Goal: Information Seeking & Learning: Learn about a topic

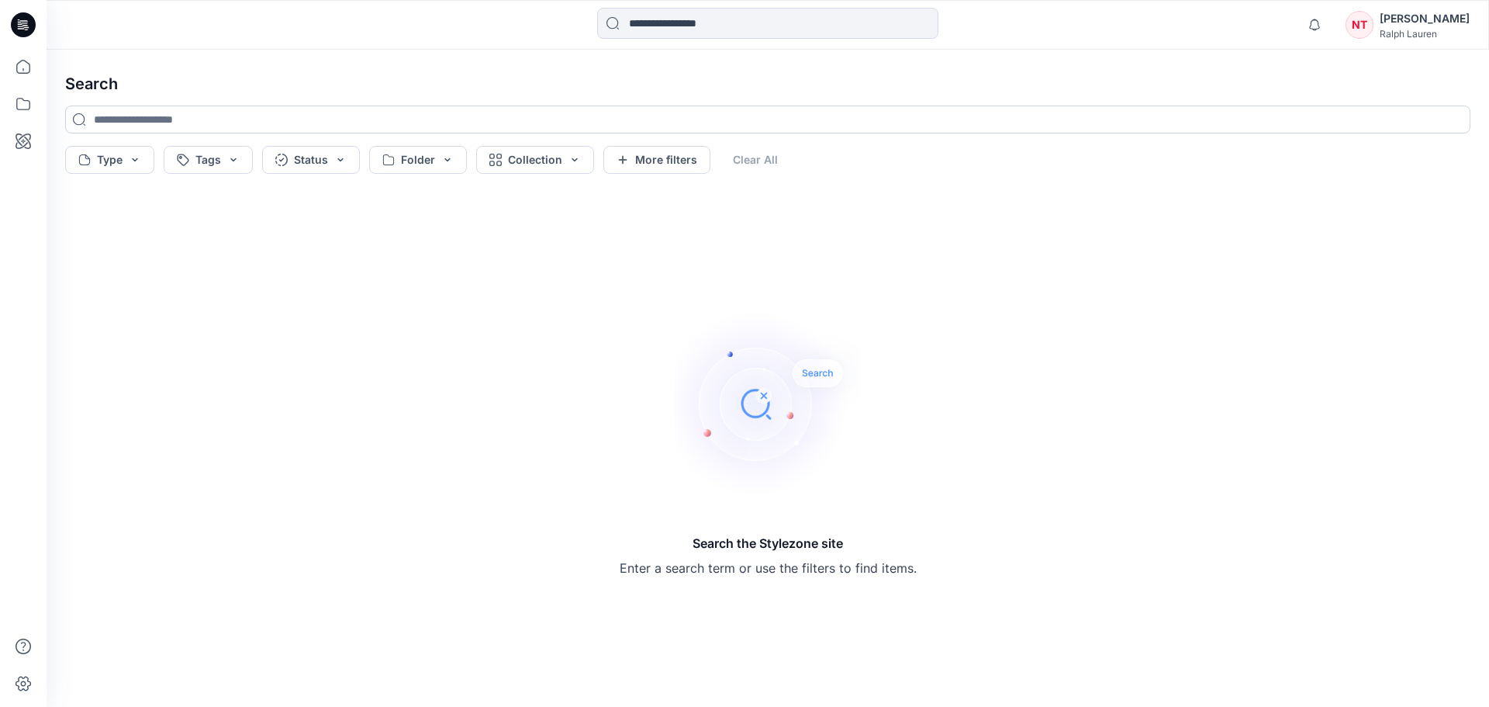
click at [573, 126] on input at bounding box center [768, 119] width 1406 height 28
click at [479, 119] on input at bounding box center [768, 119] width 1406 height 28
type input "*"
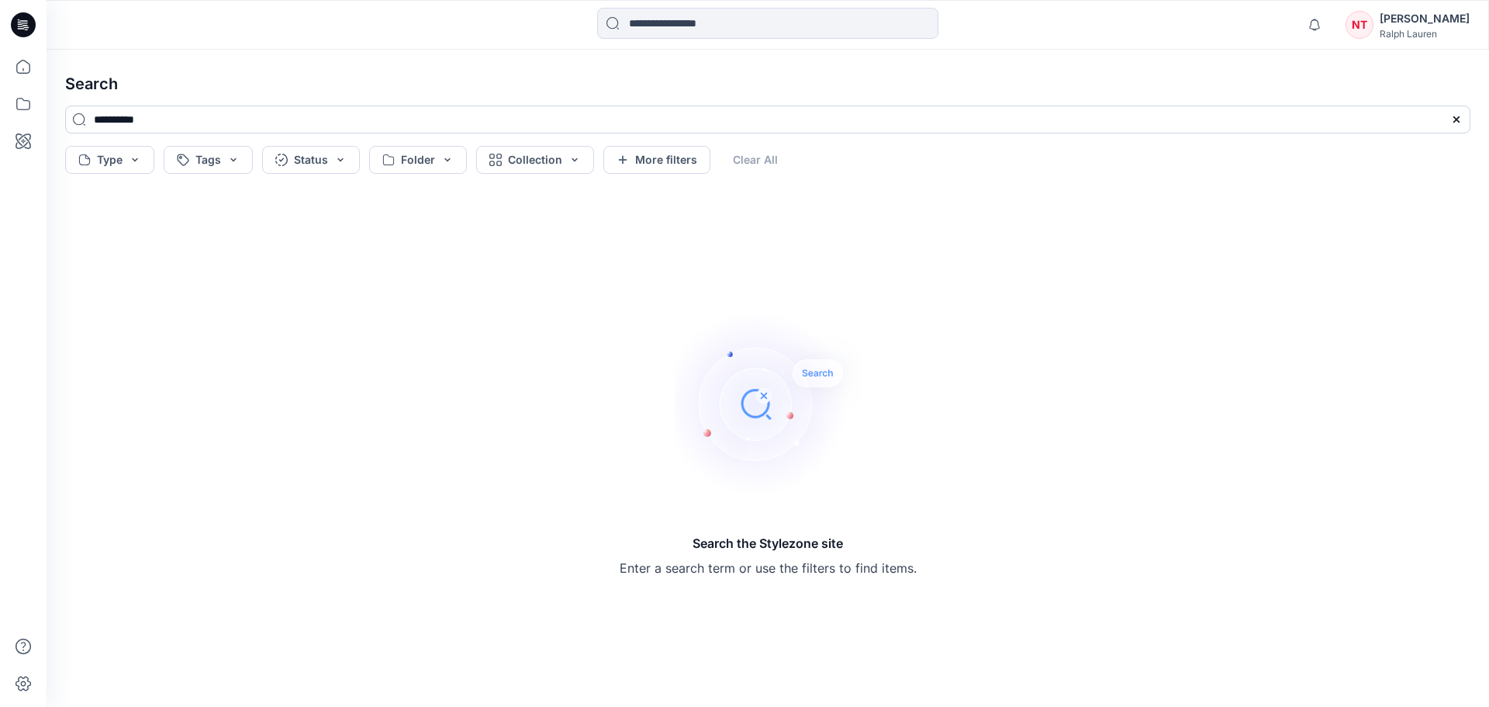
type input "**********"
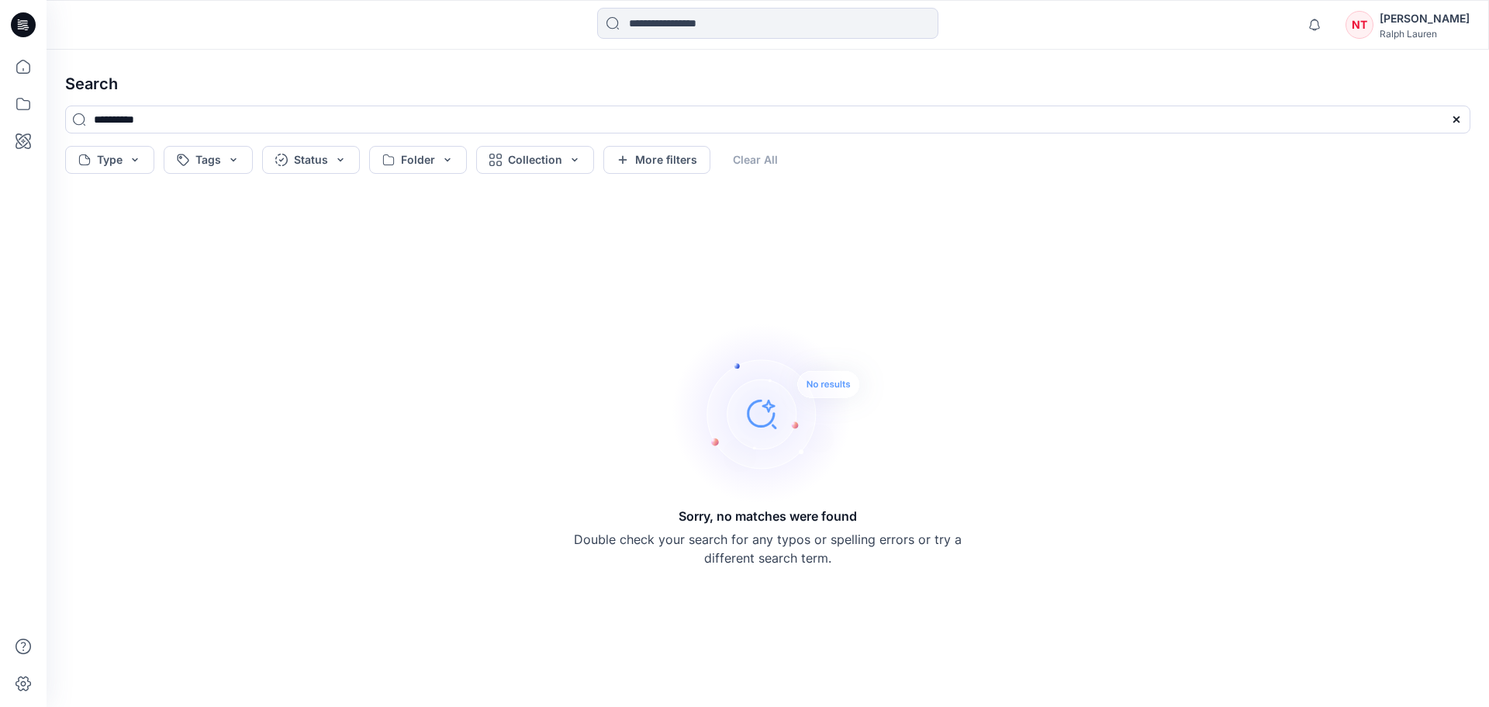
click at [537, 92] on h4 "Search" at bounding box center [768, 83] width 1430 height 43
click at [35, 74] on icon at bounding box center [23, 67] width 34 height 34
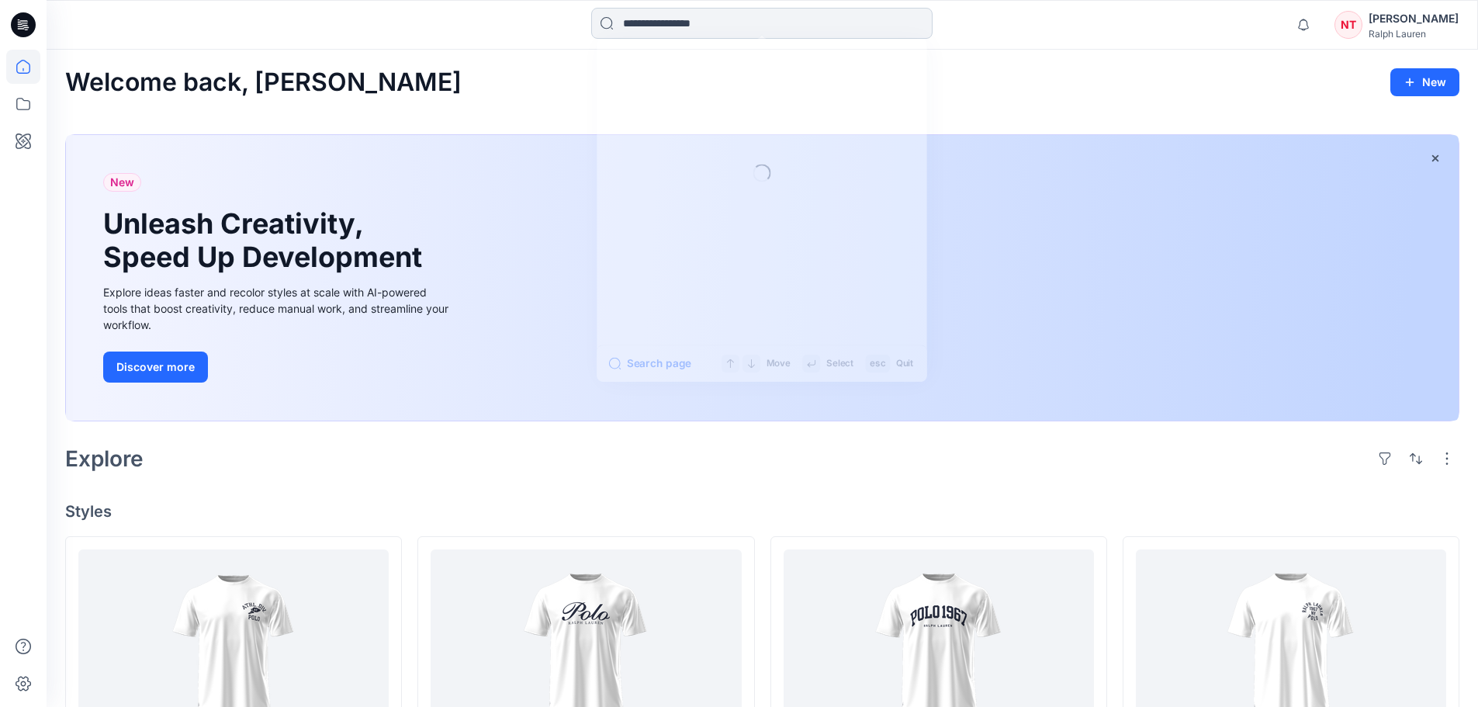
click at [735, 16] on input at bounding box center [761, 23] width 341 height 31
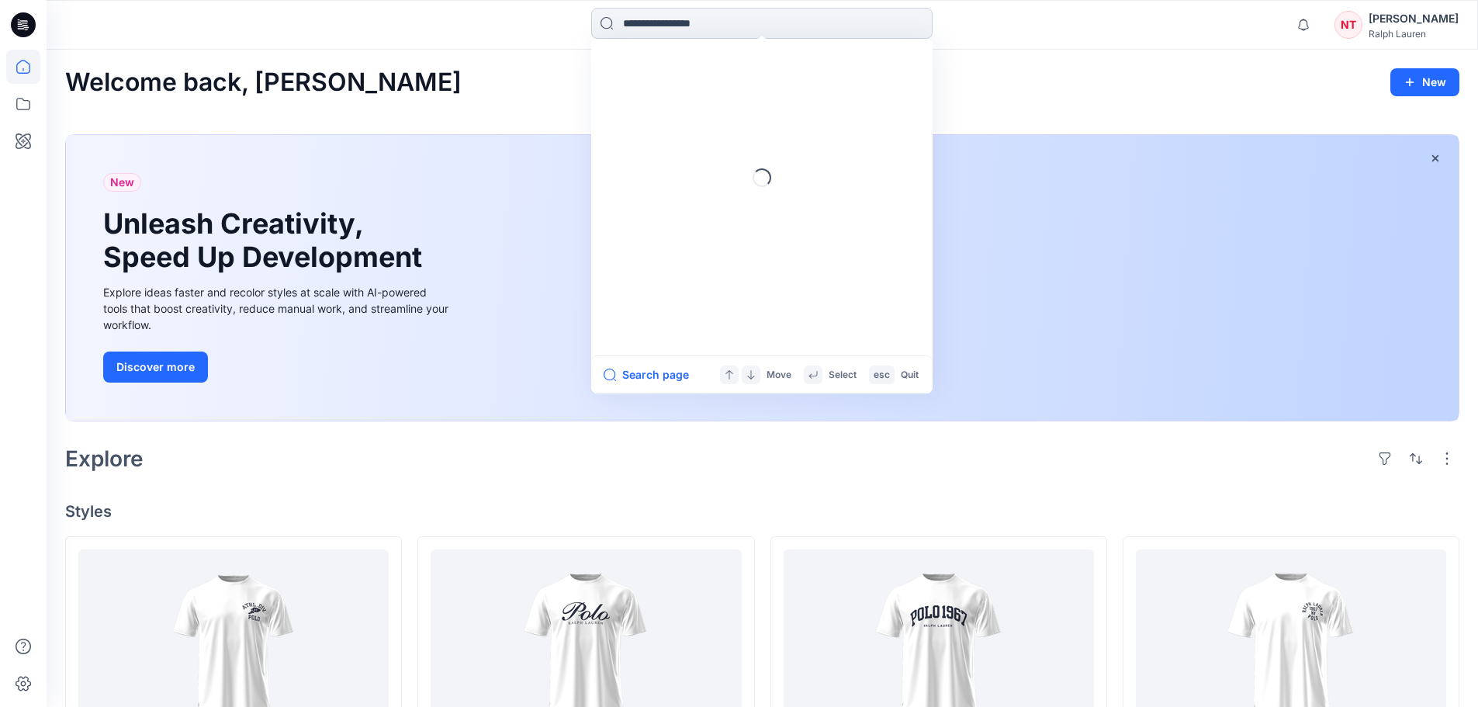
paste input "**********"
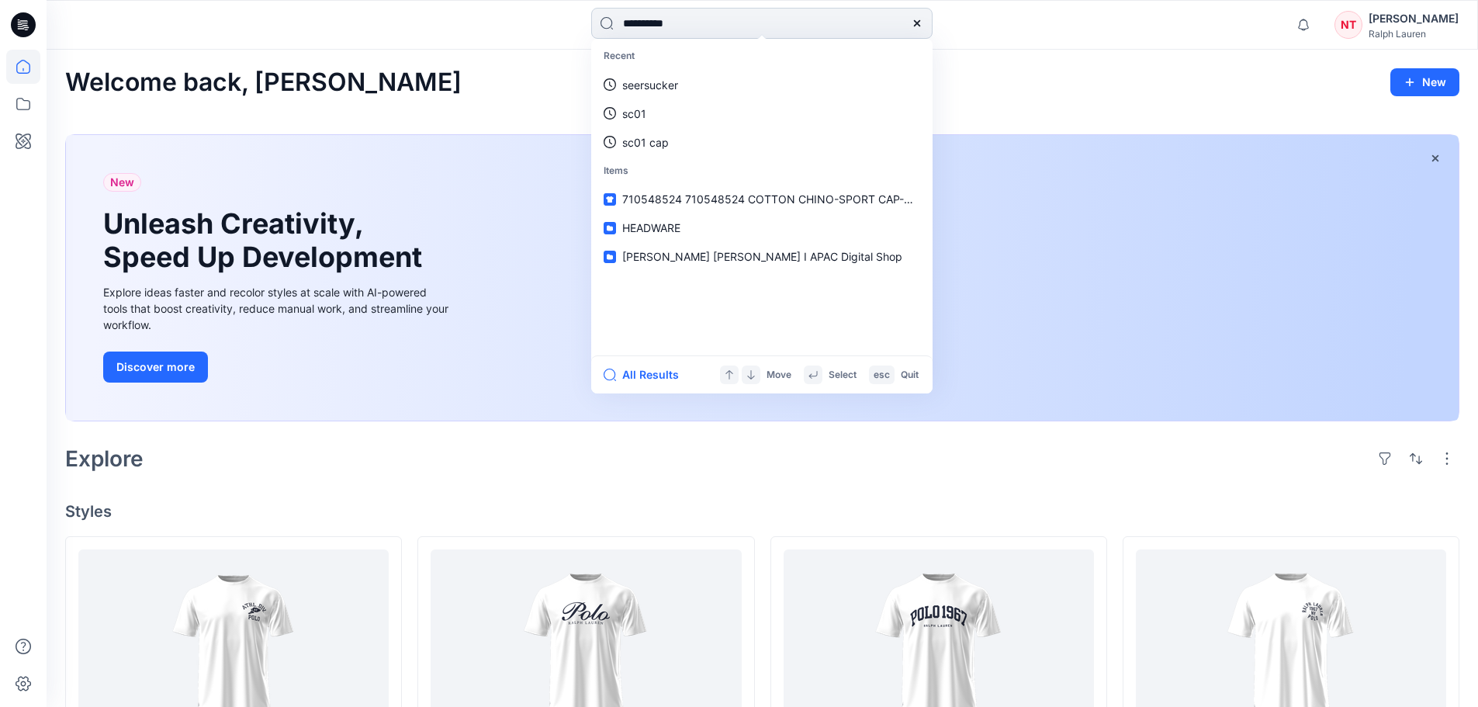
type input "*********"
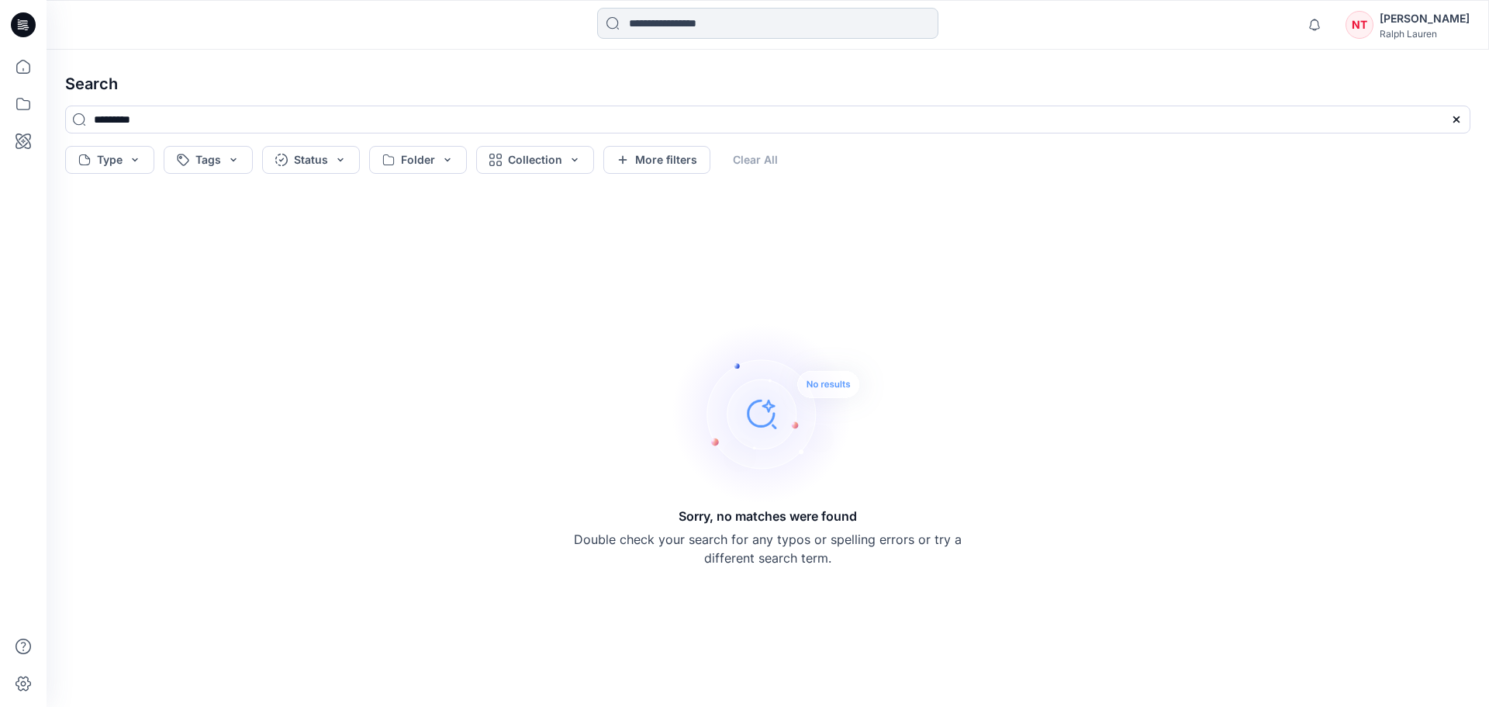
click at [714, 27] on input at bounding box center [767, 23] width 341 height 31
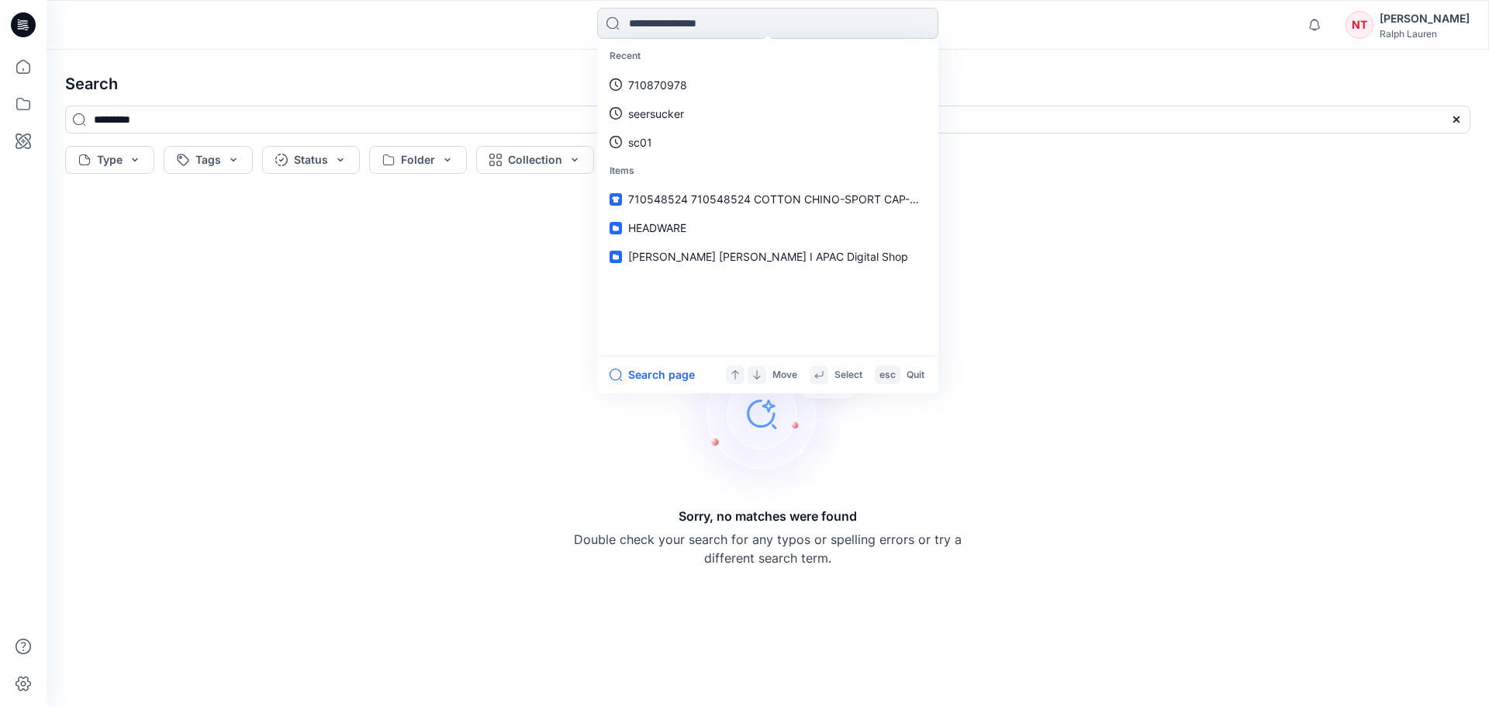
paste input "**********"
type input "*********"
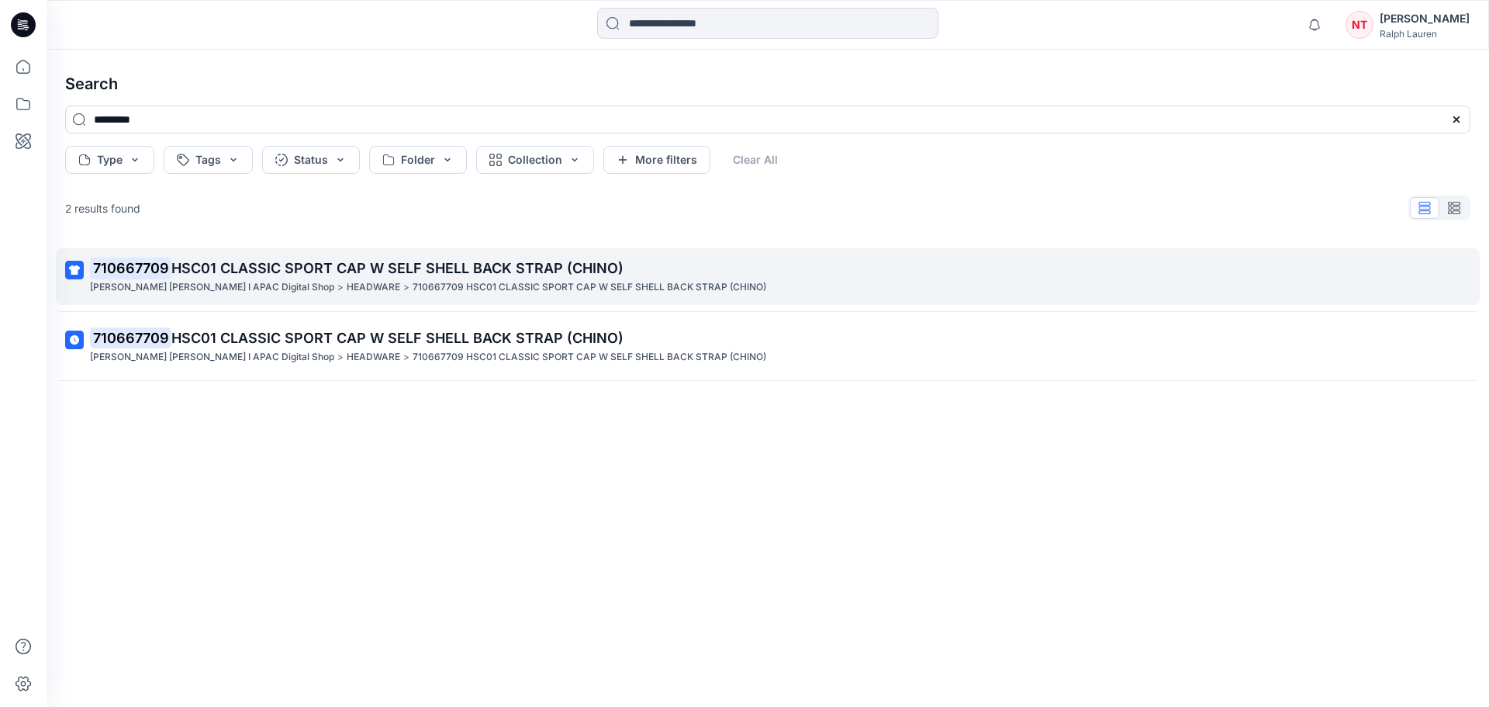
click at [545, 270] on span "HSC01 CLASSIC SPORT CAP W SELF SHELL BACK STRAP (CHINO)" at bounding box center [397, 268] width 452 height 16
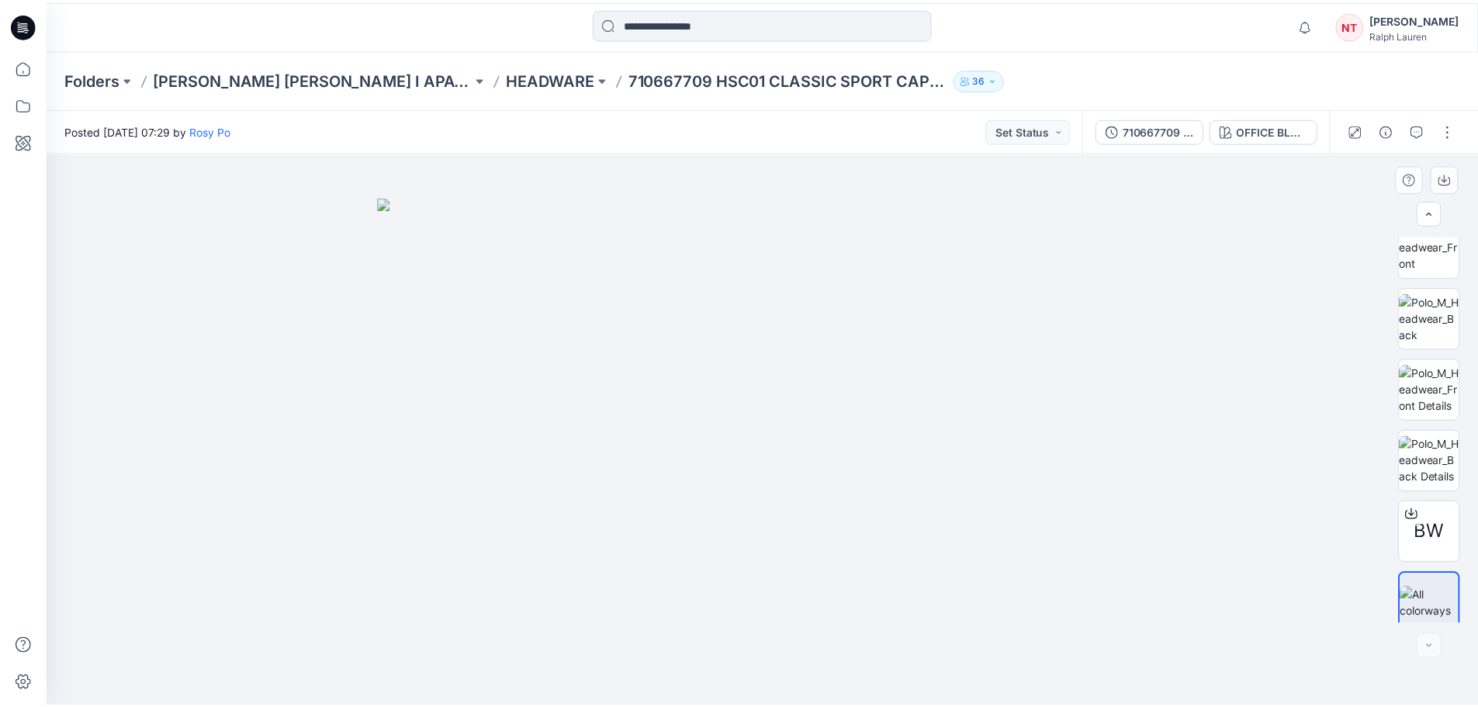
scroll to position [174, 0]
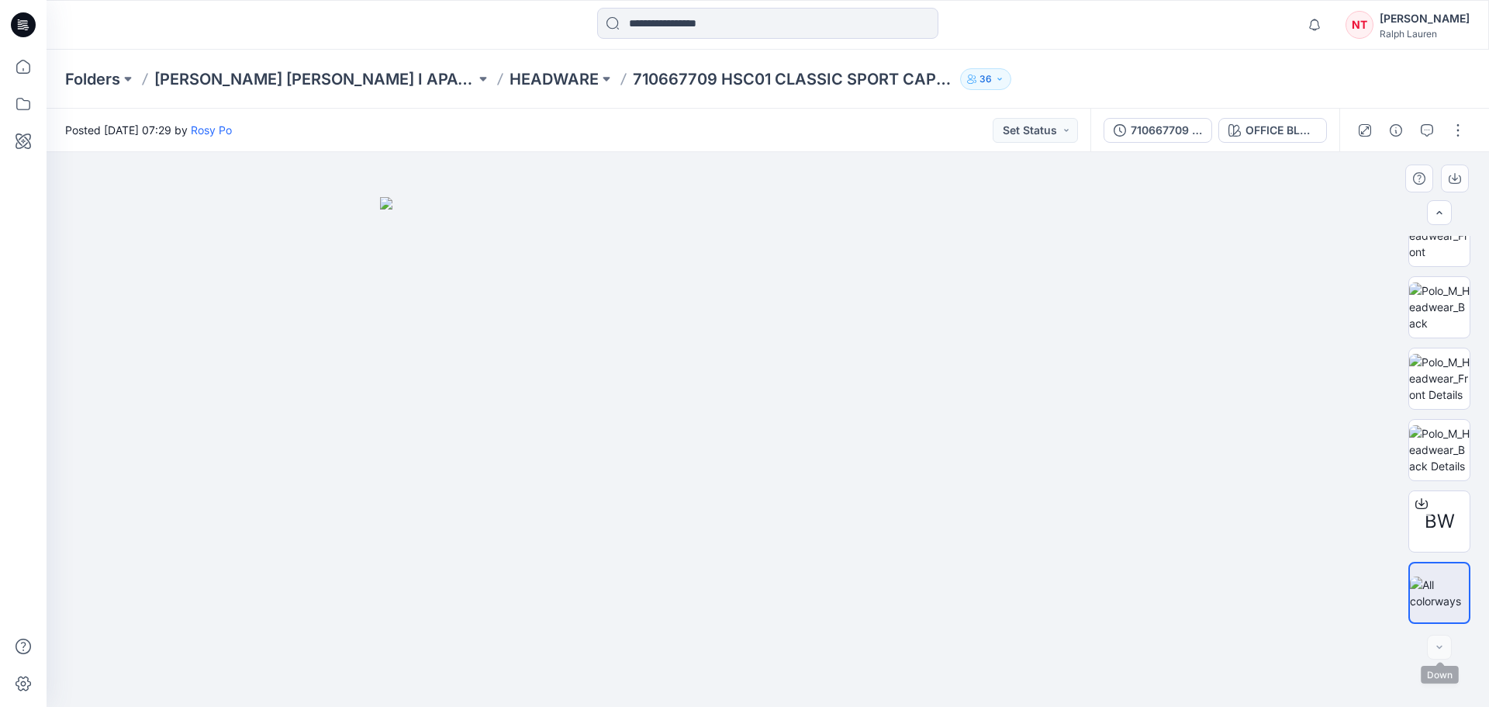
click at [1441, 651] on div at bounding box center [1439, 647] width 25 height 25
click at [599, 76] on button at bounding box center [607, 79] width 16 height 22
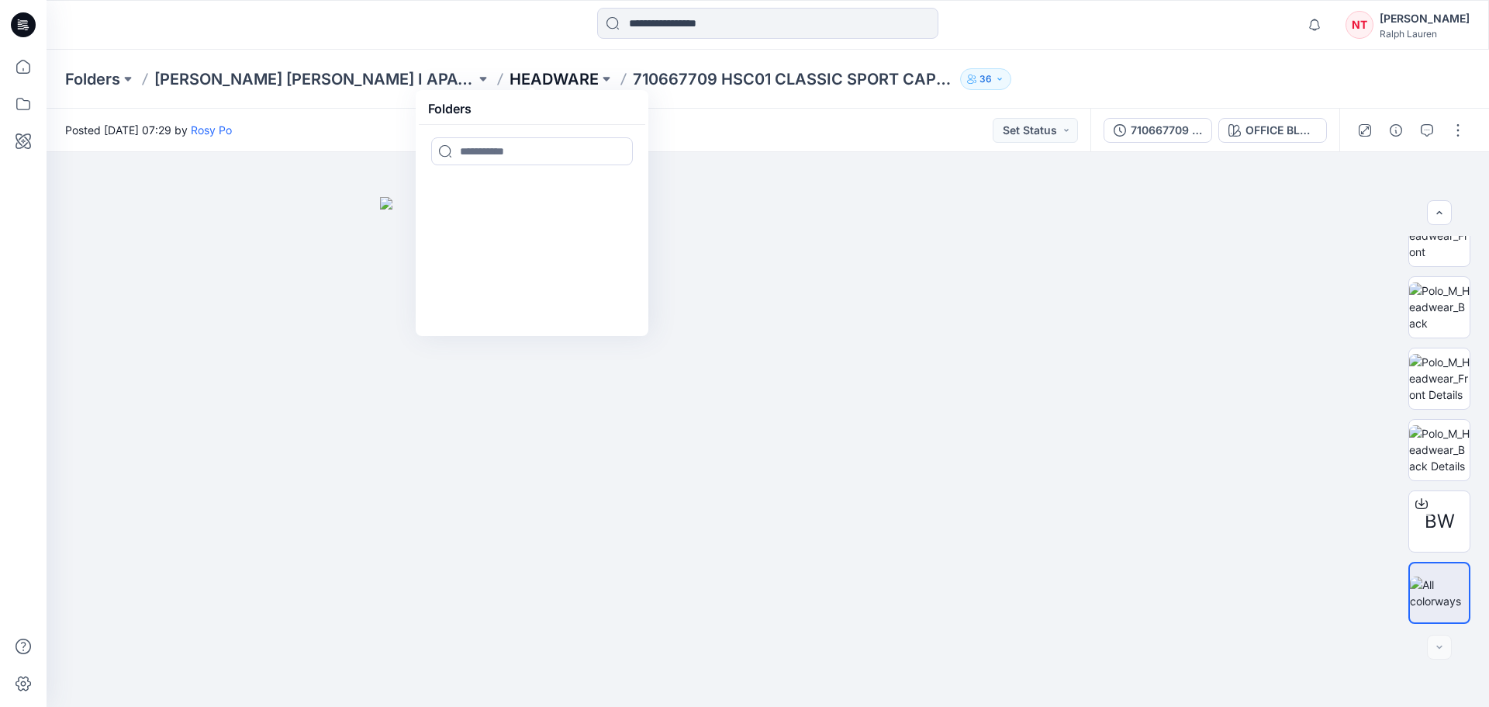
click at [510, 76] on p "HEADWARE" at bounding box center [554, 79] width 89 height 22
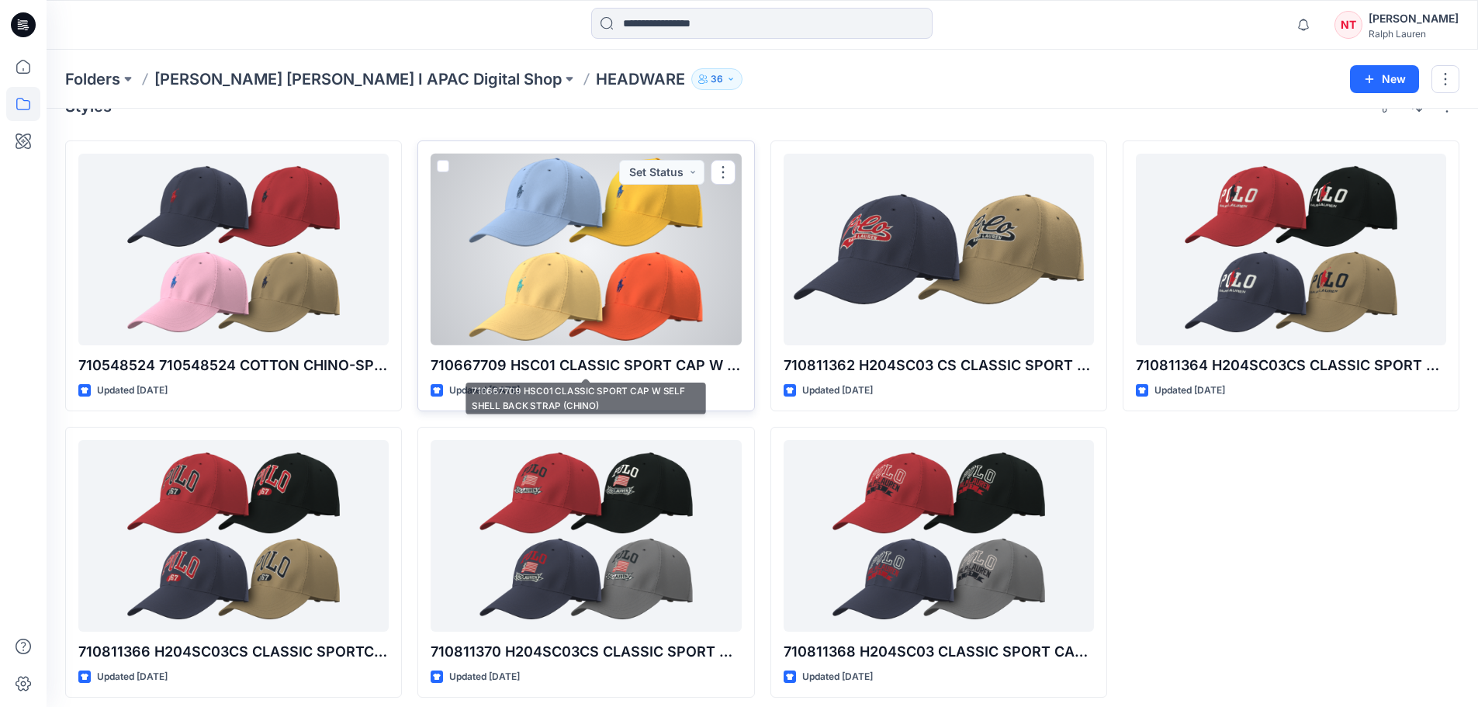
scroll to position [43, 0]
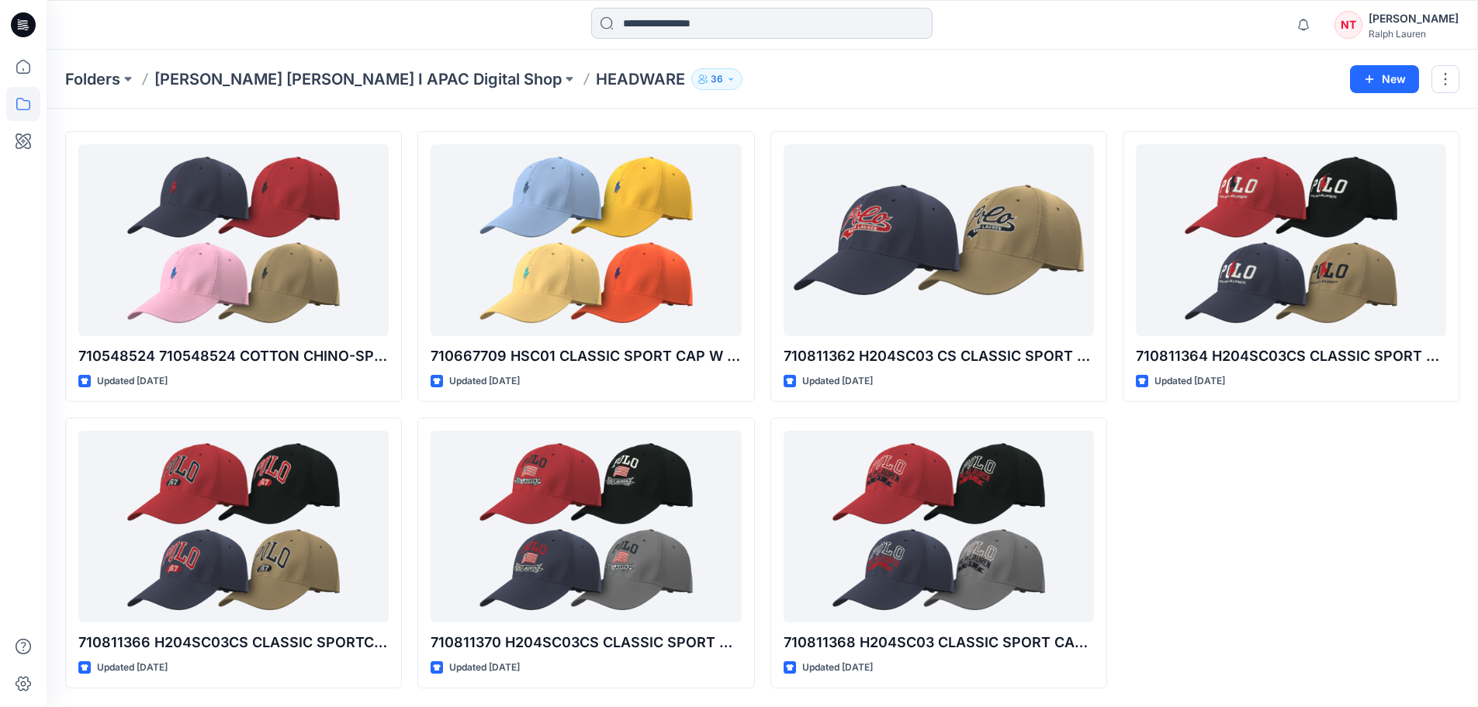
click at [680, 20] on input at bounding box center [761, 23] width 341 height 31
click at [353, 91] on div "Folders [PERSON_NAME] [PERSON_NAME] I APAC Digital Shop HEADWARE 36 New" at bounding box center [762, 79] width 1431 height 59
click at [352, 80] on p "[PERSON_NAME] [PERSON_NAME] I APAC Digital Shop" at bounding box center [357, 79] width 407 height 22
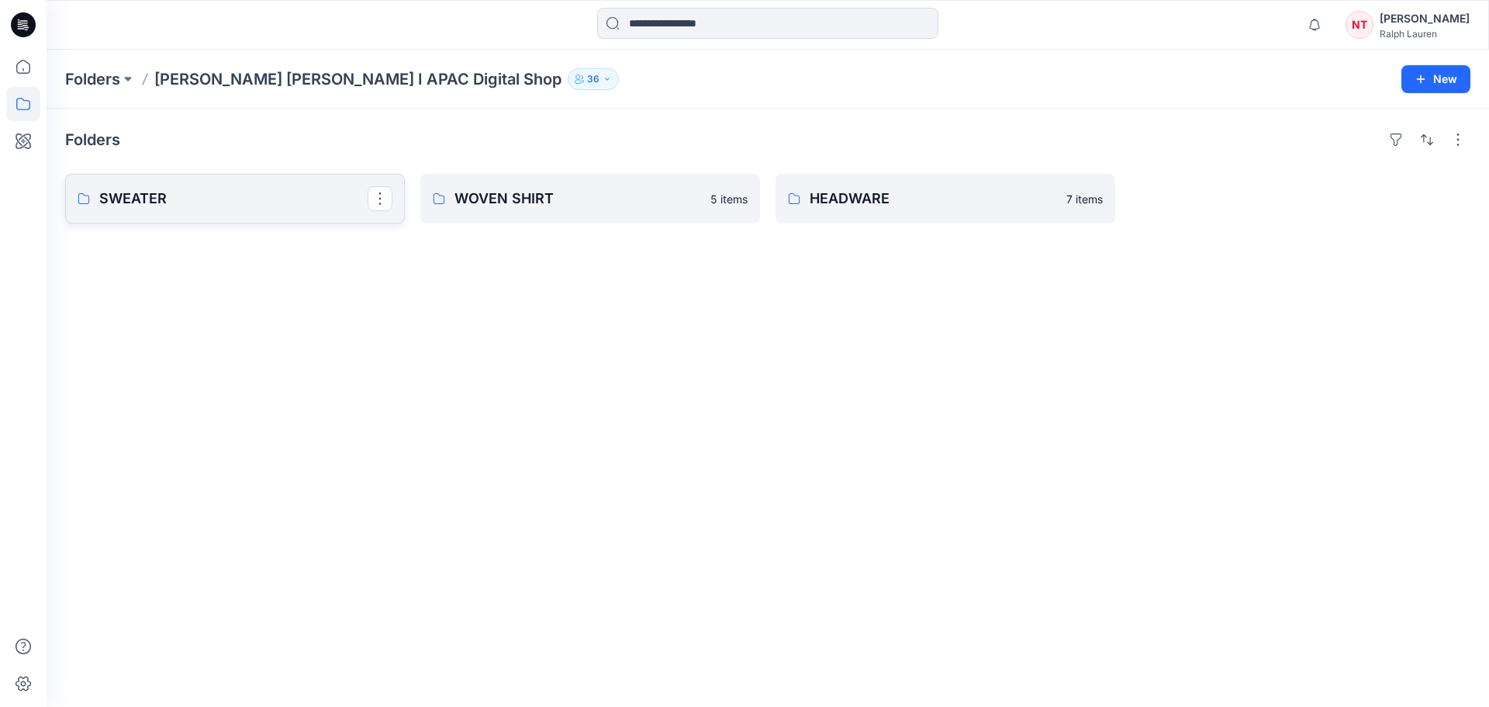
click at [344, 193] on p "SWEATER" at bounding box center [233, 199] width 268 height 22
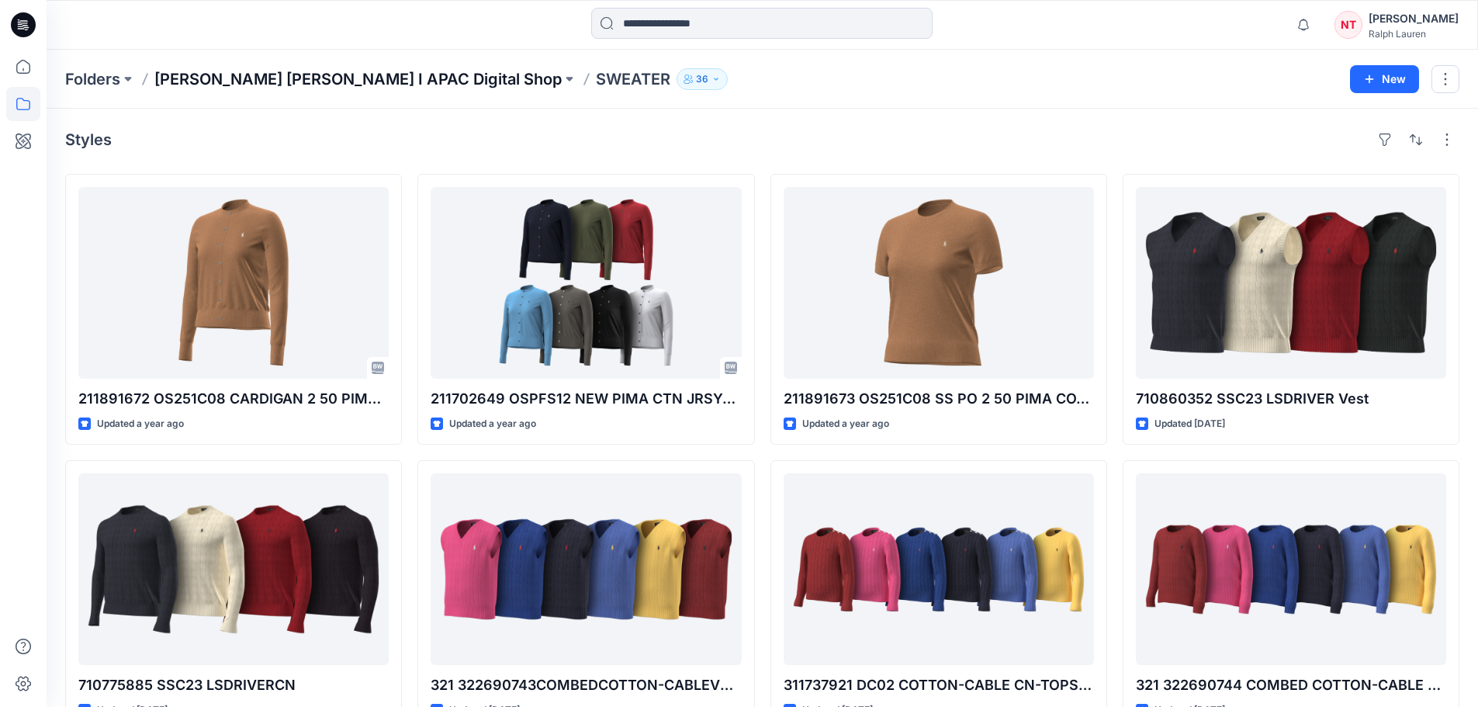
click at [368, 80] on p "[PERSON_NAME] [PERSON_NAME] I APAC Digital Shop" at bounding box center [357, 79] width 407 height 22
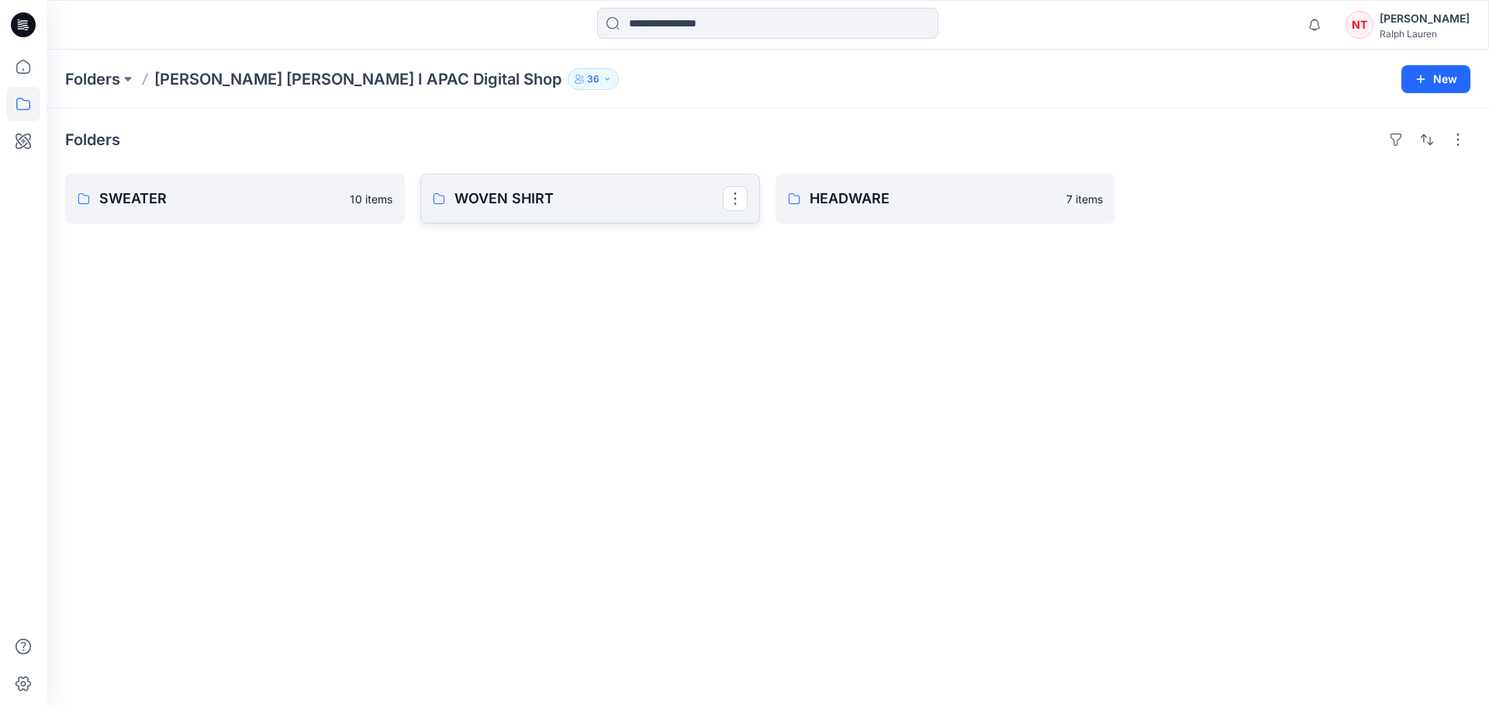
click at [613, 195] on p "WOVEN SHIRT" at bounding box center [589, 199] width 268 height 22
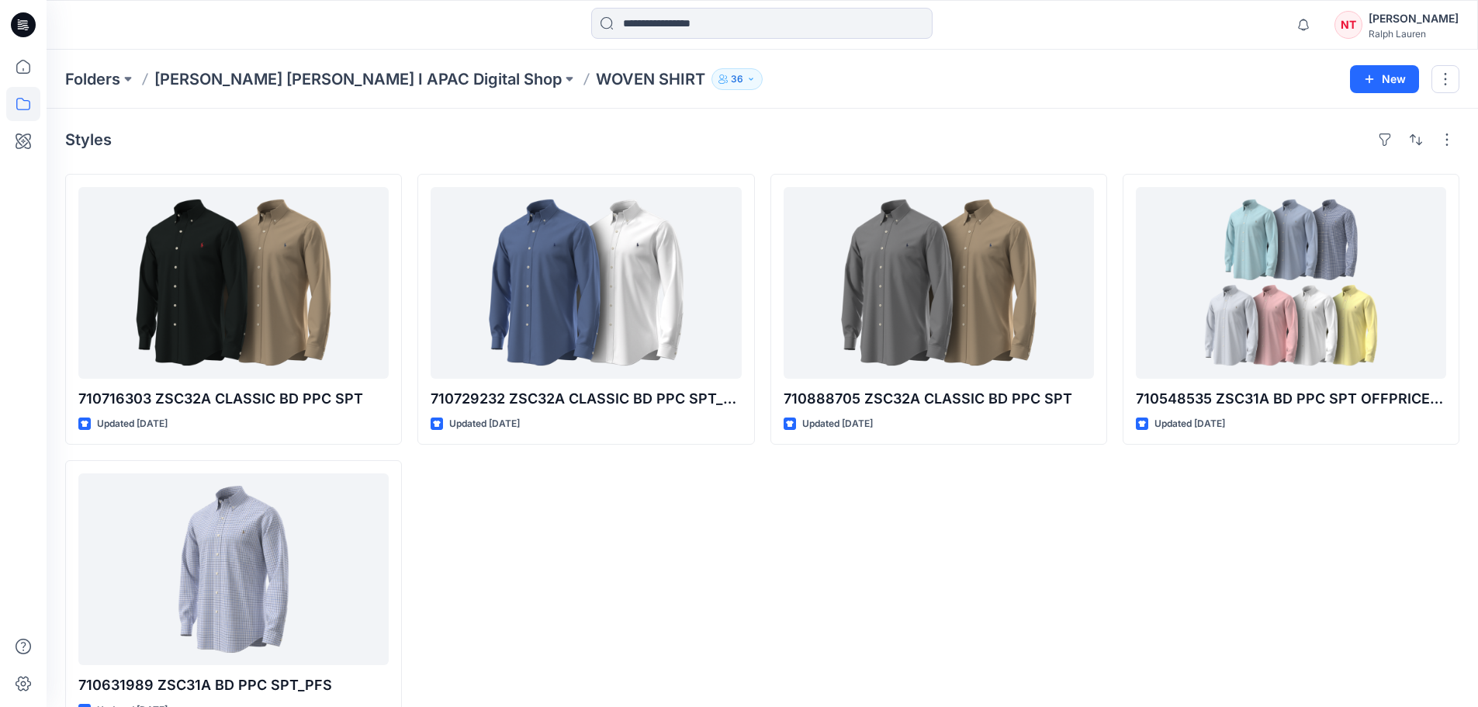
scroll to position [43, 0]
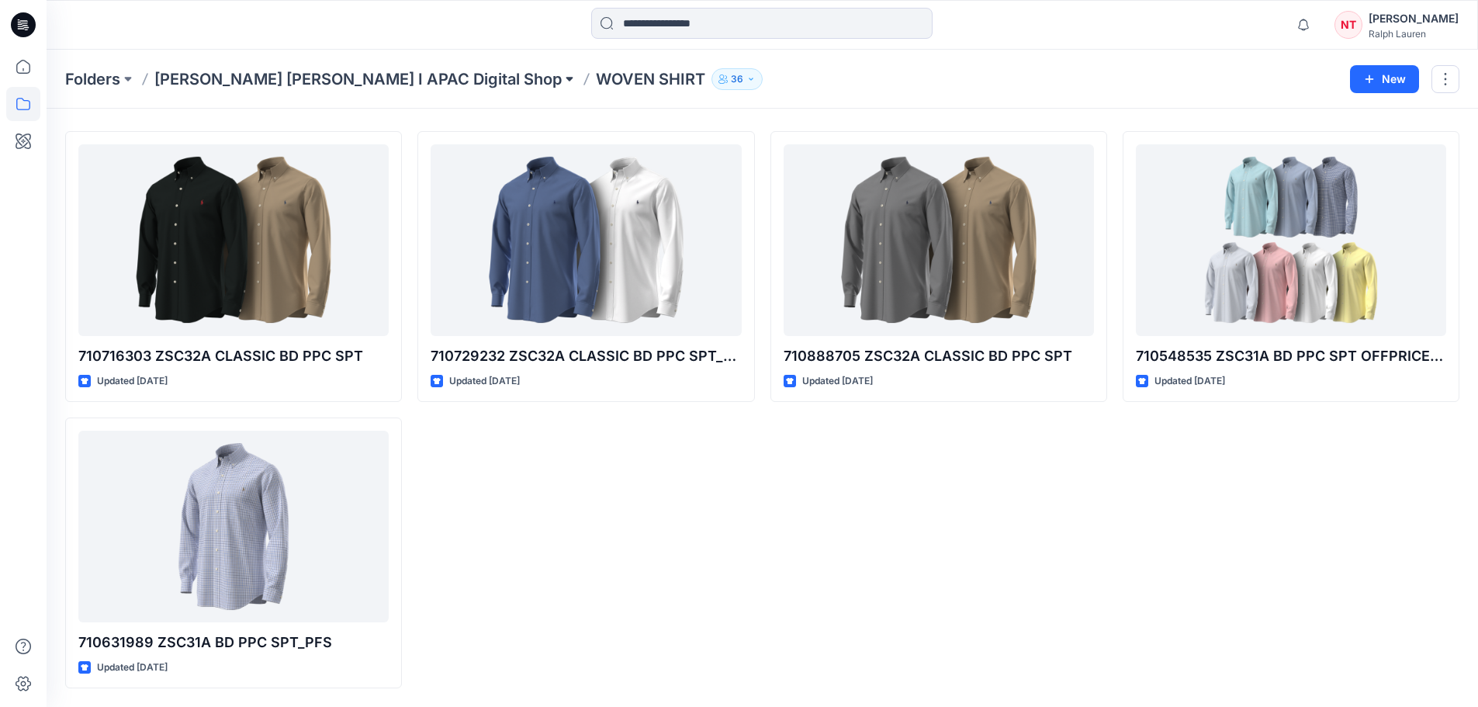
click at [562, 87] on button at bounding box center [570, 79] width 16 height 22
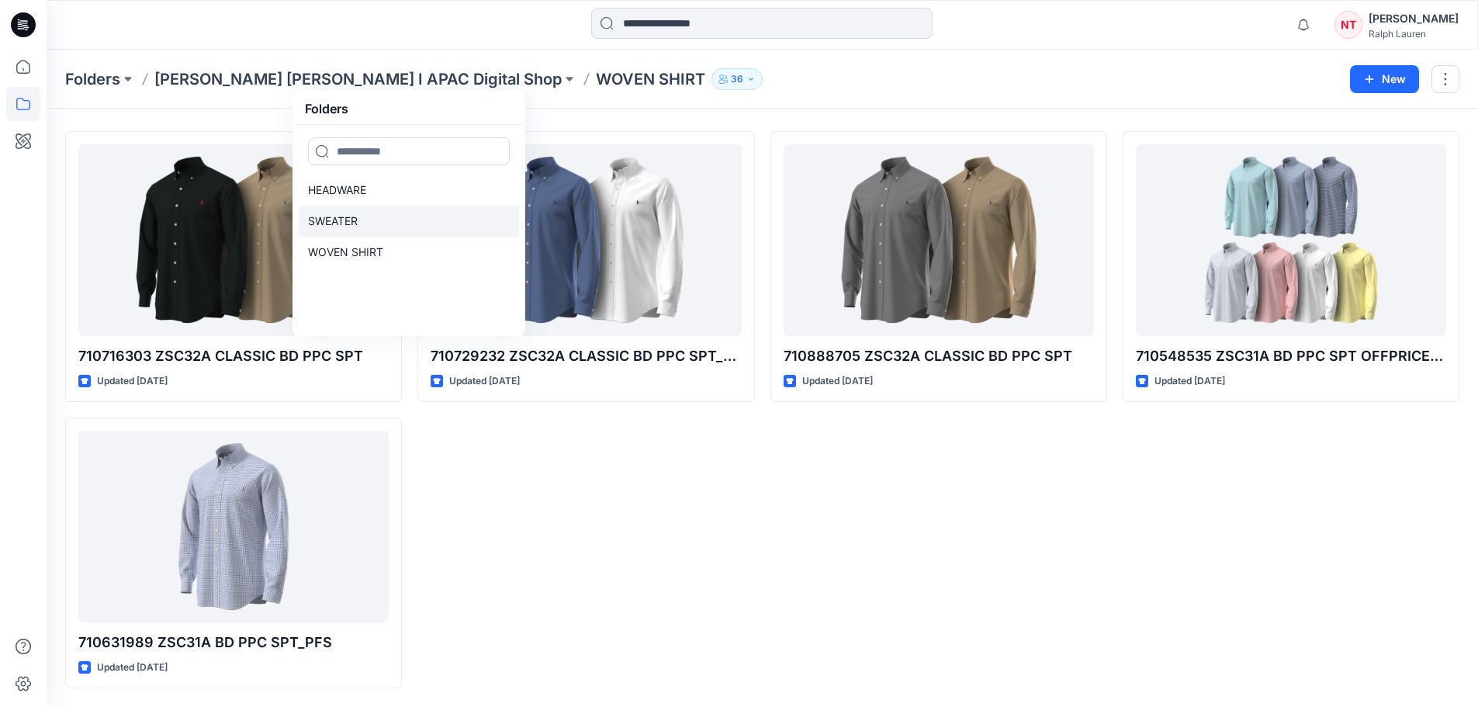
click at [343, 216] on p "SWEATER" at bounding box center [333, 221] width 50 height 19
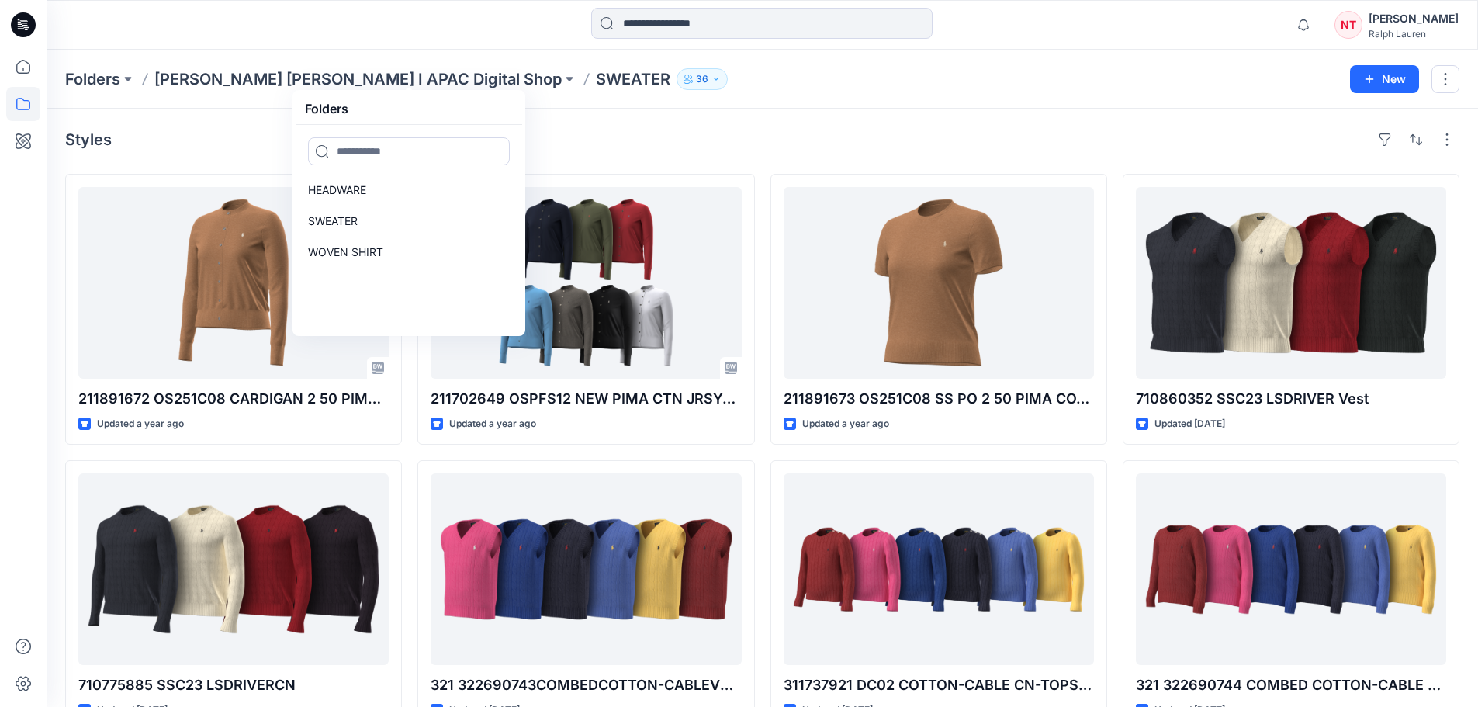
click at [857, 63] on div "Folders [PERSON_NAME] [PERSON_NAME] I APAC Digital Shop Folders HEADWARE SWEATE…" at bounding box center [762, 79] width 1431 height 59
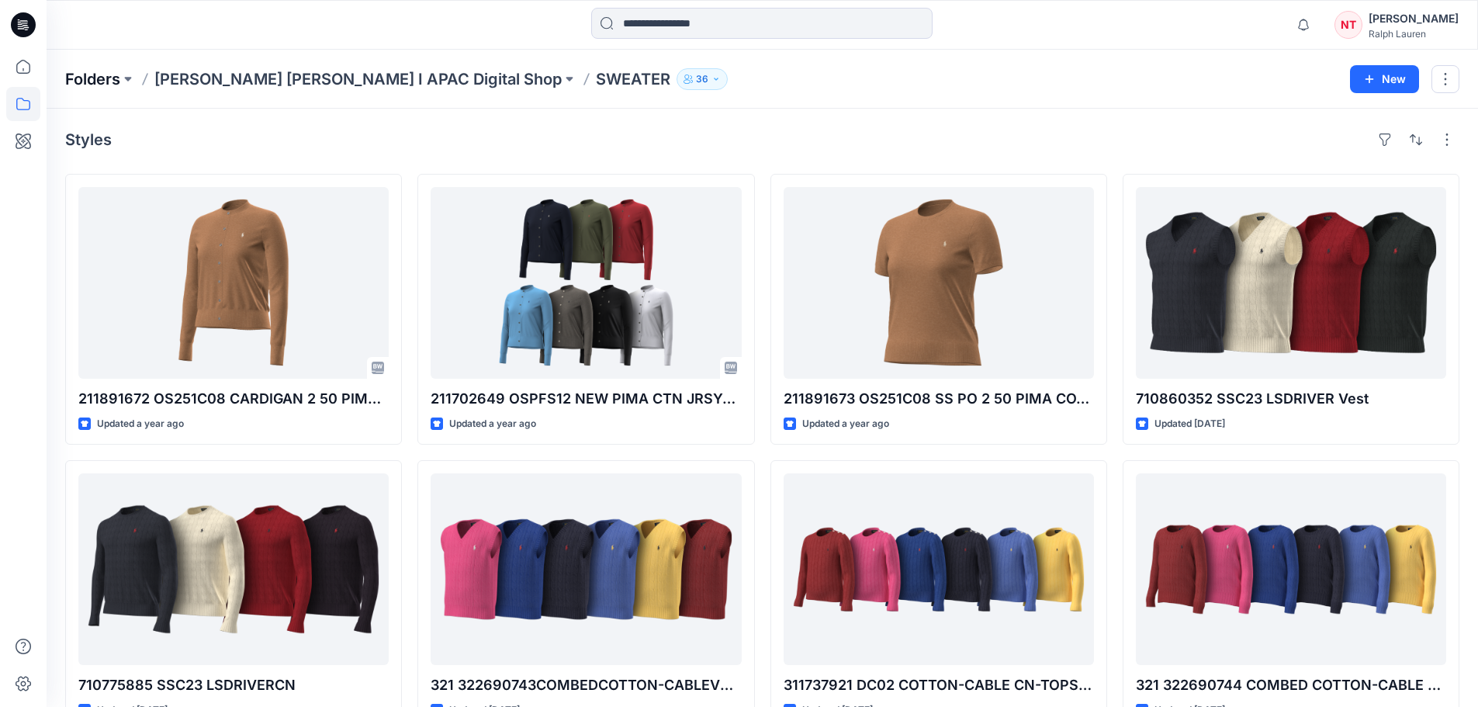
click at [108, 70] on p "Folders" at bounding box center [92, 79] width 55 height 22
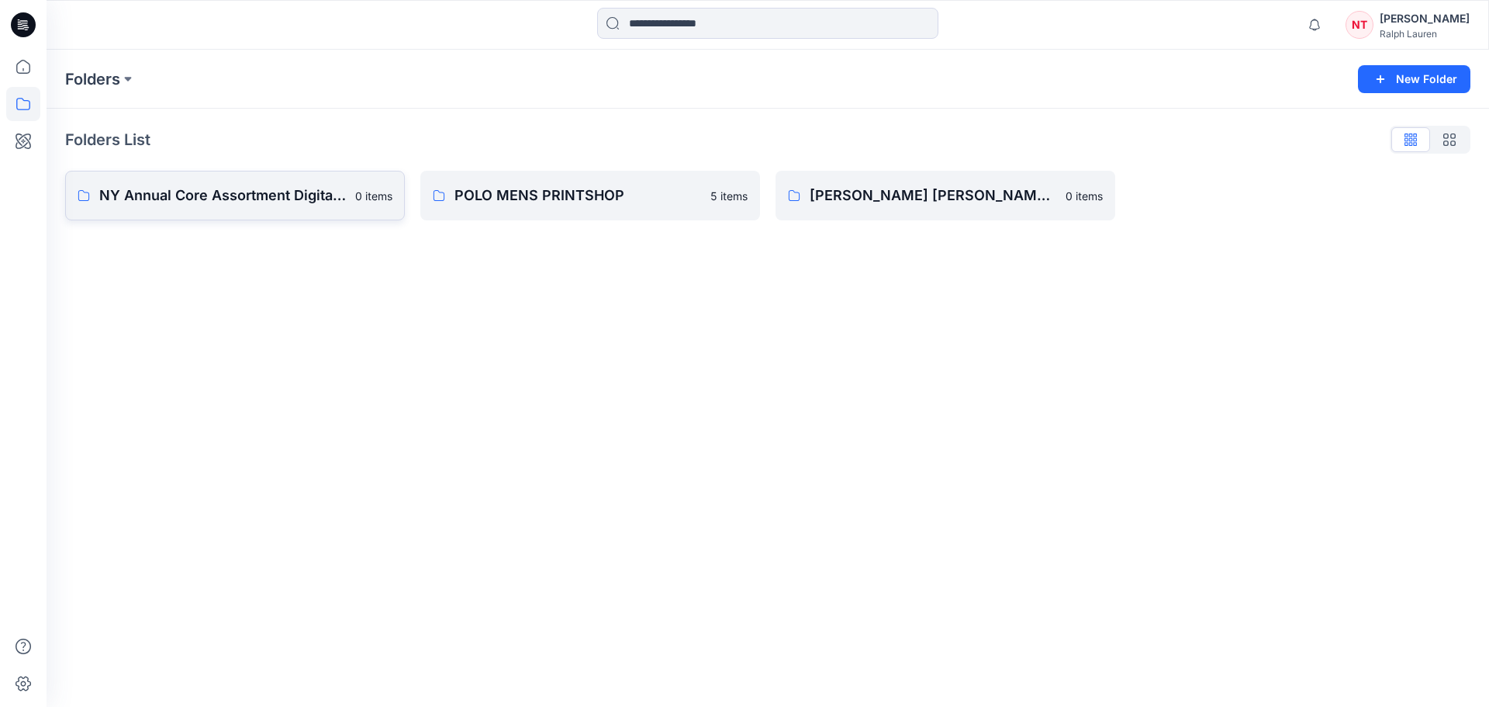
click at [213, 199] on p "NY Annual Core Assortment Digital Lib" at bounding box center [222, 196] width 247 height 22
click at [634, 213] on link "POLO MENS PRINTSHOP 5 items" at bounding box center [590, 196] width 340 height 50
click at [623, 202] on p "POLO MENS PRINTSHOP" at bounding box center [578, 196] width 247 height 22
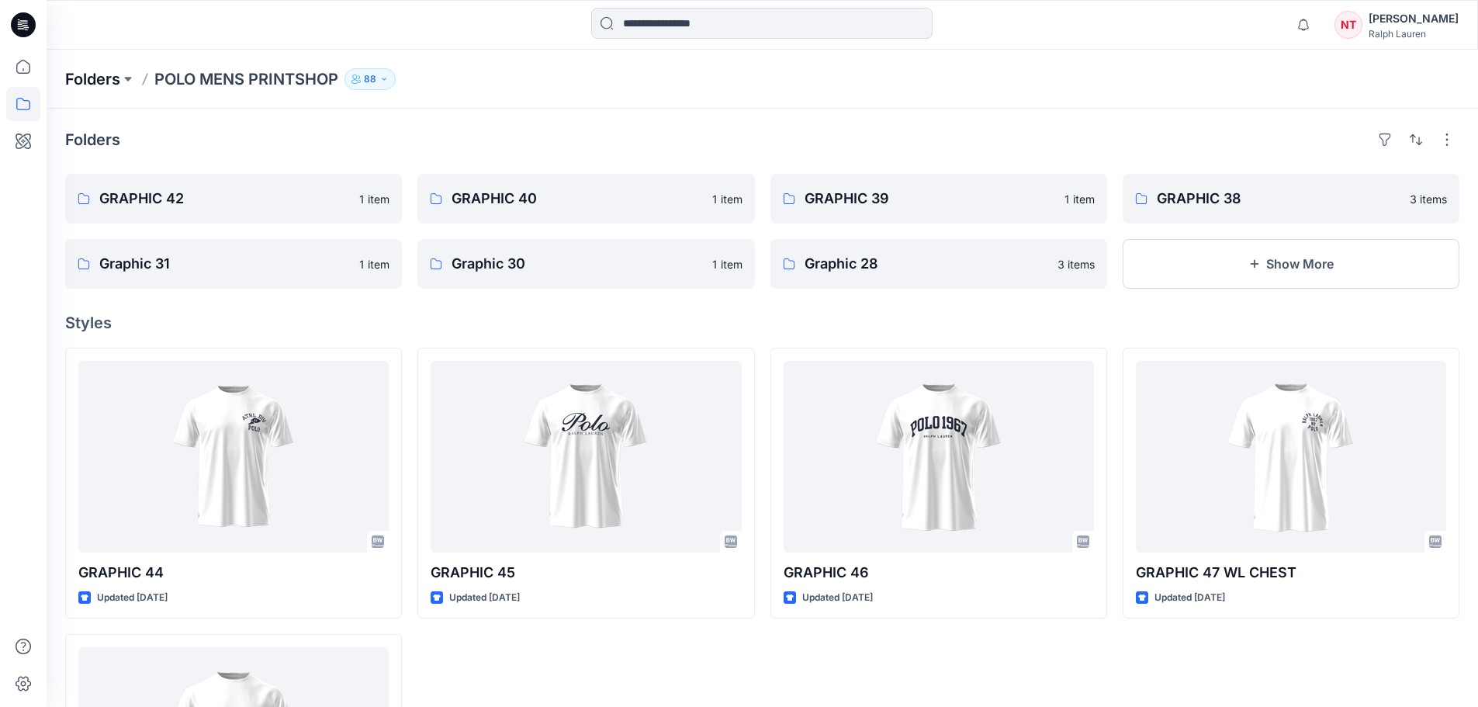
click at [105, 74] on p "Folders" at bounding box center [92, 79] width 55 height 22
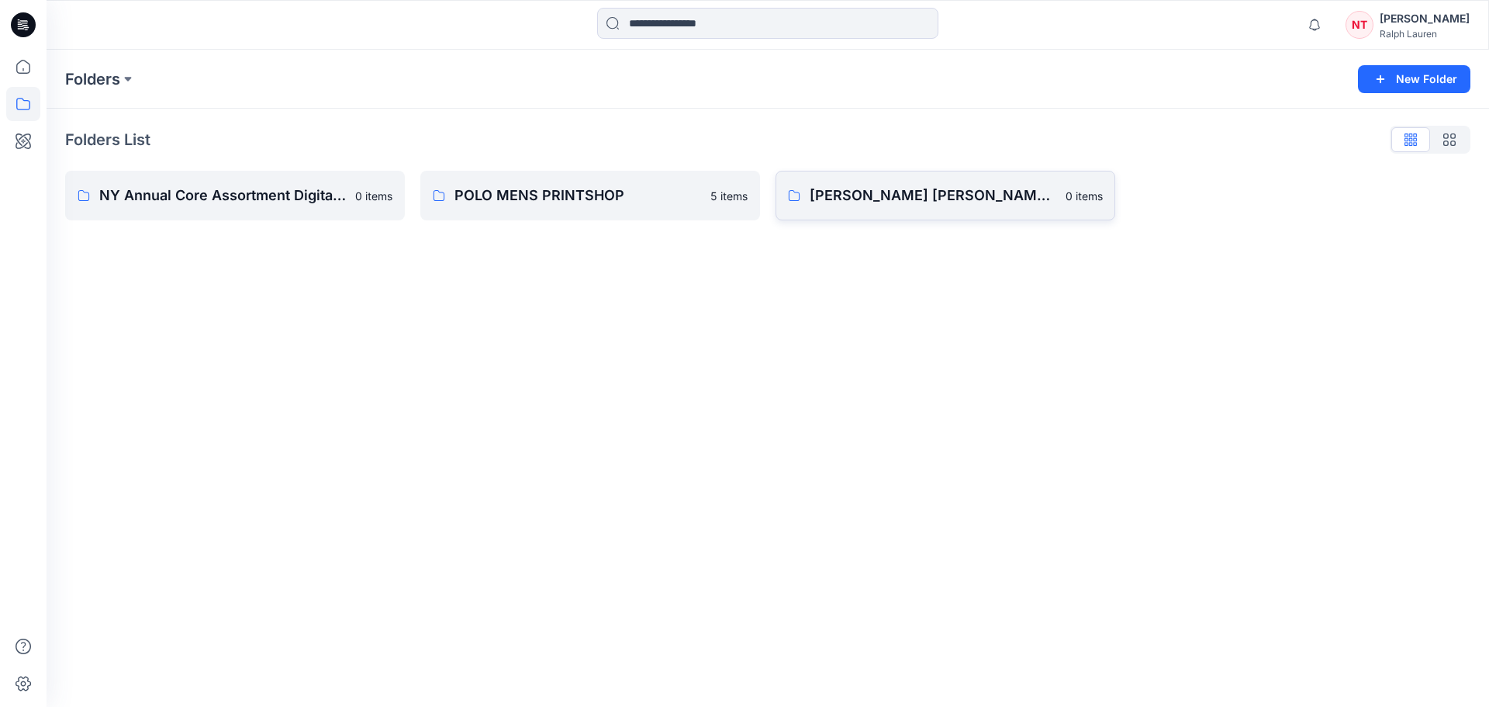
click at [859, 203] on p "[PERSON_NAME] [PERSON_NAME] I APAC Digital Shop" at bounding box center [933, 196] width 247 height 22
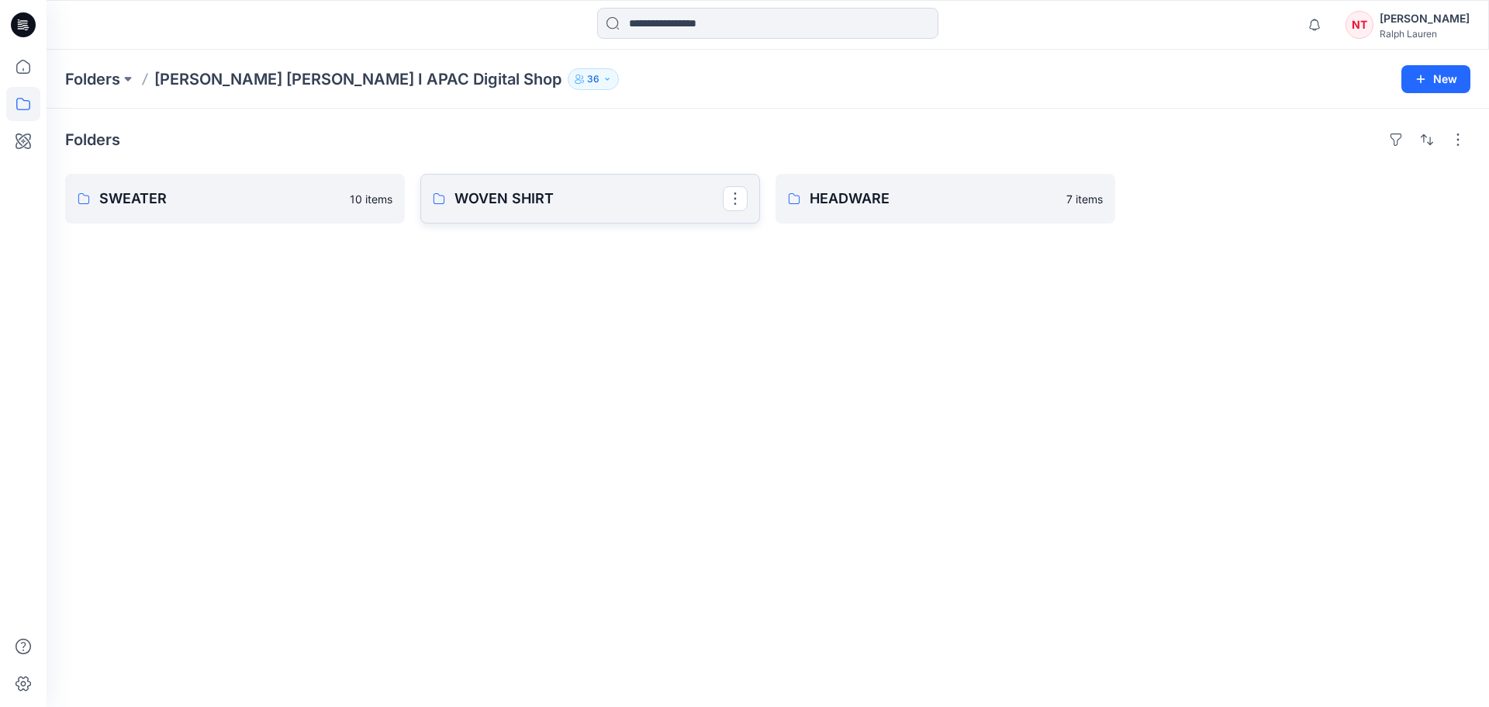
click at [635, 203] on p "WOVEN SHIRT" at bounding box center [589, 199] width 268 height 22
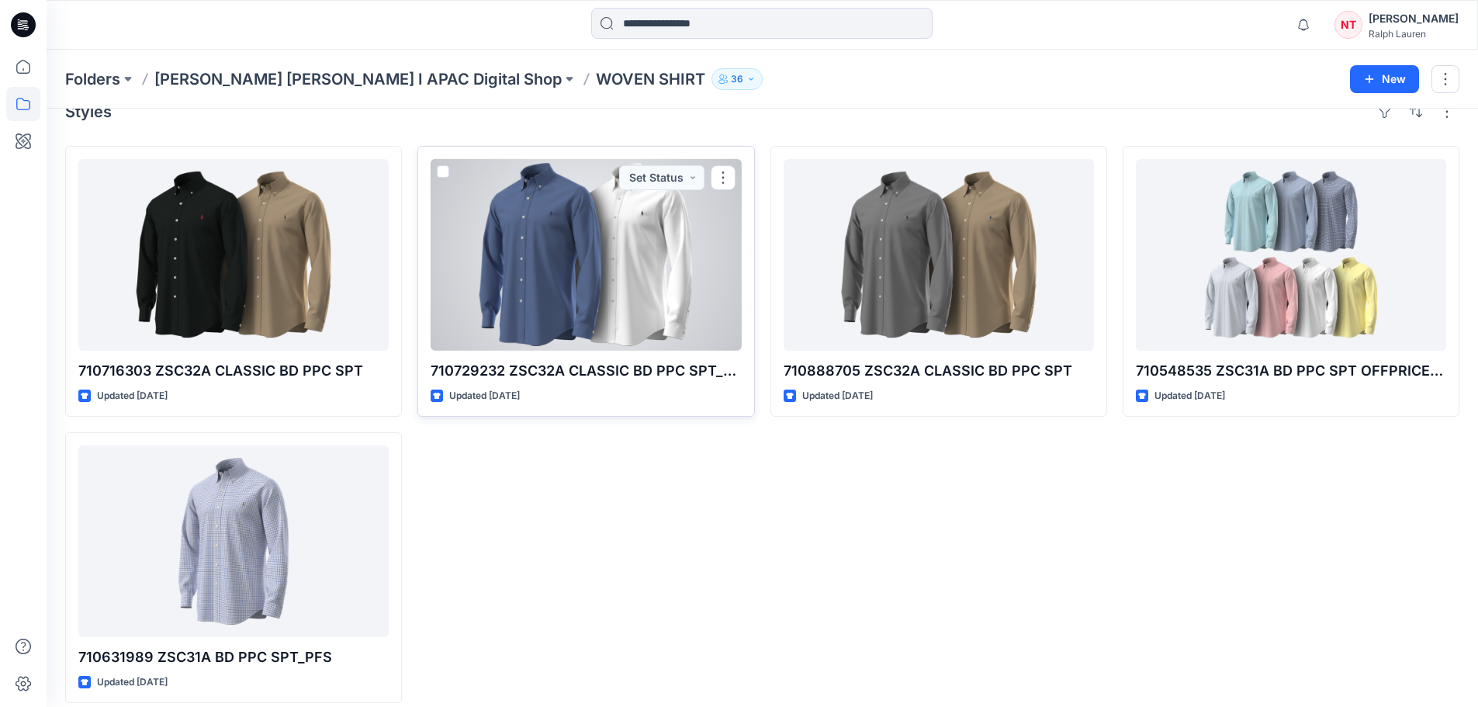
scroll to position [43, 0]
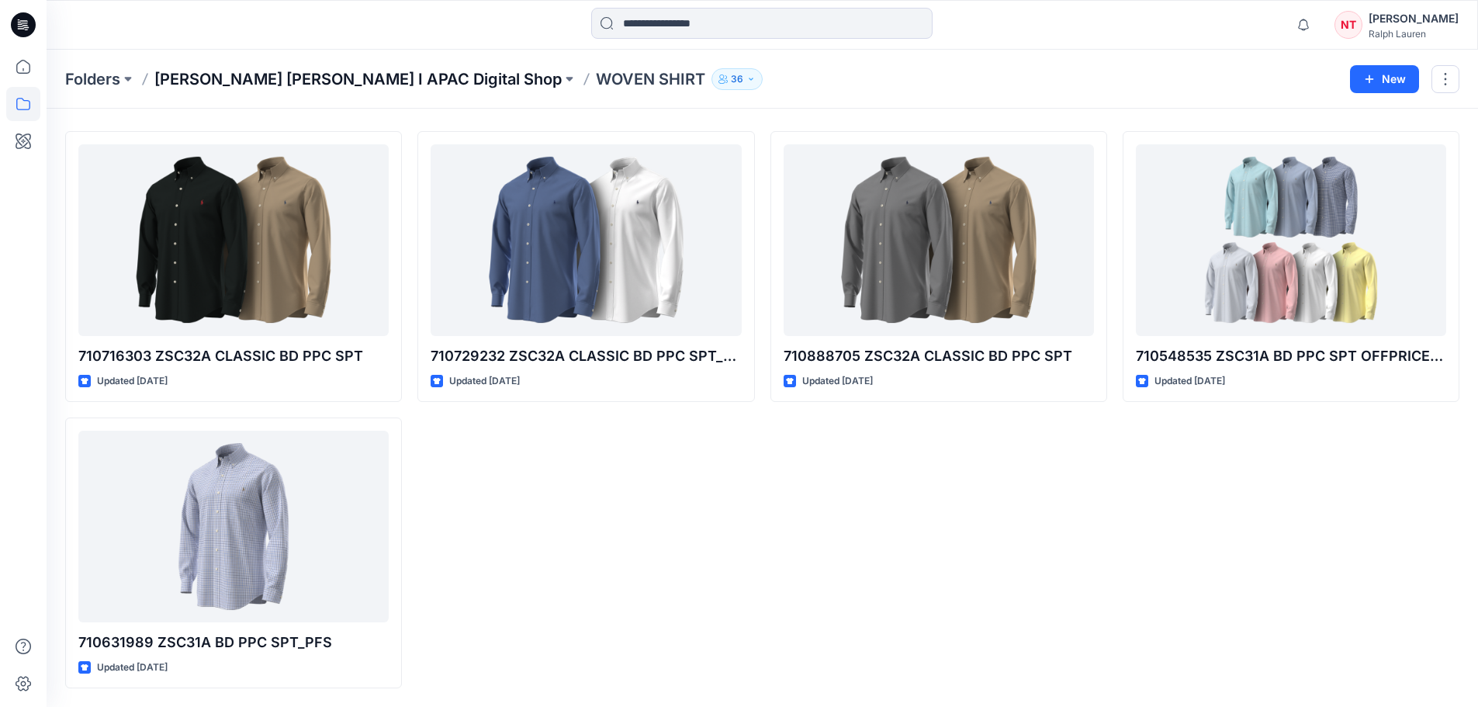
click at [252, 76] on p "[PERSON_NAME] [PERSON_NAME] I APAC Digital Shop" at bounding box center [357, 79] width 407 height 22
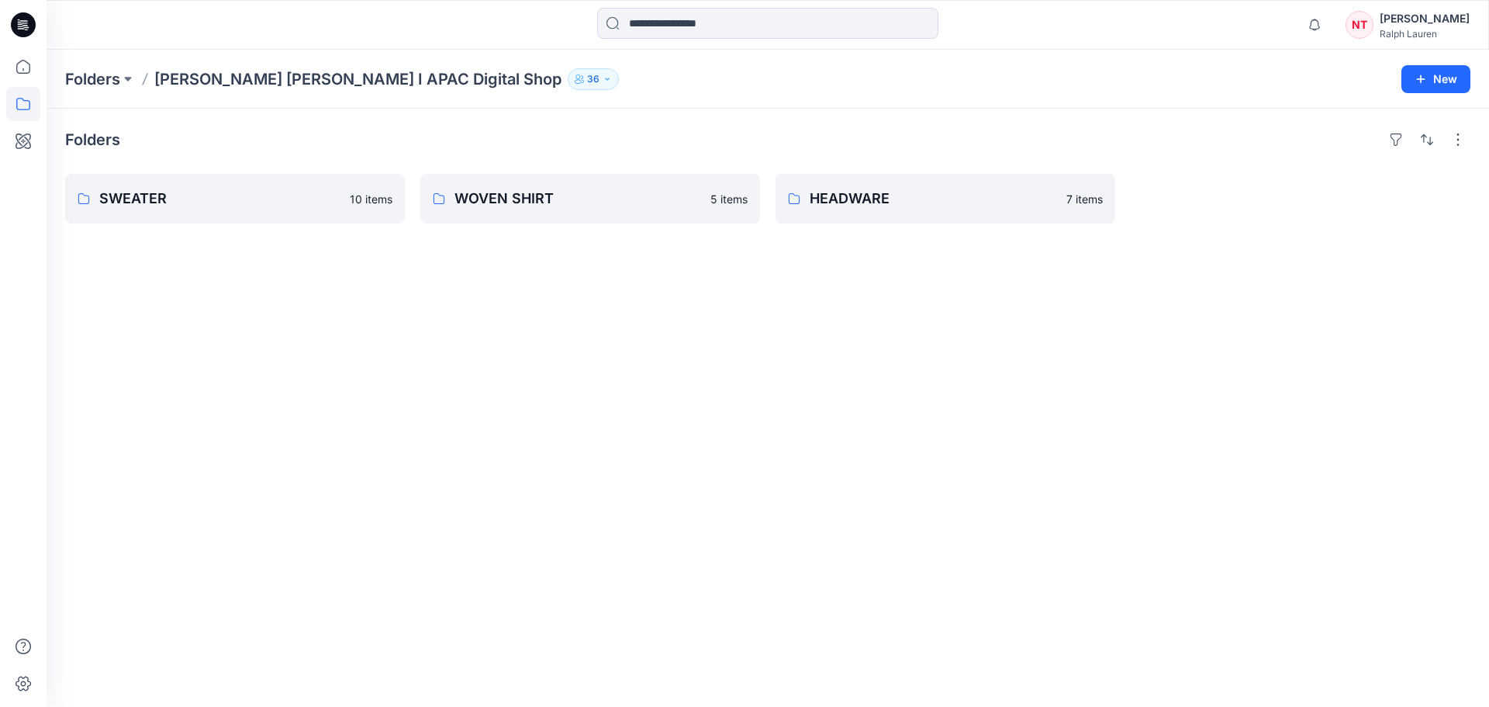
click at [247, 84] on p "[PERSON_NAME] [PERSON_NAME] I APAC Digital Shop" at bounding box center [357, 79] width 407 height 22
click at [122, 78] on button at bounding box center [128, 79] width 16 height 22
click at [160, 202] on link "NY Annual Core Assortment Digital Lib" at bounding box center [178, 190] width 220 height 31
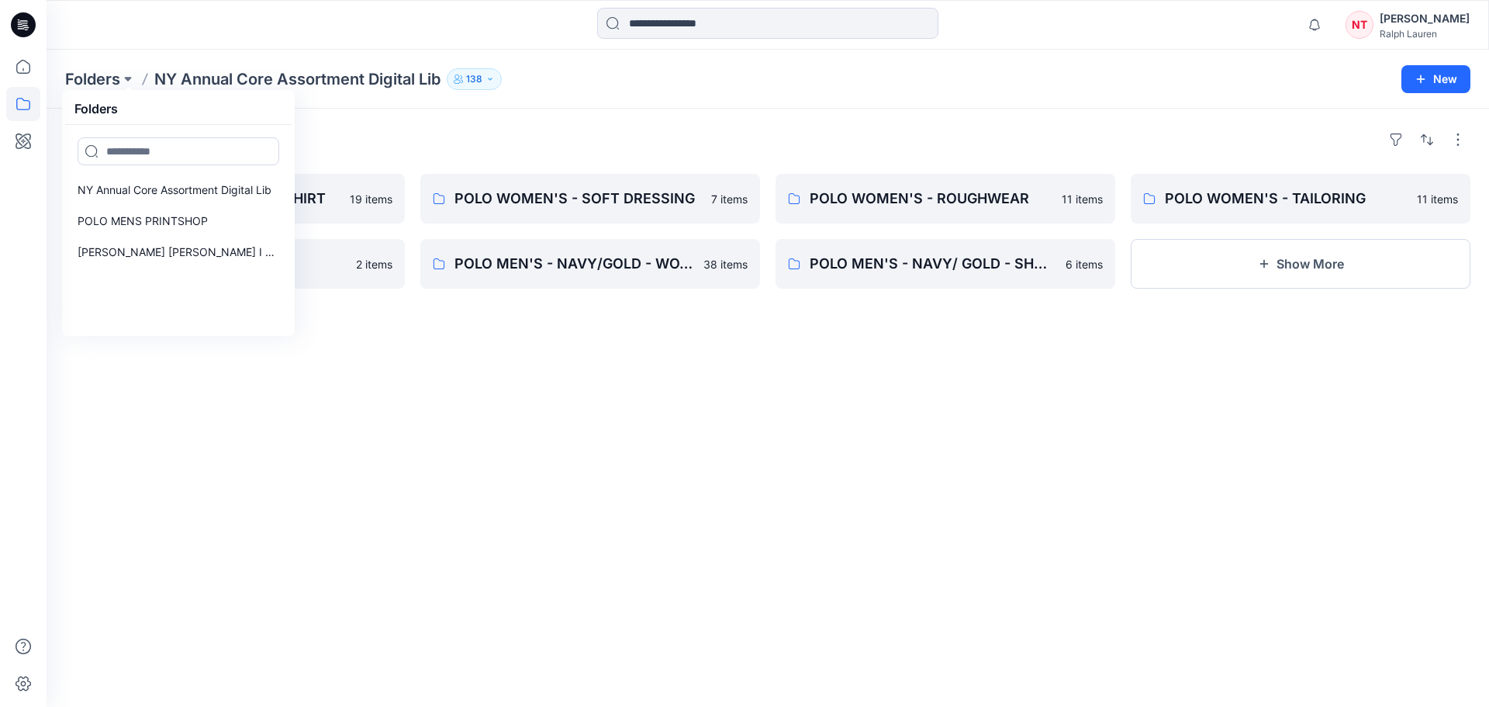
click at [674, 106] on div "Folders Folders NY Annual Core Assortment Digital Lib POLO MENS PRINTSHOP [PERS…" at bounding box center [768, 79] width 1443 height 59
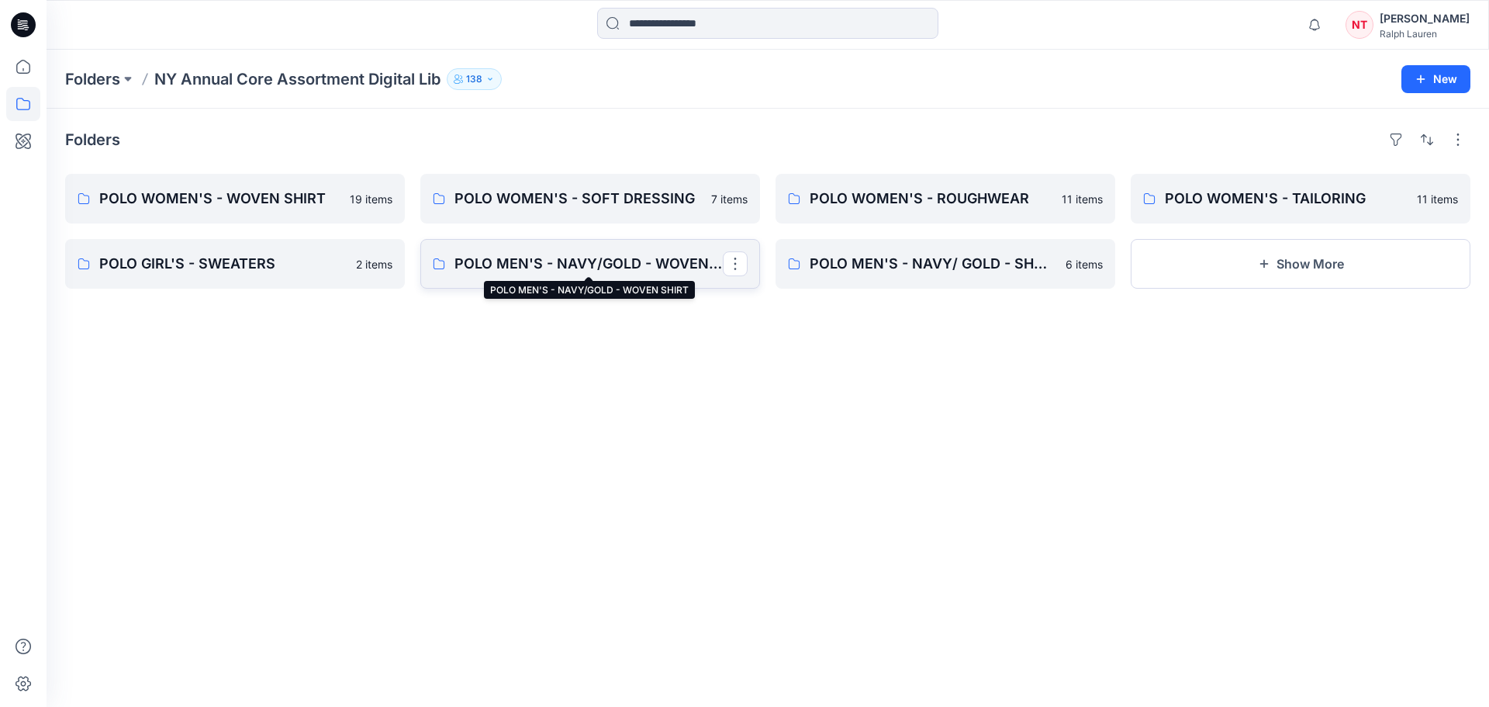
click at [645, 267] on p "POLO MEN'S - NAVY/GOLD - WOVEN SHIRT" at bounding box center [589, 264] width 268 height 22
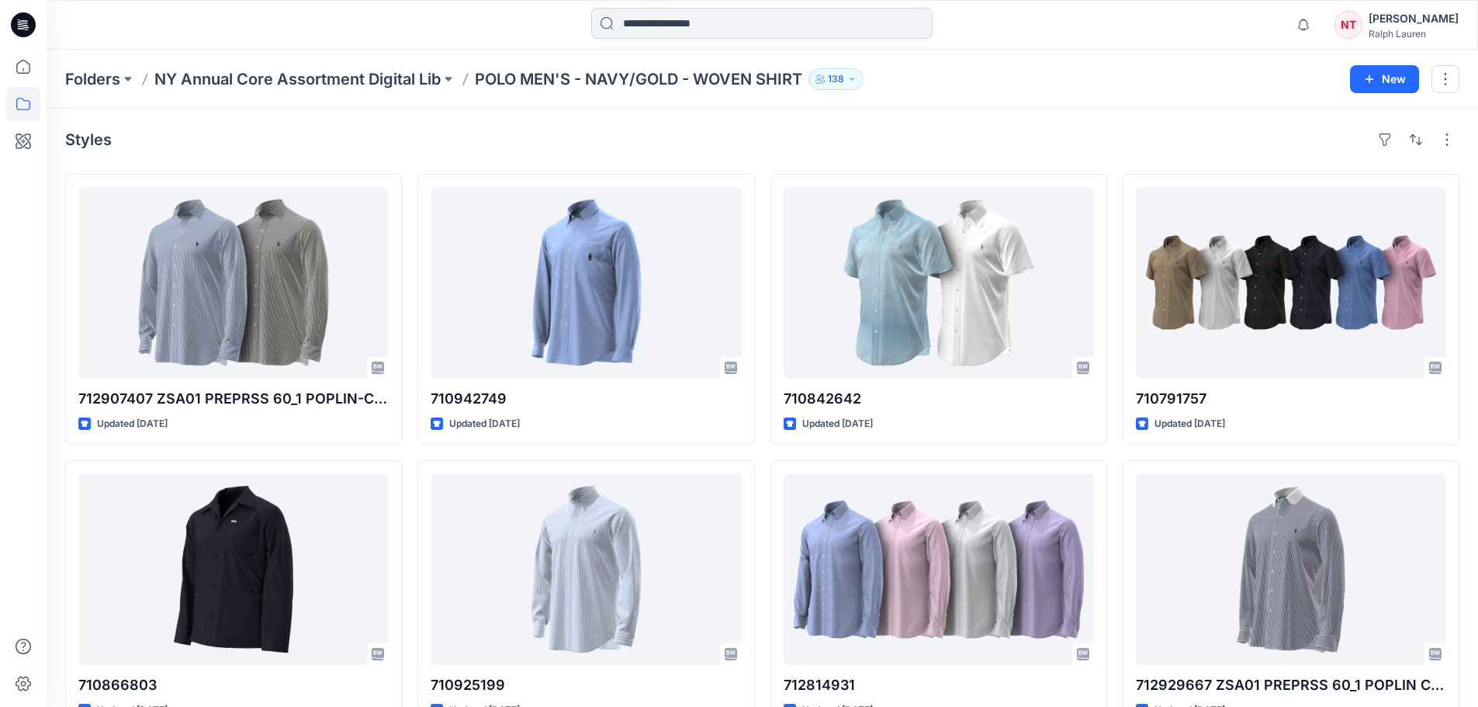
click at [642, 25] on input at bounding box center [761, 23] width 341 height 31
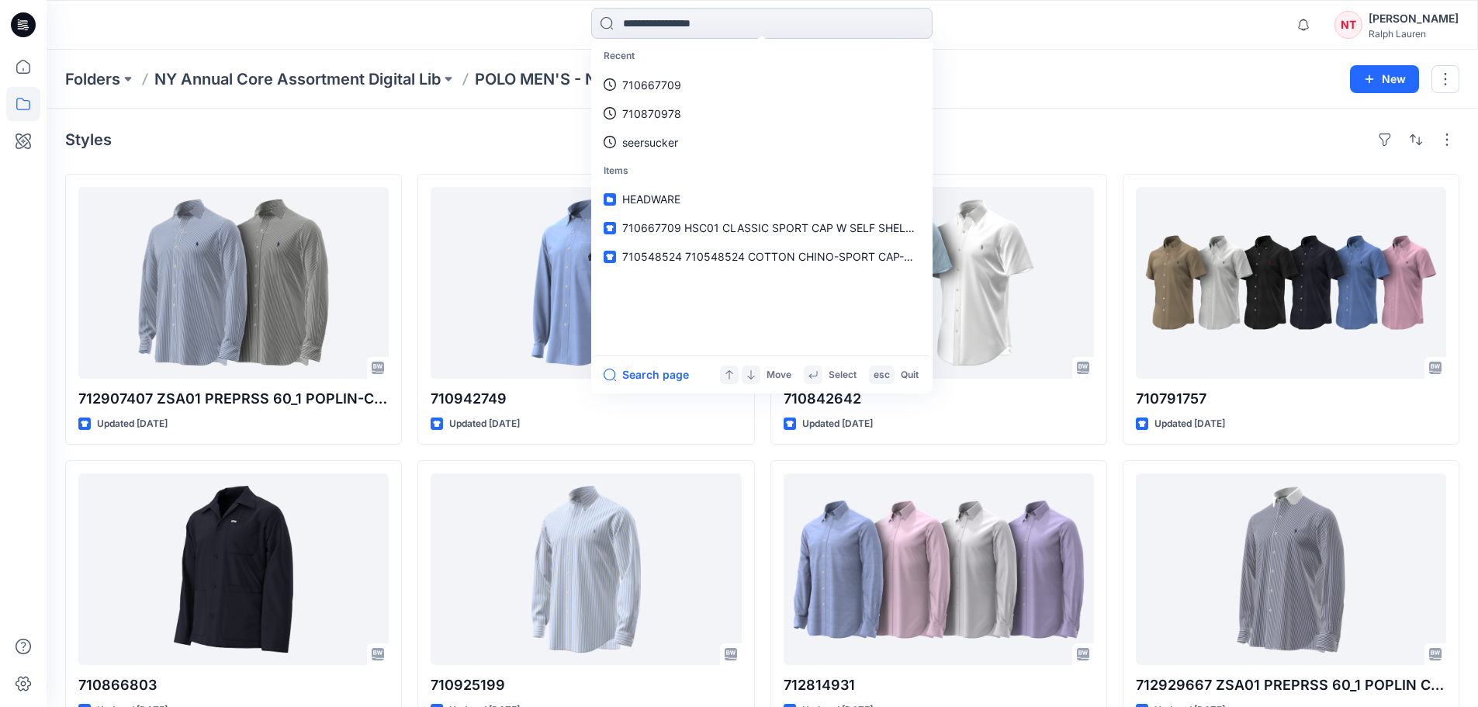
paste input "**********"
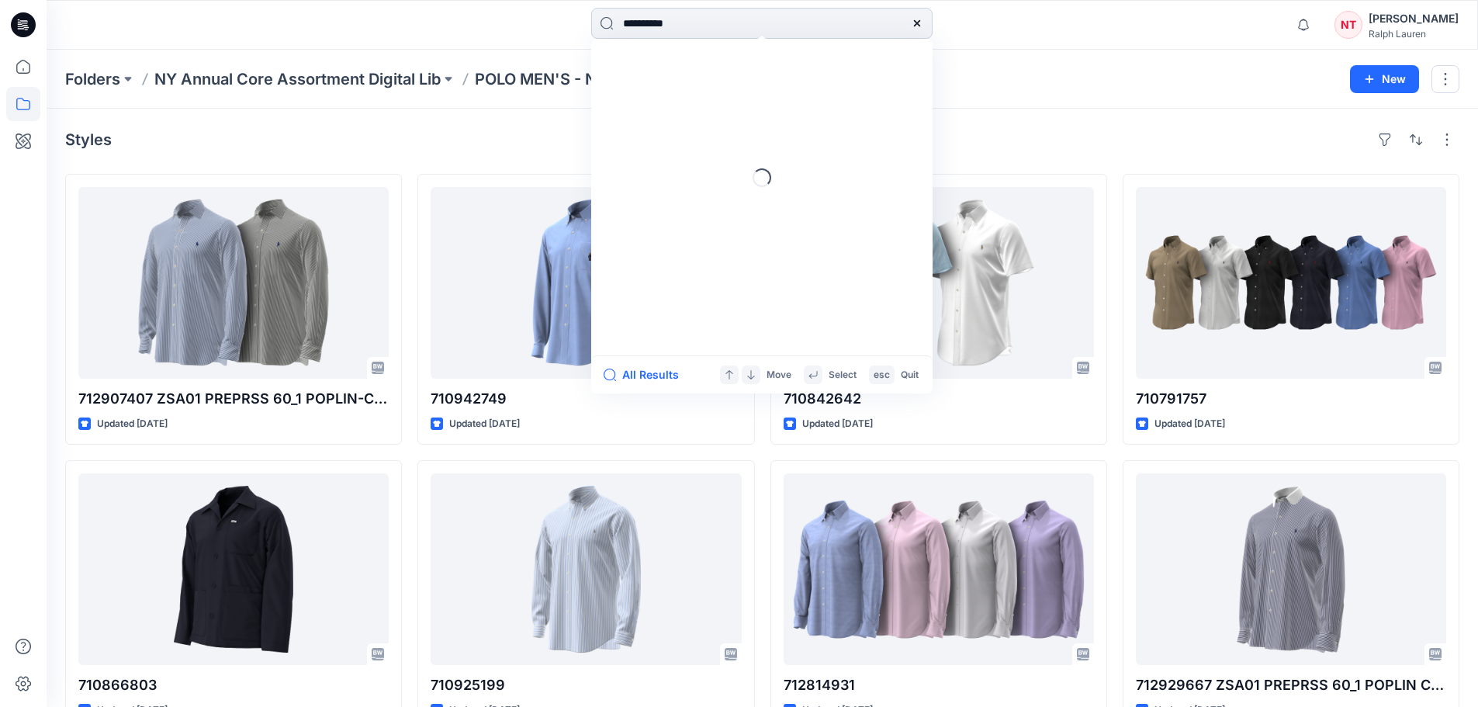
type input "*********"
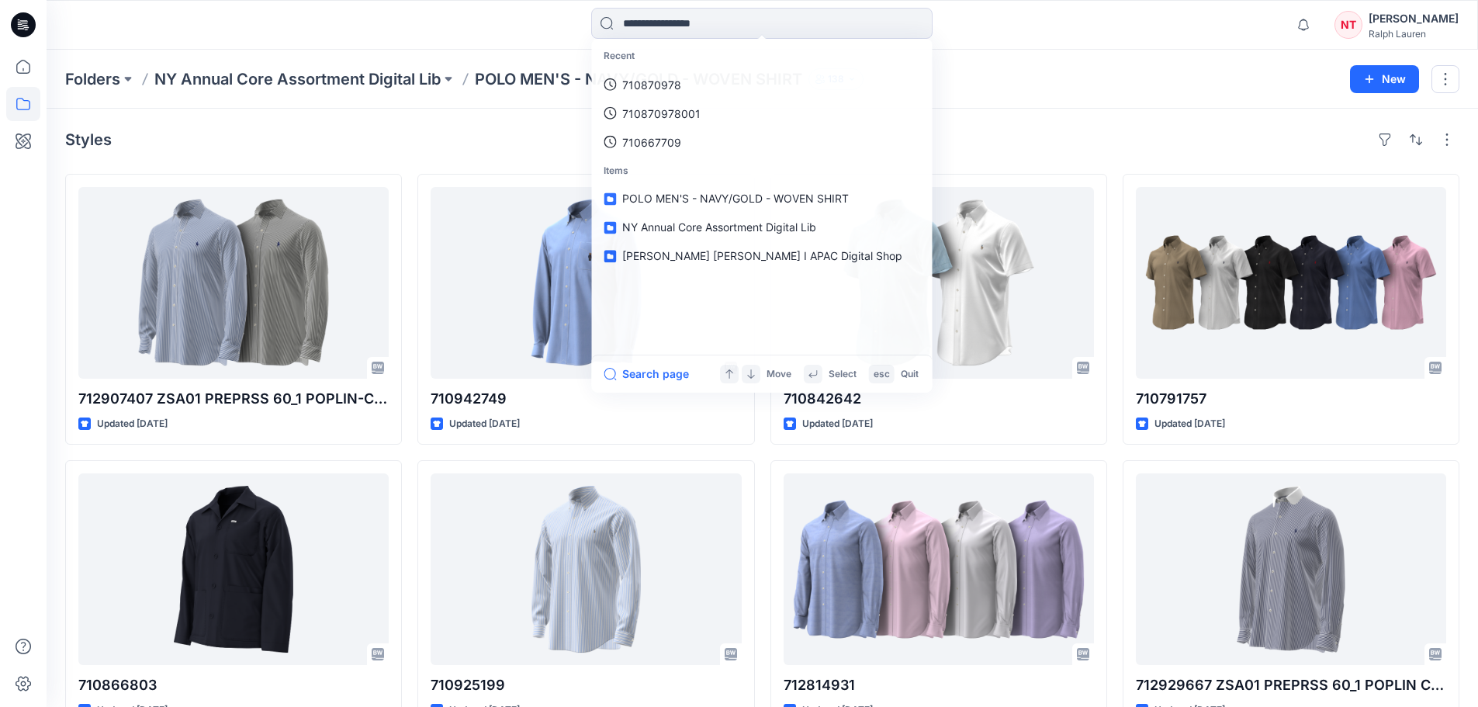
click at [5, 265] on div at bounding box center [23, 353] width 47 height 707
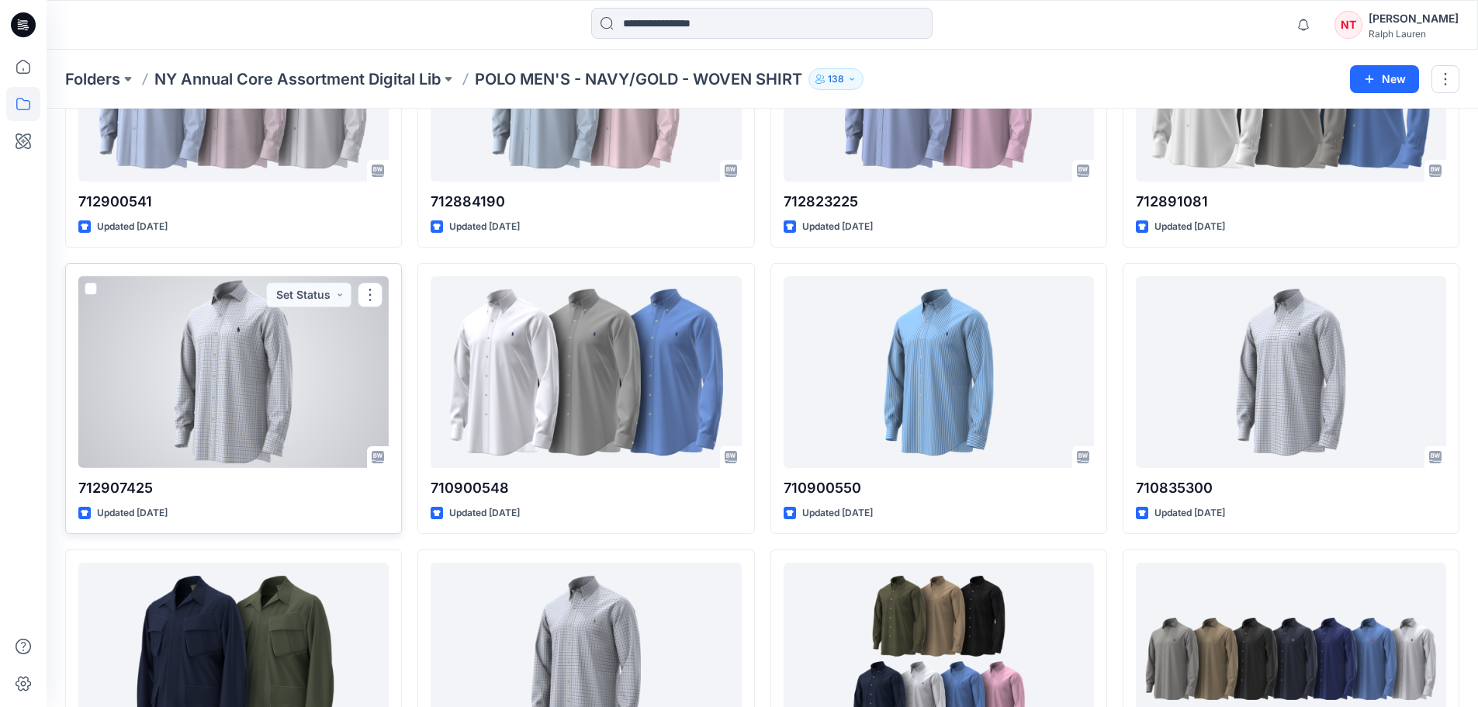
scroll to position [1707, 0]
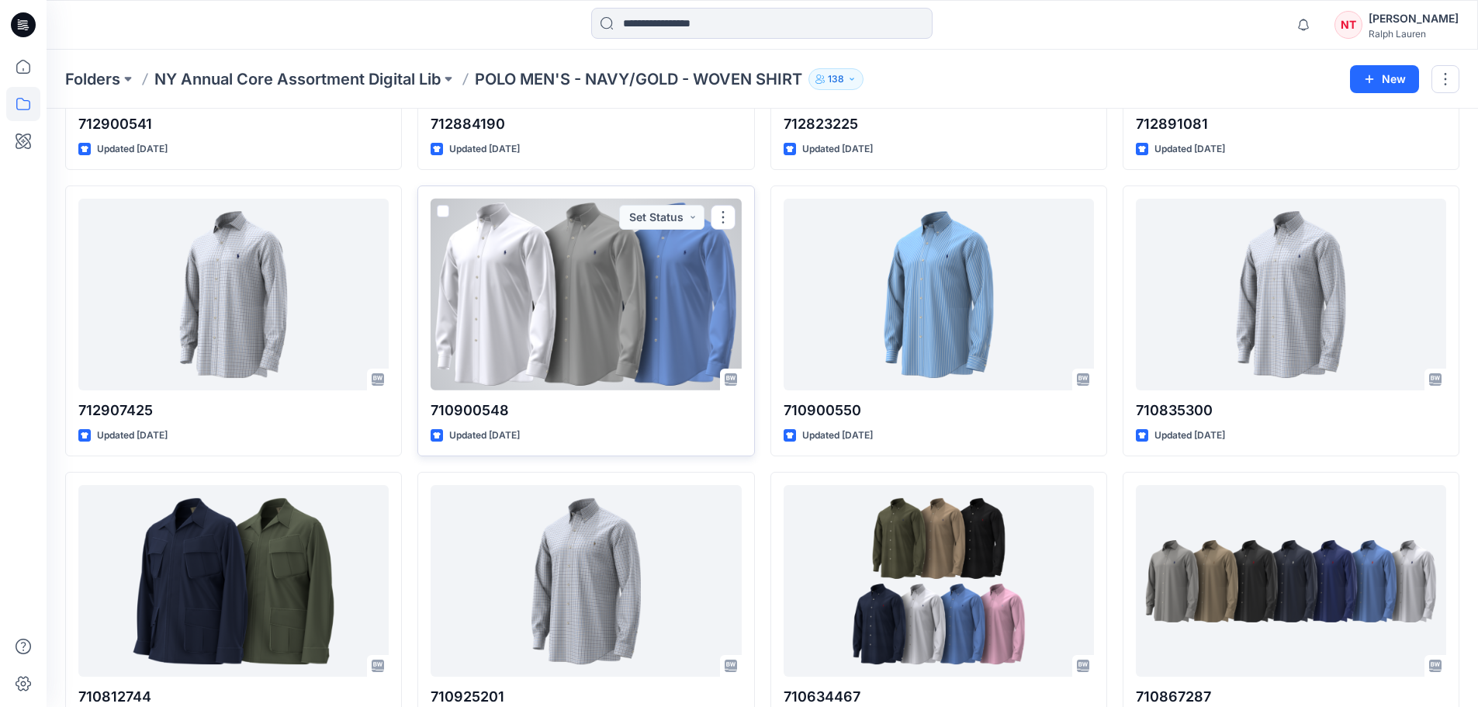
click at [470, 334] on div at bounding box center [586, 295] width 310 height 192
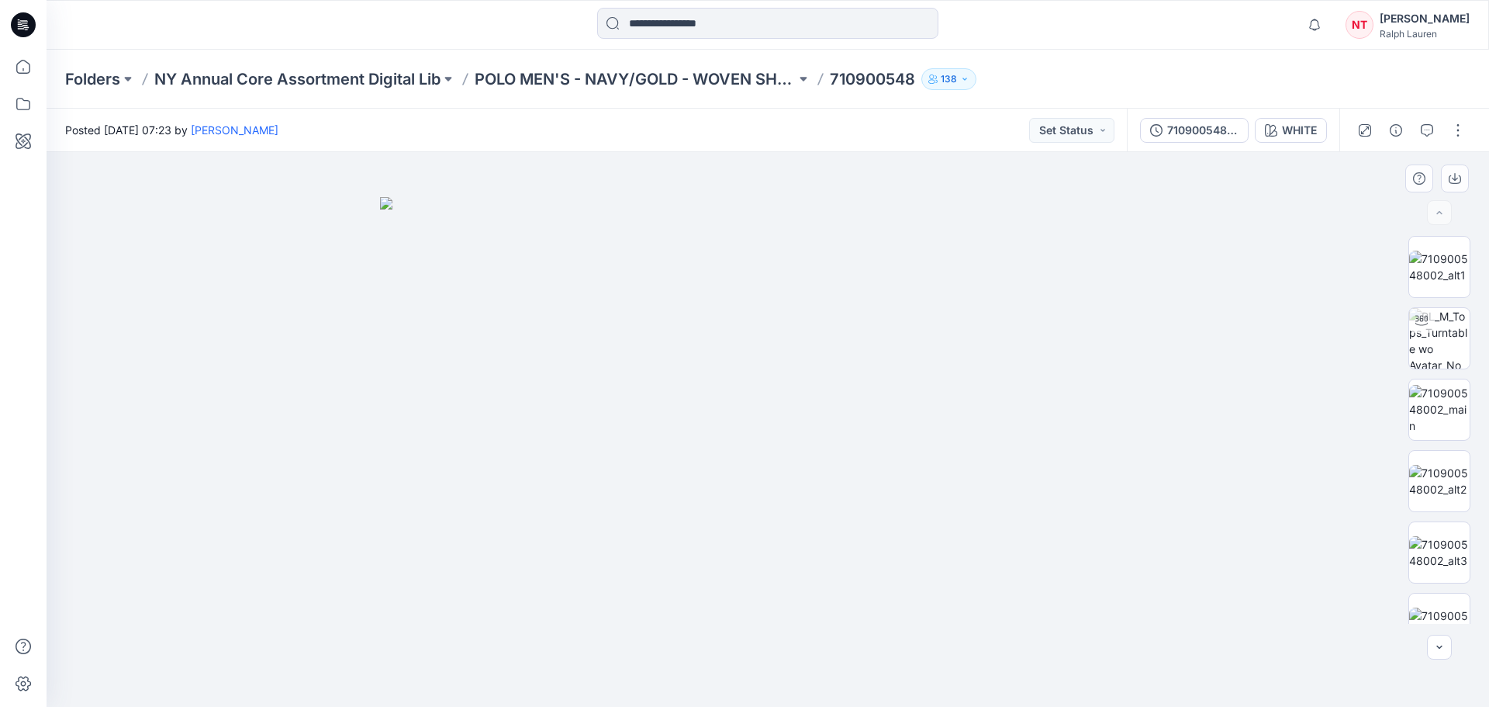
click at [1476, 500] on div "BW" at bounding box center [1439, 430] width 99 height 388
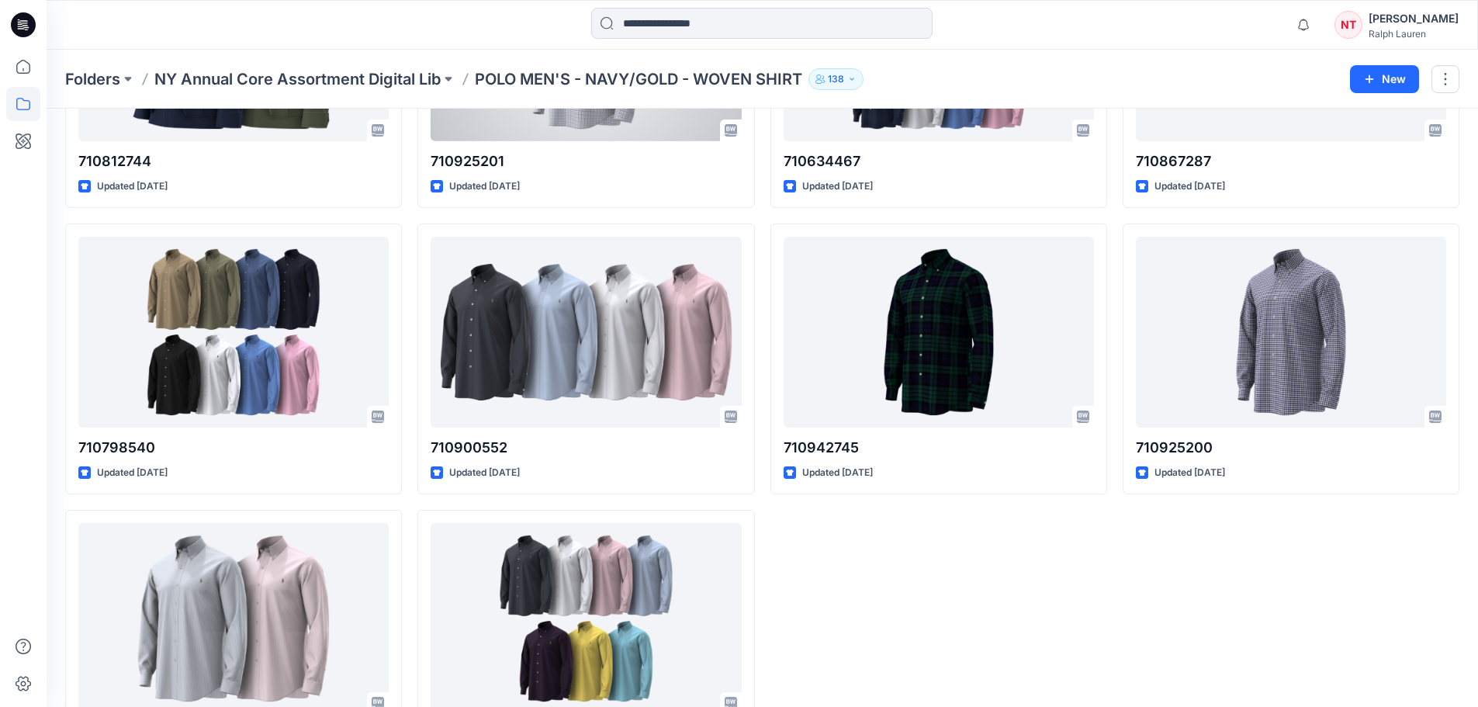
scroll to position [2250, 0]
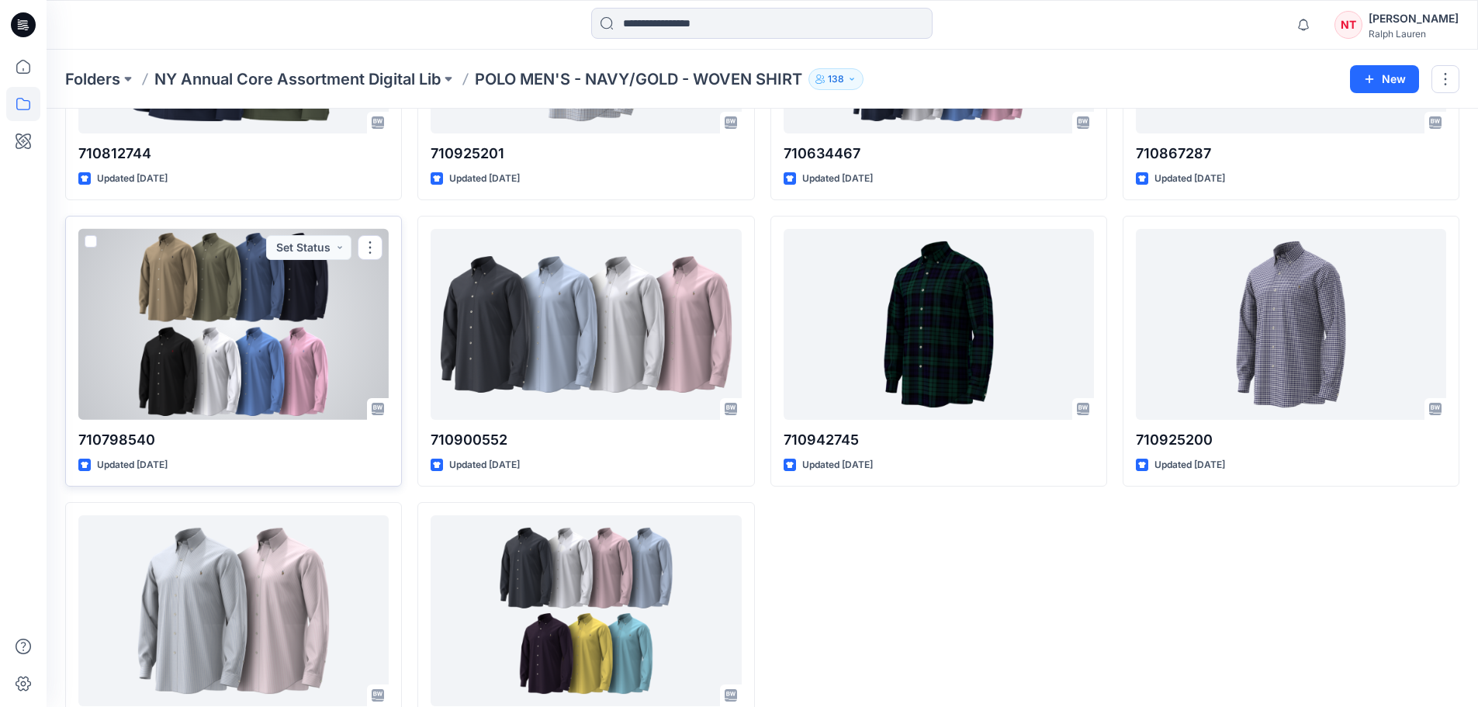
click at [216, 301] on div at bounding box center [233, 325] width 310 height 192
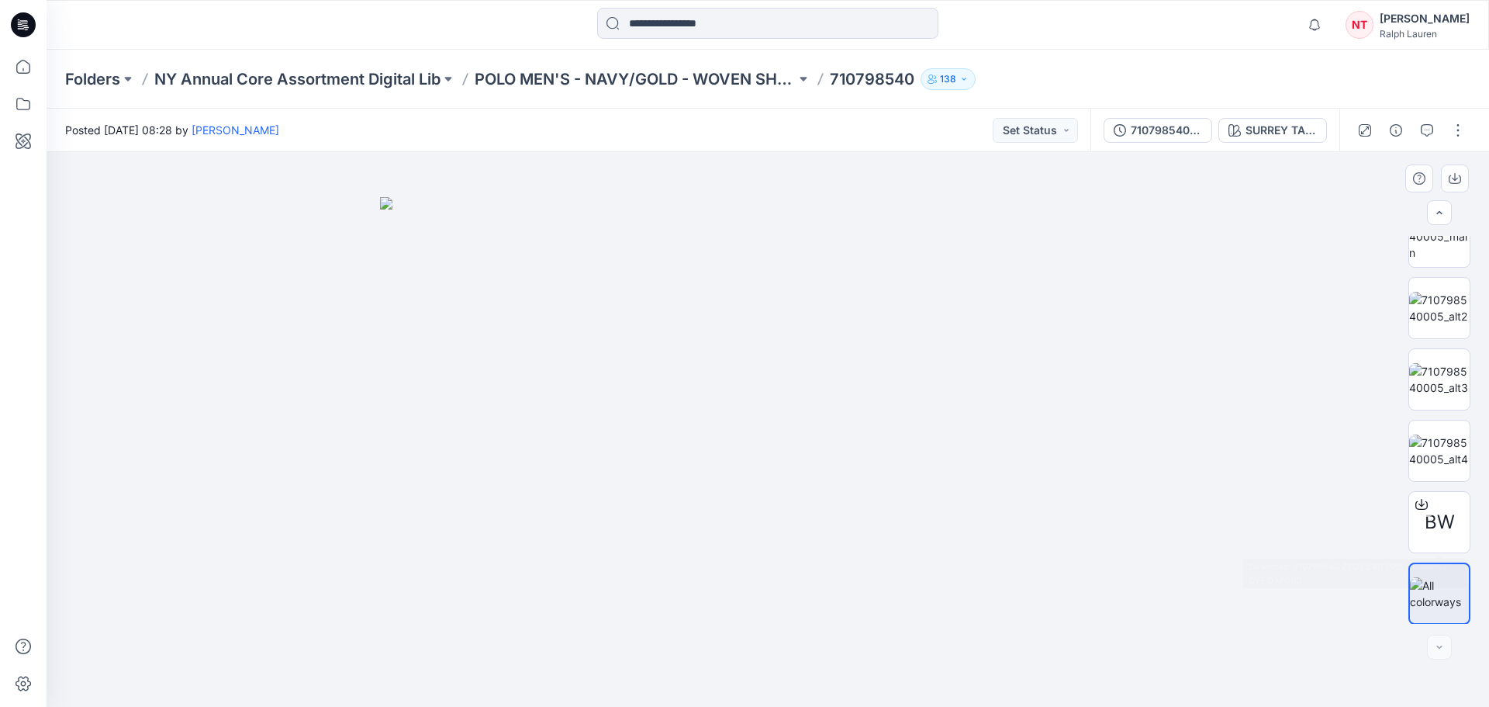
scroll to position [174, 0]
click at [1444, 570] on div at bounding box center [1440, 593] width 62 height 62
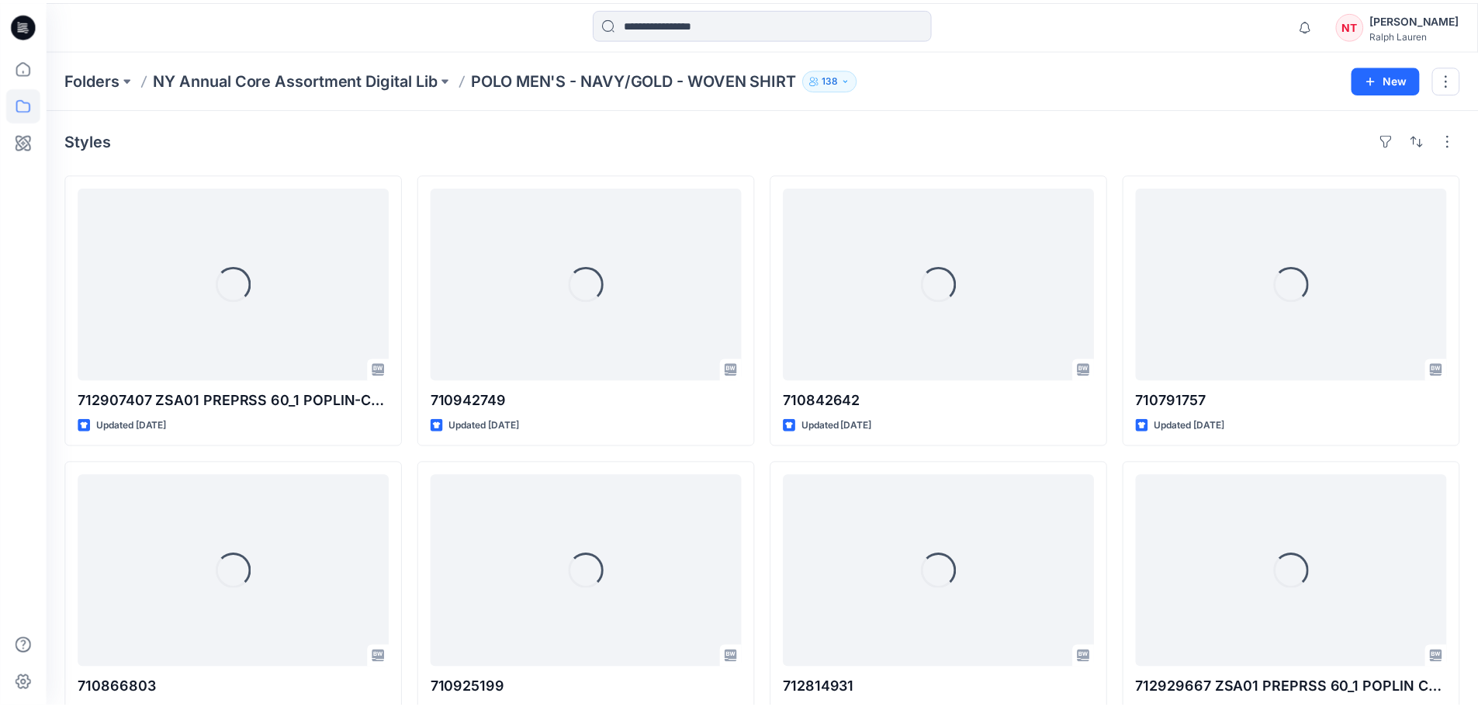
scroll to position [2250, 0]
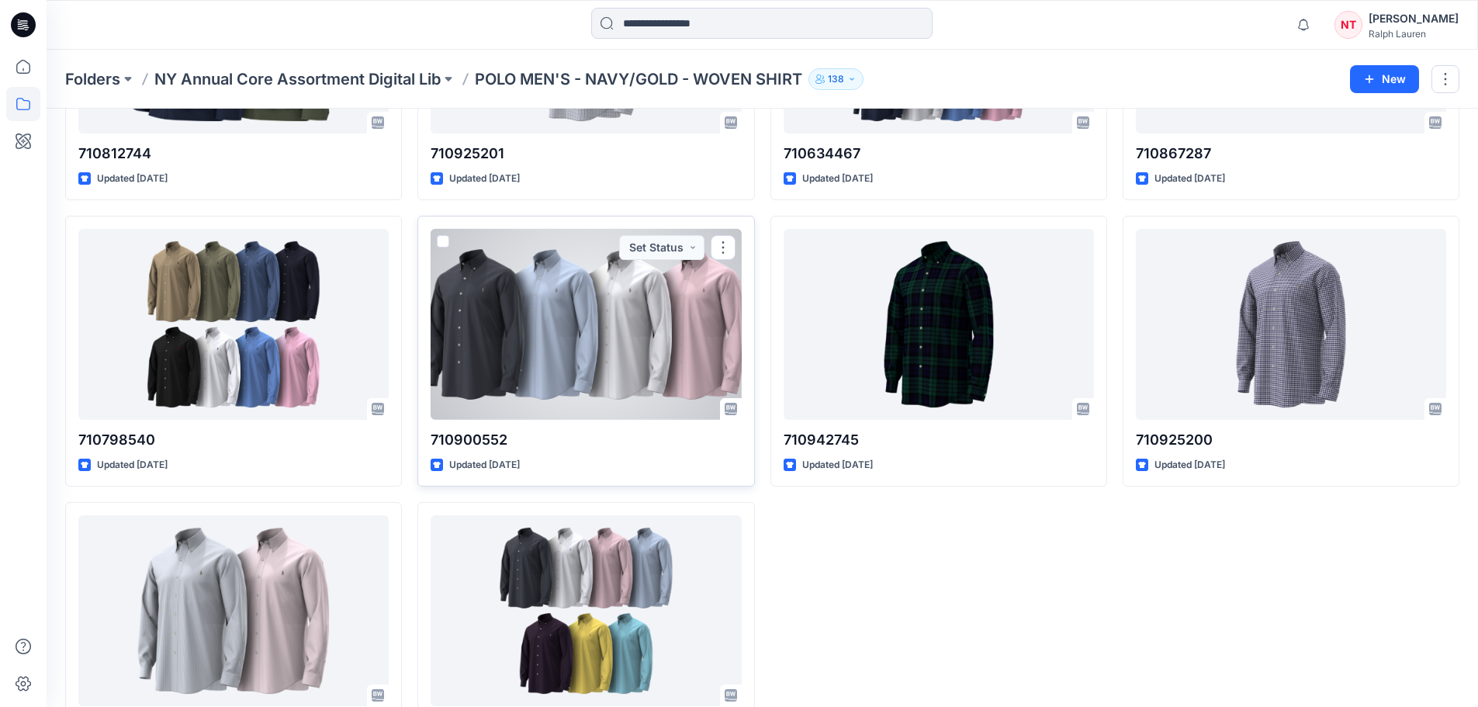
click at [531, 298] on div at bounding box center [586, 325] width 310 height 192
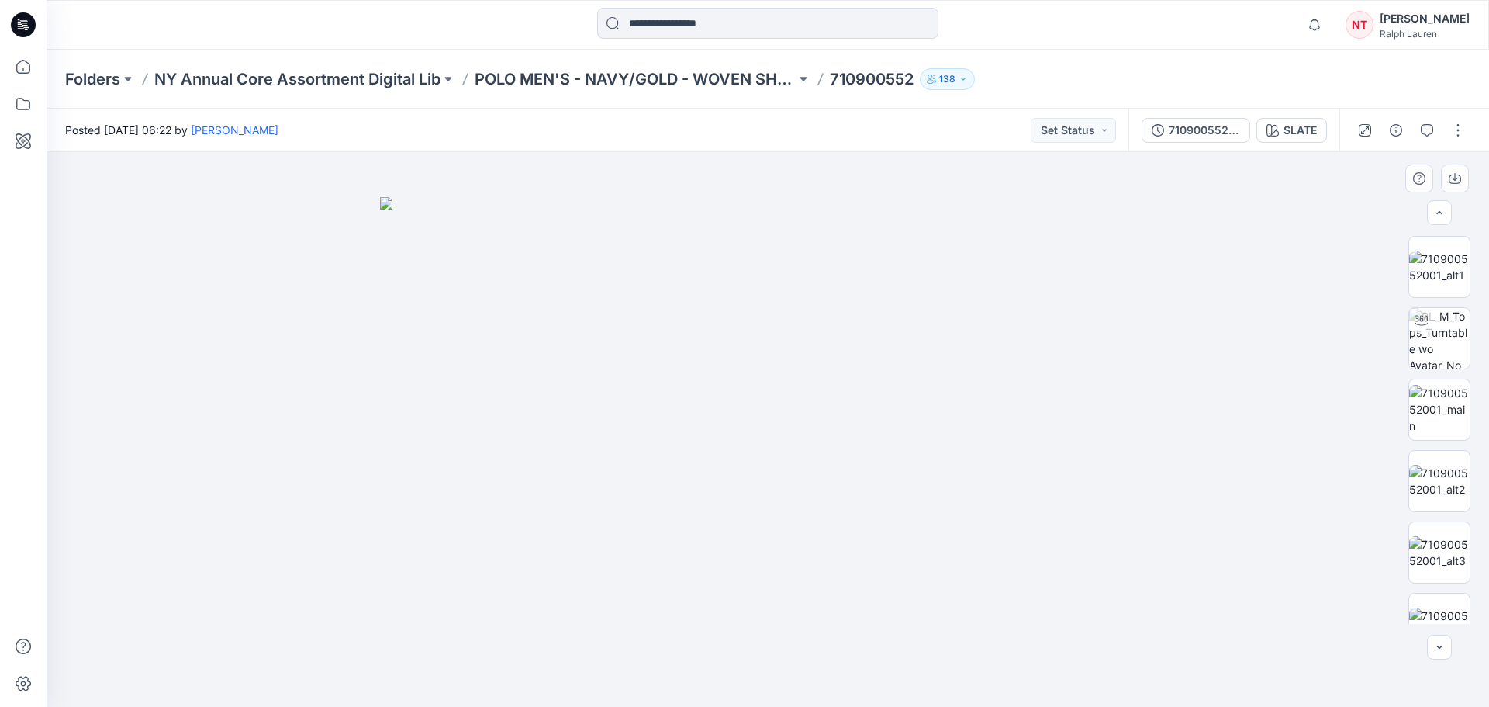
scroll to position [174, 0]
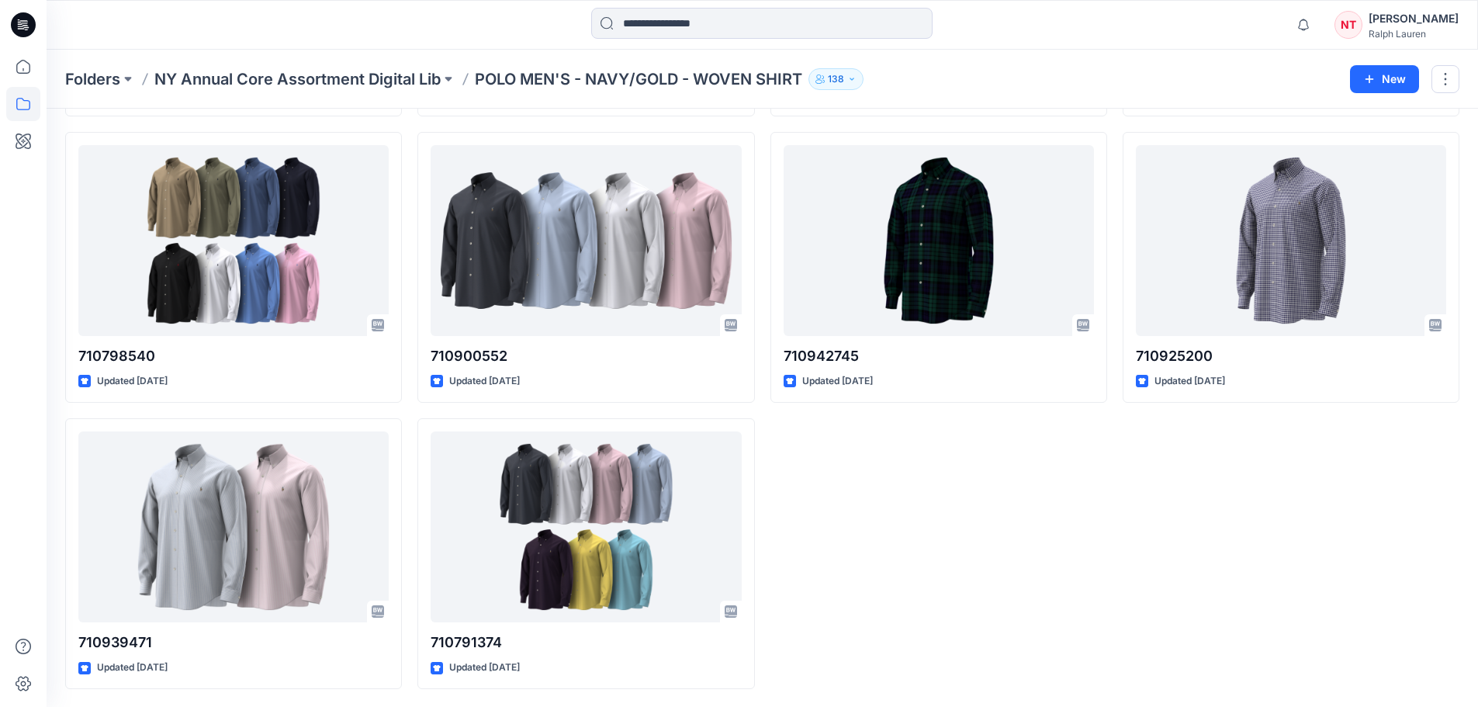
scroll to position [2334, 0]
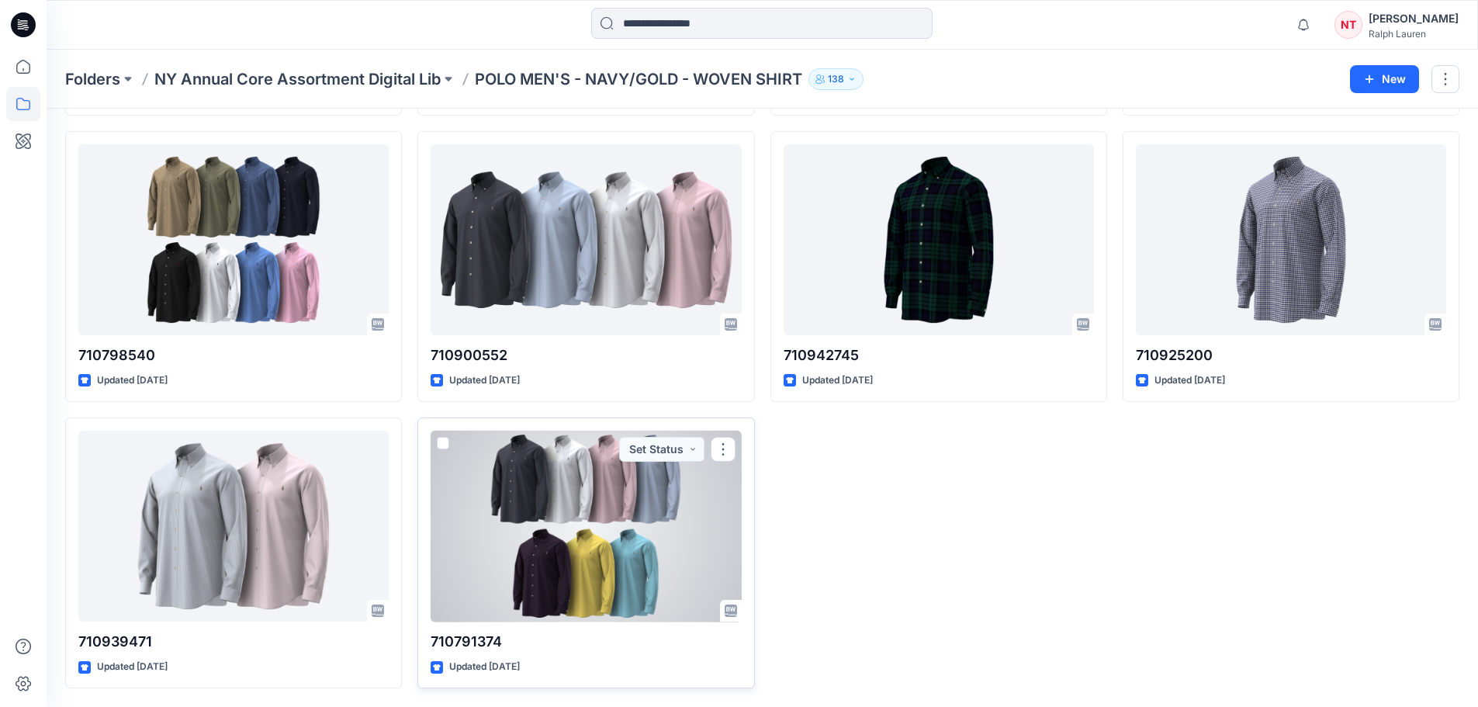
click at [697, 510] on div at bounding box center [586, 527] width 310 height 192
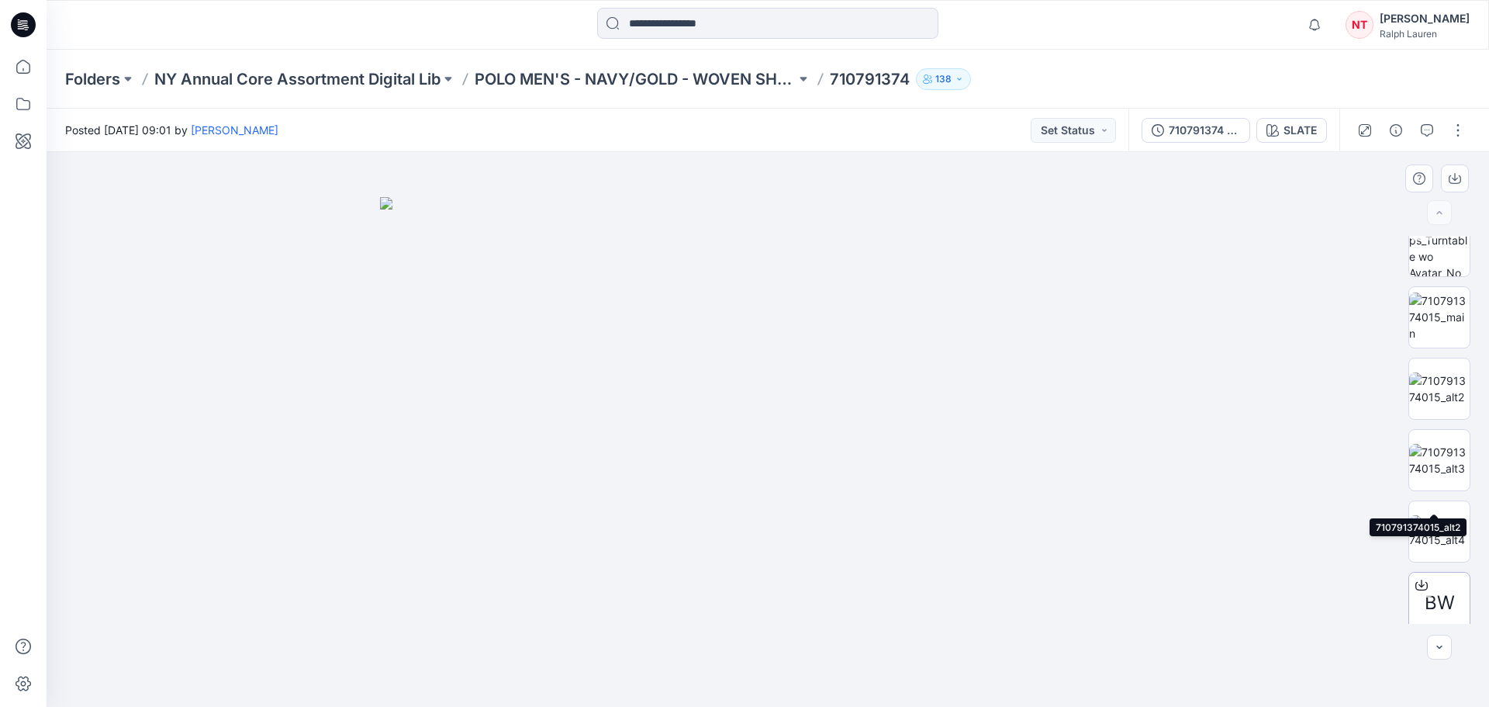
scroll to position [174, 0]
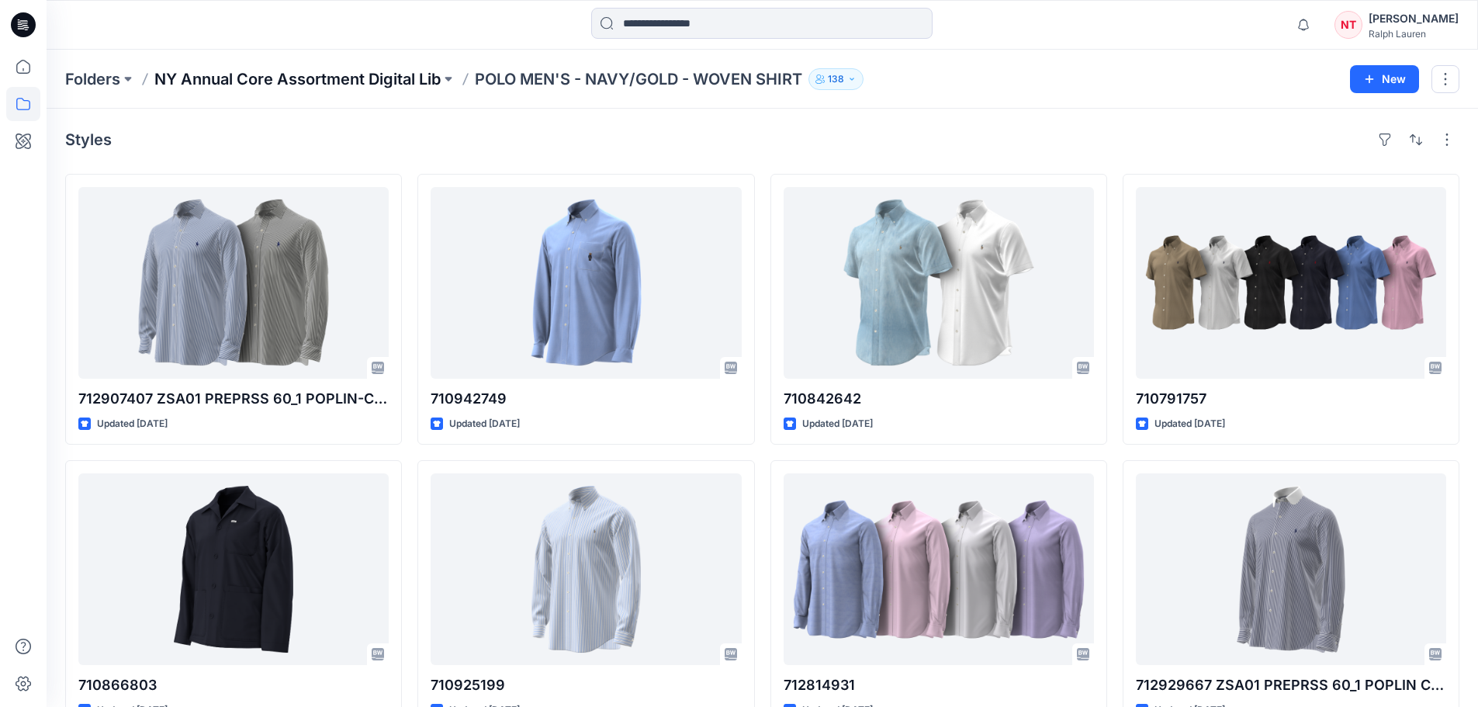
click at [428, 69] on p "NY Annual Core Assortment Digital Lib" at bounding box center [297, 79] width 286 height 22
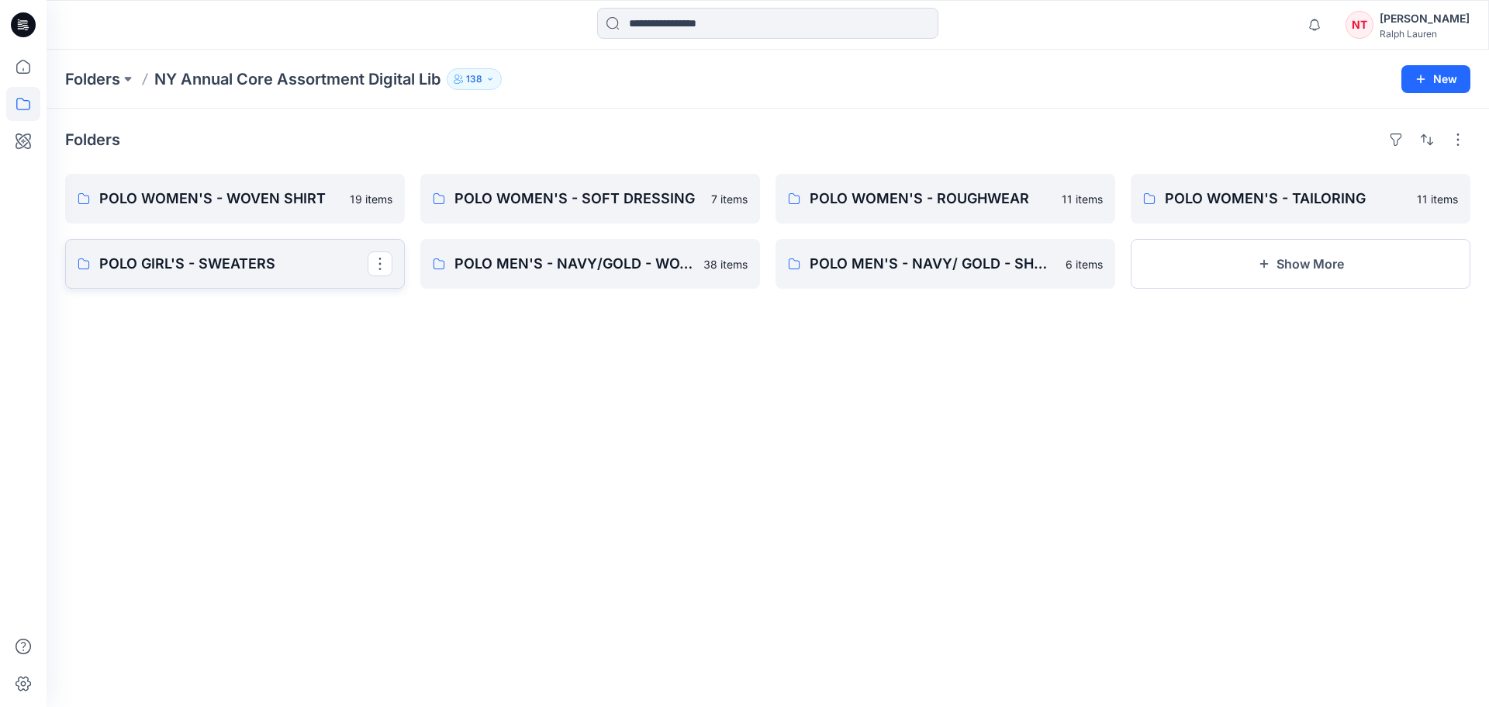
click at [297, 266] on p "POLO GIRL'S - SWEATERS" at bounding box center [233, 264] width 268 height 22
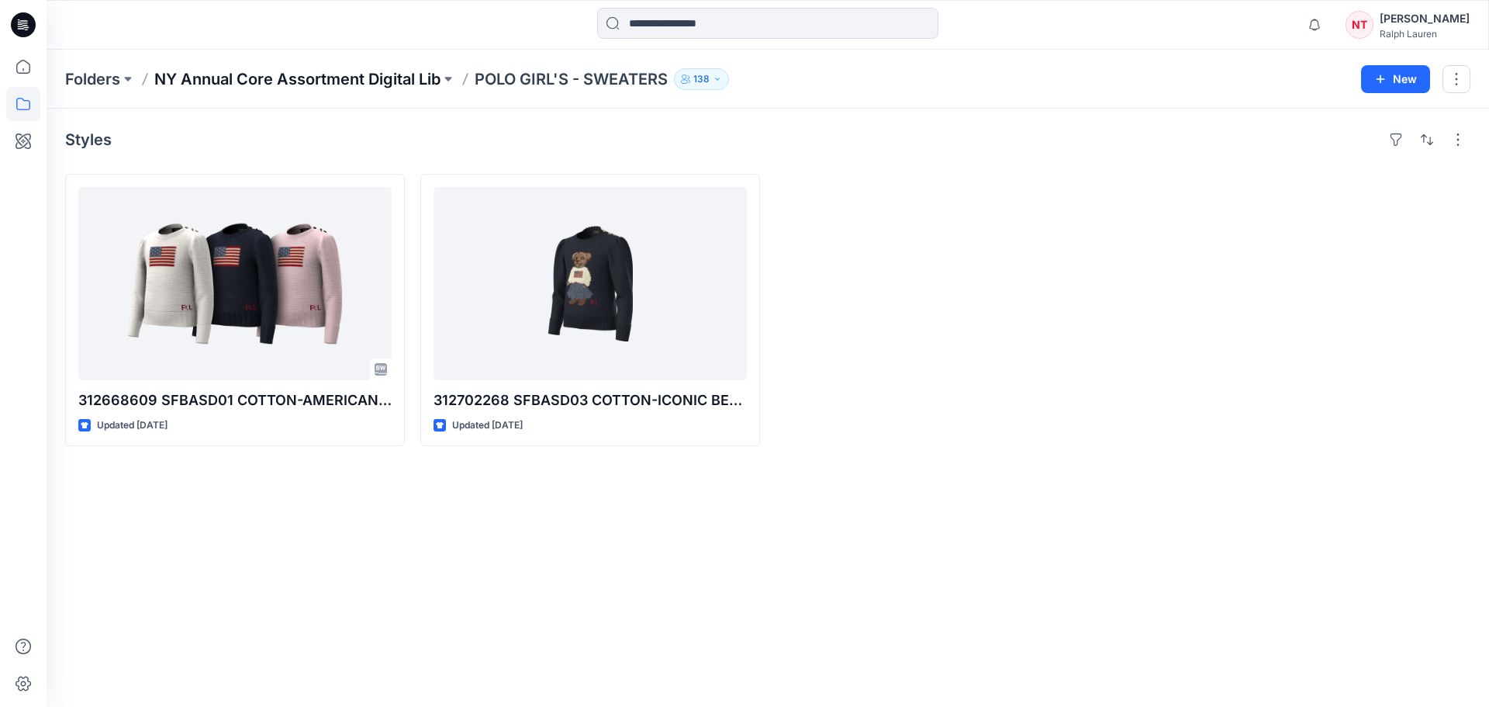
click at [417, 81] on p "NY Annual Core Assortment Digital Lib" at bounding box center [297, 79] width 286 height 22
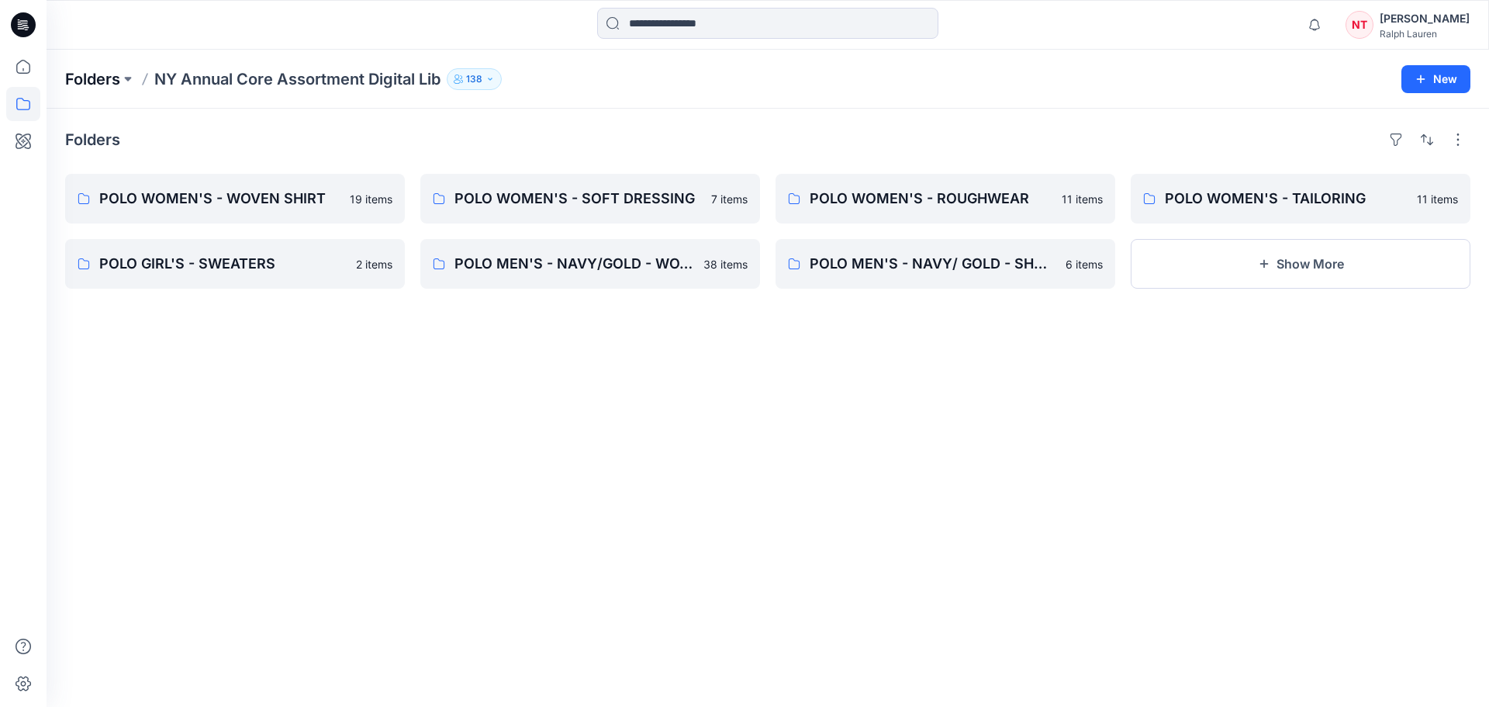
click at [113, 82] on p "Folders" at bounding box center [92, 79] width 55 height 22
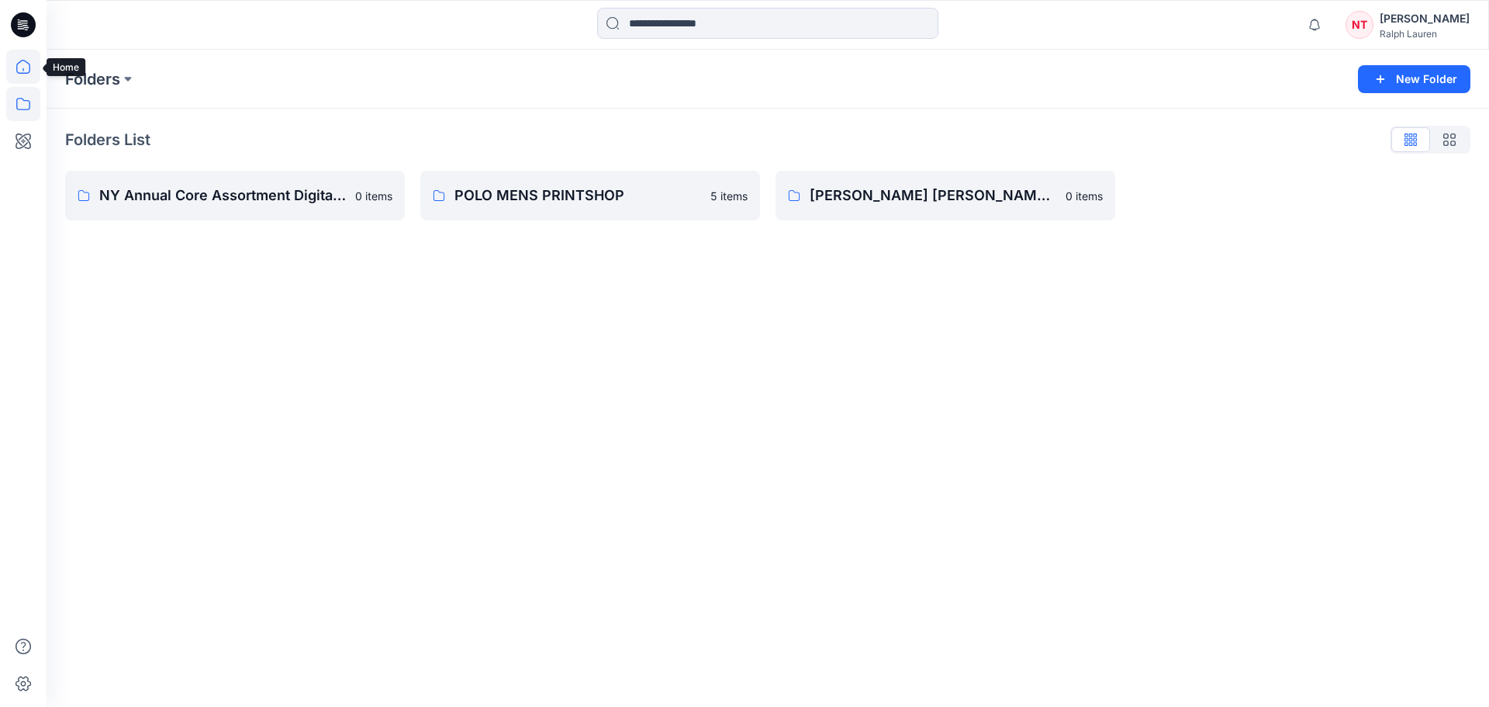
click at [15, 70] on icon at bounding box center [23, 67] width 34 height 34
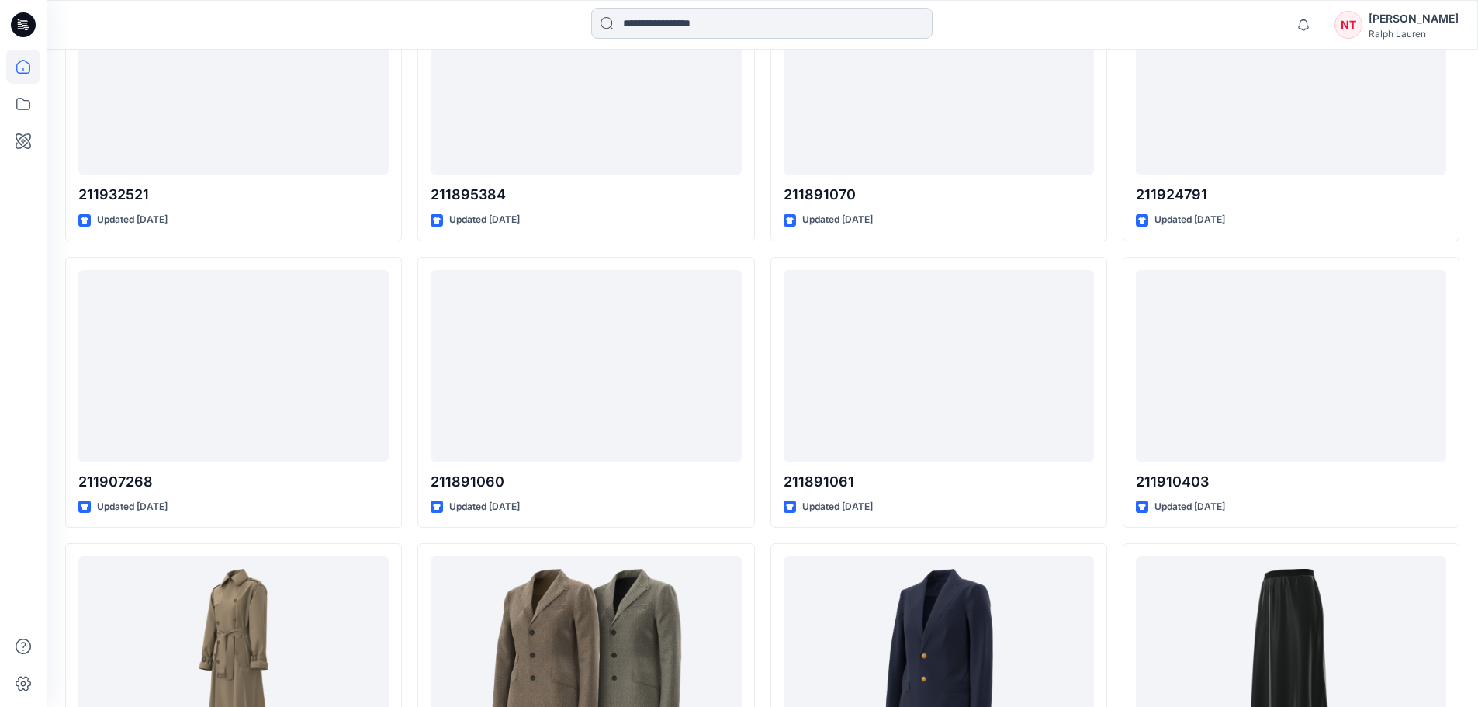
scroll to position [2782, 0]
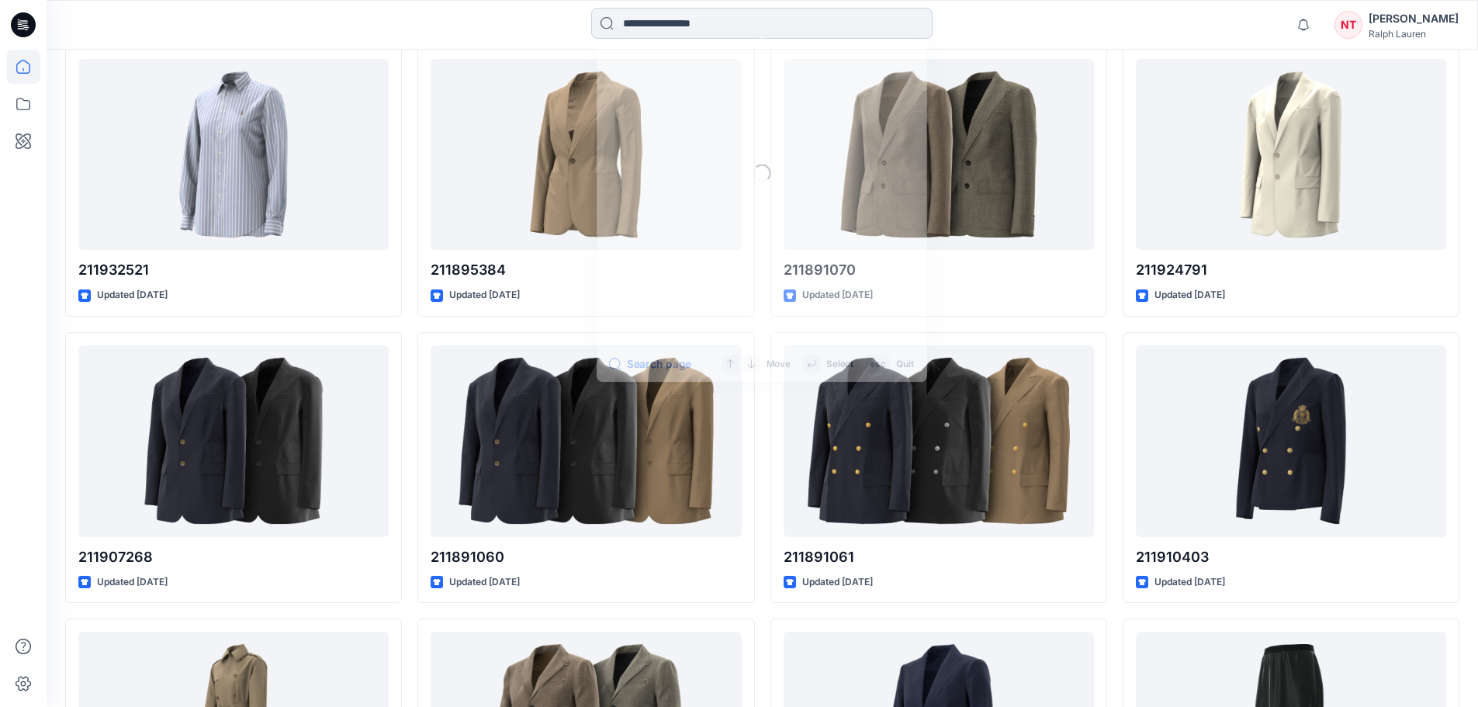
click at [717, 16] on input at bounding box center [761, 23] width 341 height 31
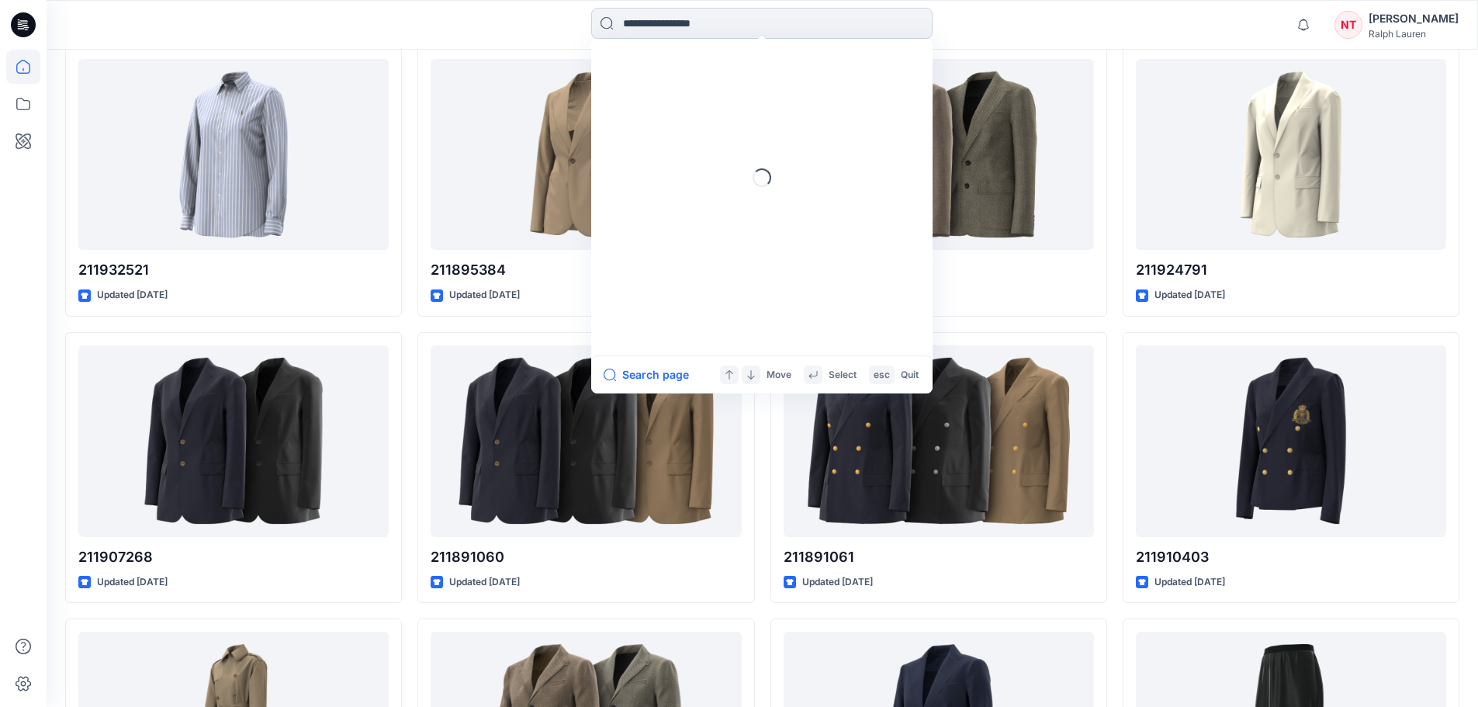
paste input "**********"
type input "**********"
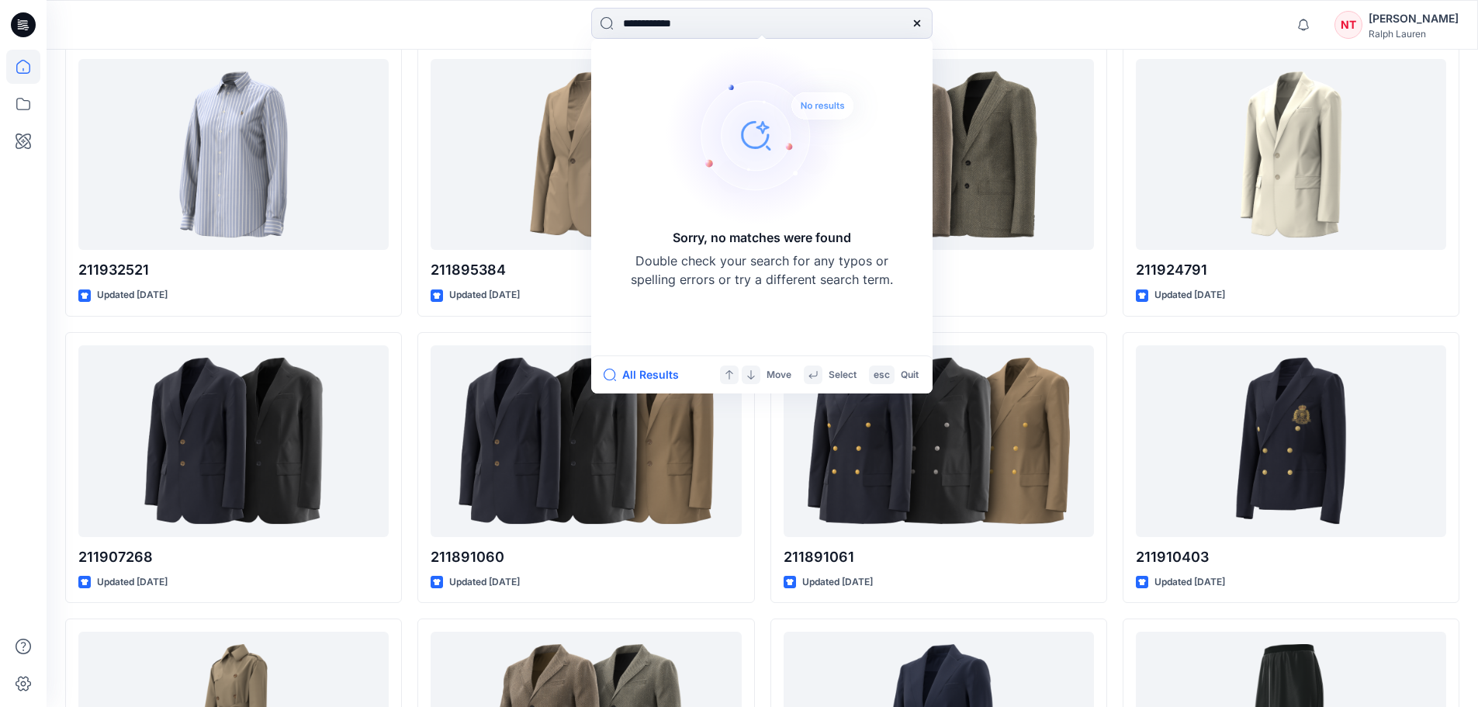
click at [1417, 23] on div "[PERSON_NAME]" at bounding box center [1413, 18] width 90 height 19
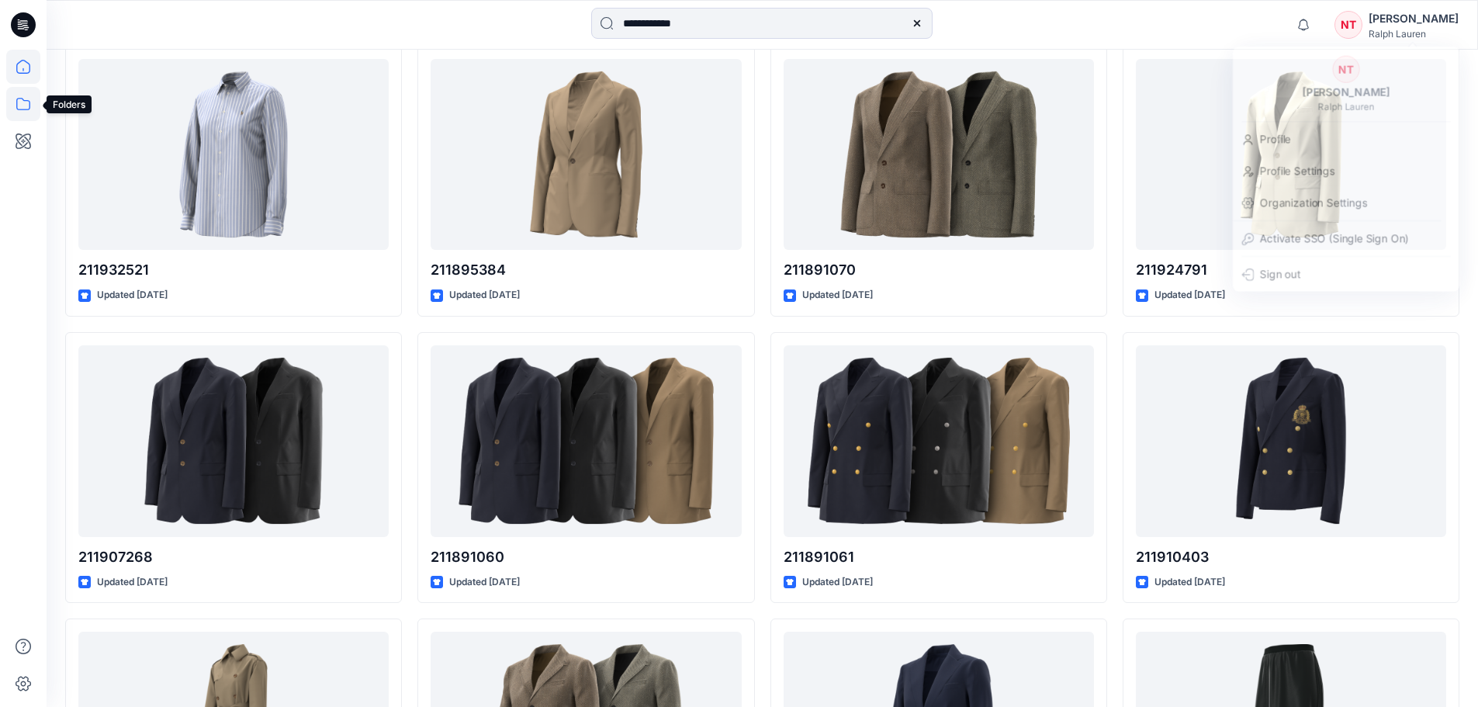
click at [29, 112] on icon at bounding box center [23, 104] width 34 height 34
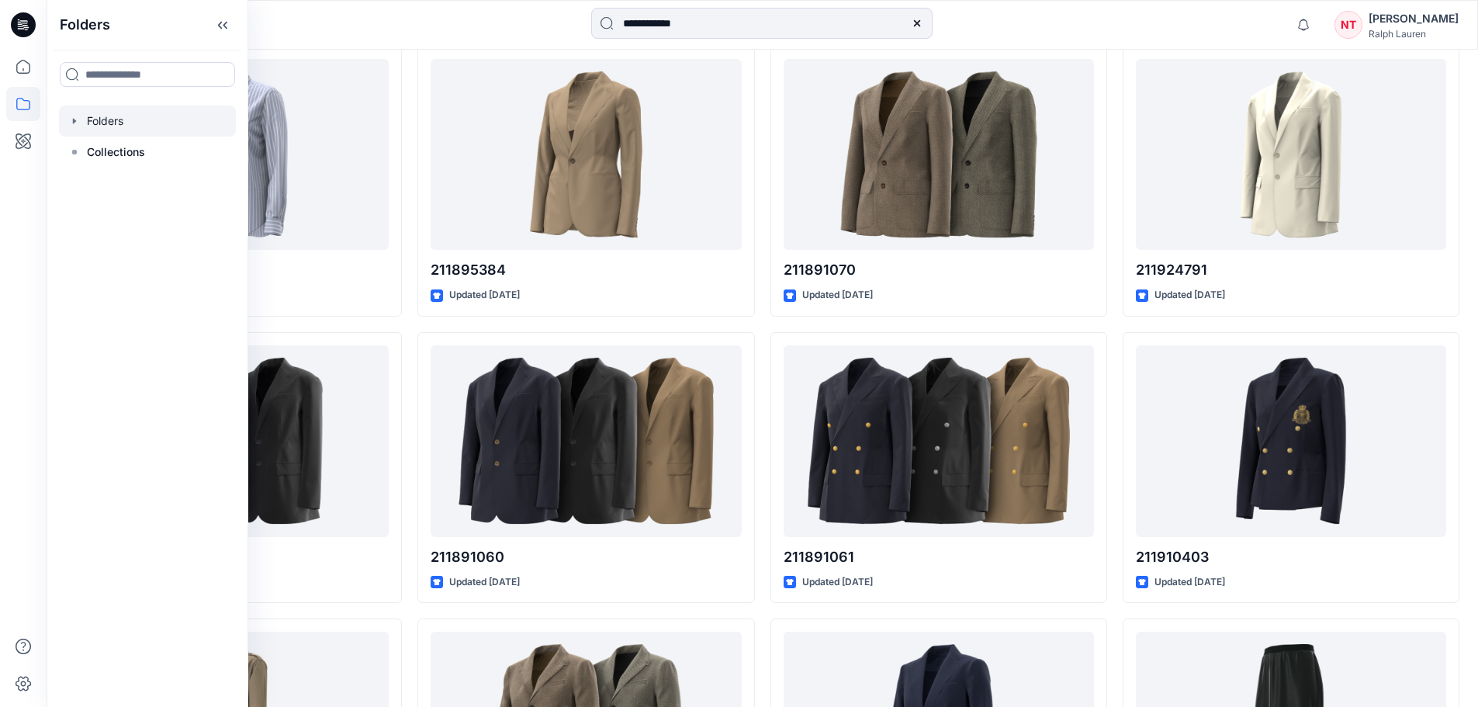
click at [108, 118] on div at bounding box center [147, 120] width 177 height 31
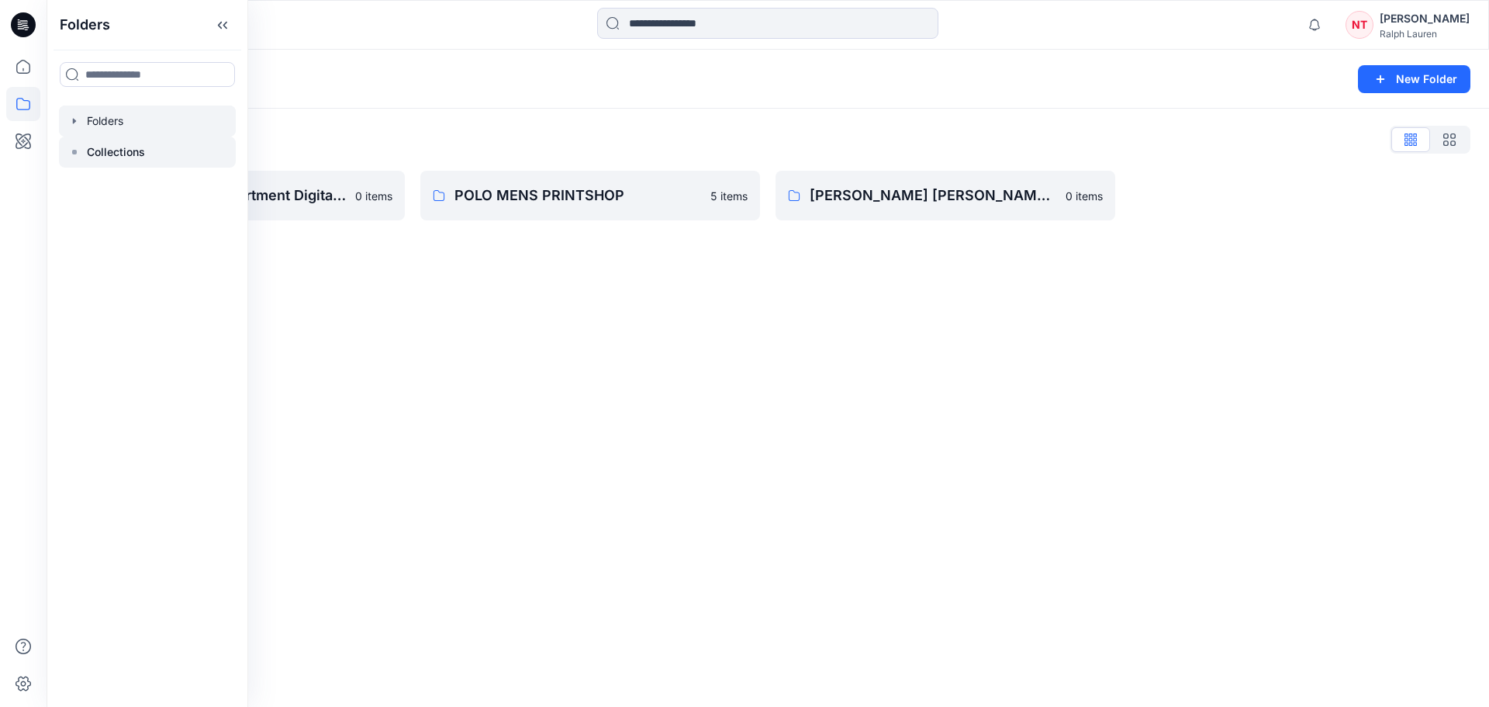
click at [115, 154] on p "Collections" at bounding box center [116, 152] width 58 height 19
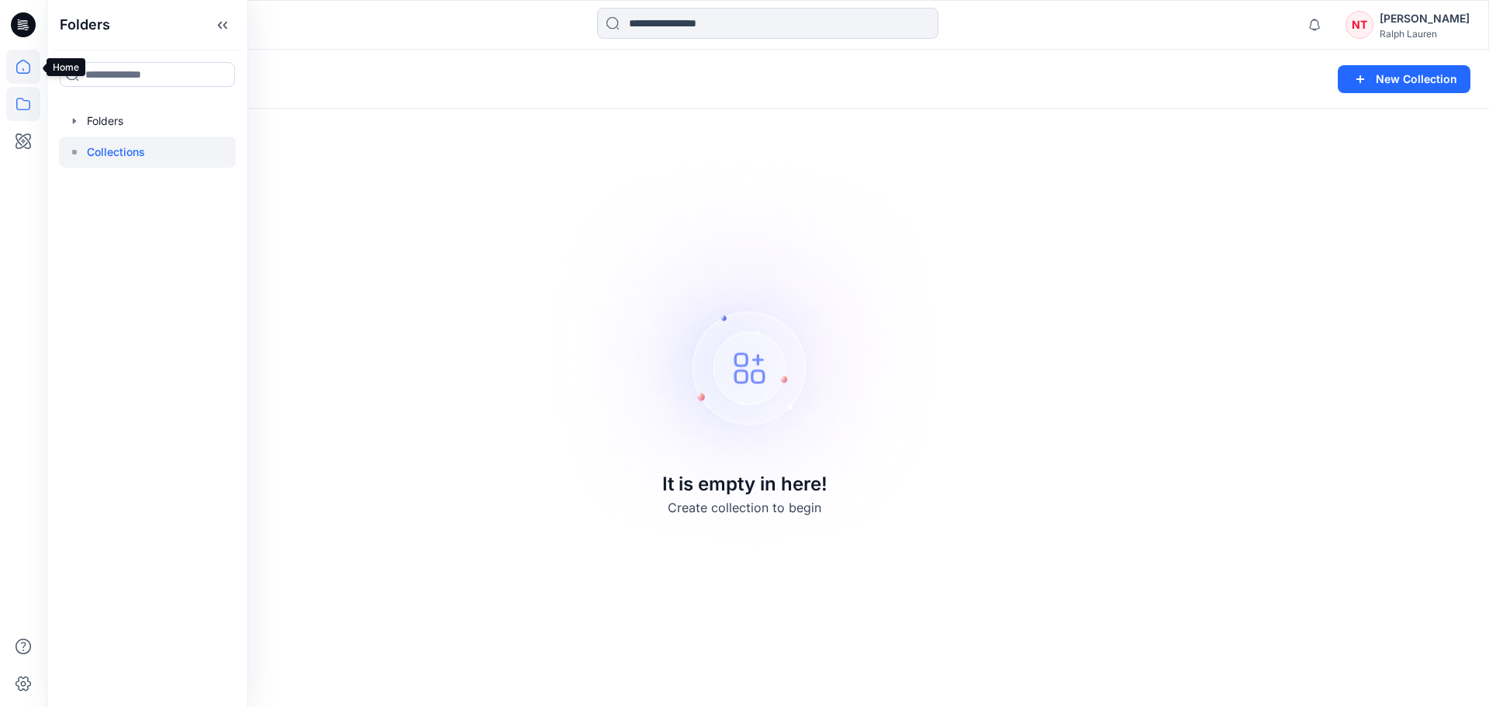
click at [39, 68] on icon at bounding box center [23, 67] width 34 height 34
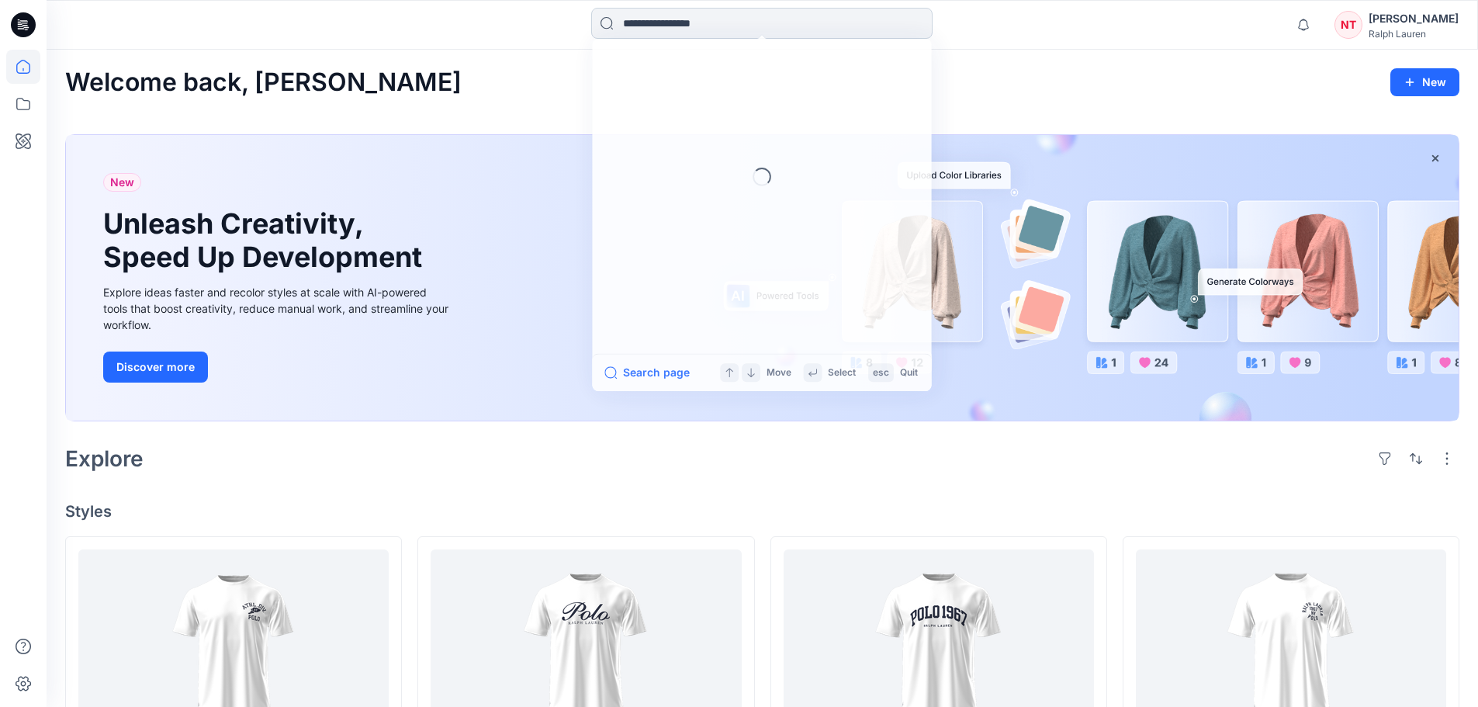
click at [705, 23] on input at bounding box center [761, 23] width 341 height 31
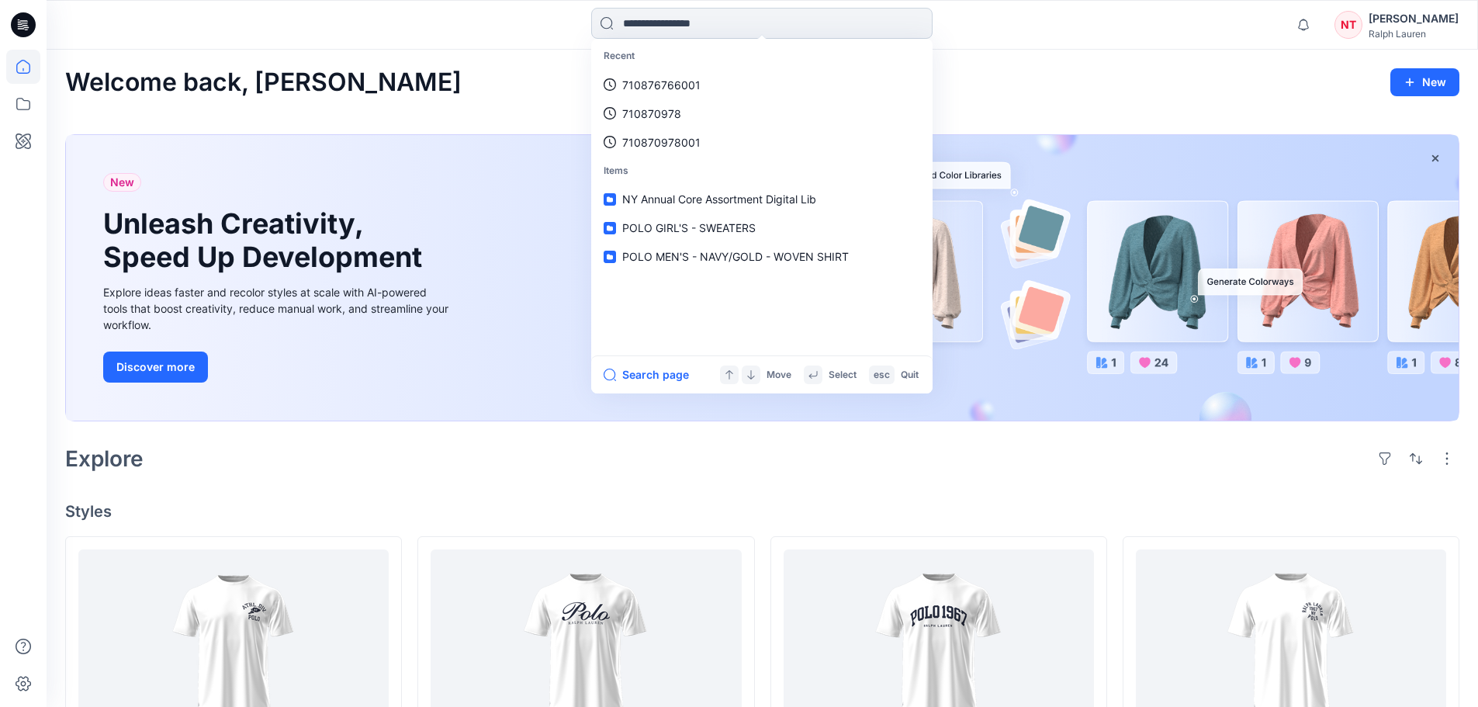
click at [637, 27] on input at bounding box center [761, 23] width 341 height 31
paste input "**********"
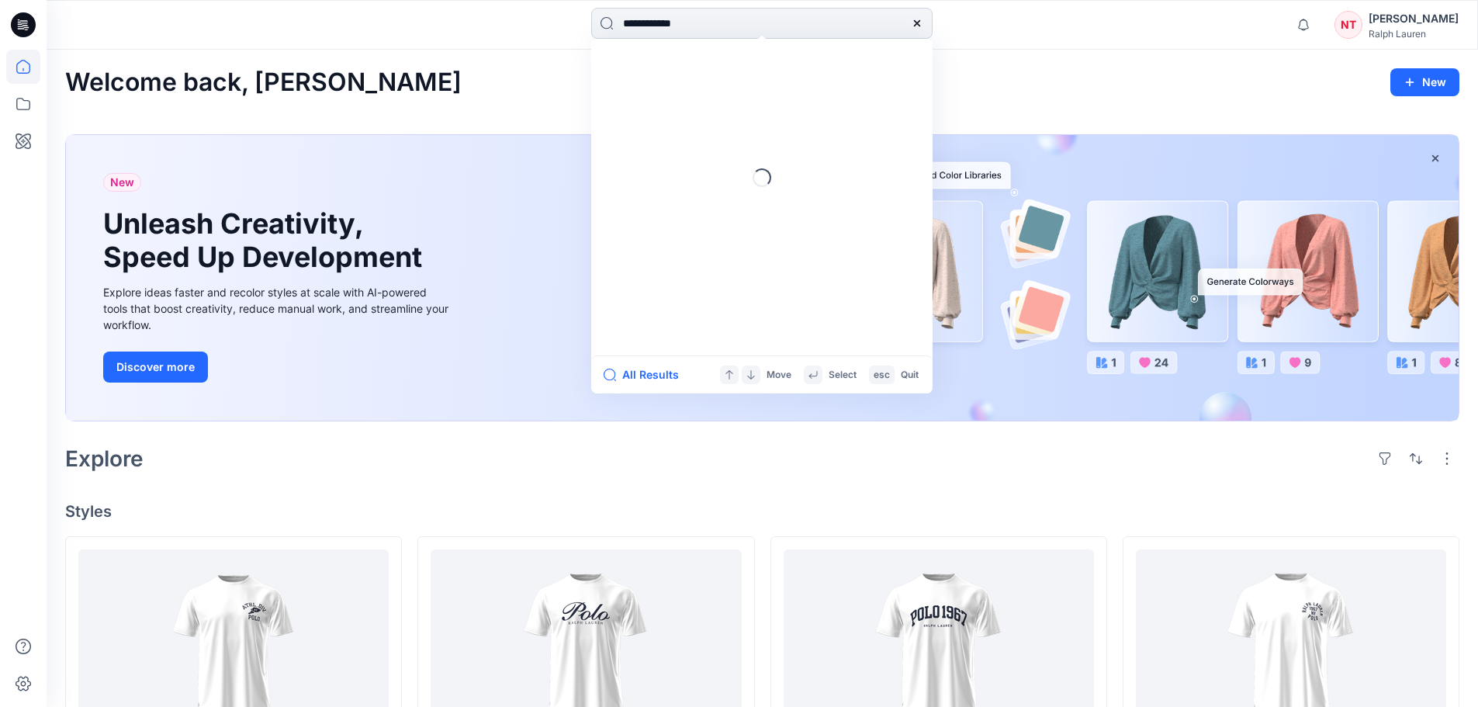
type input "**********"
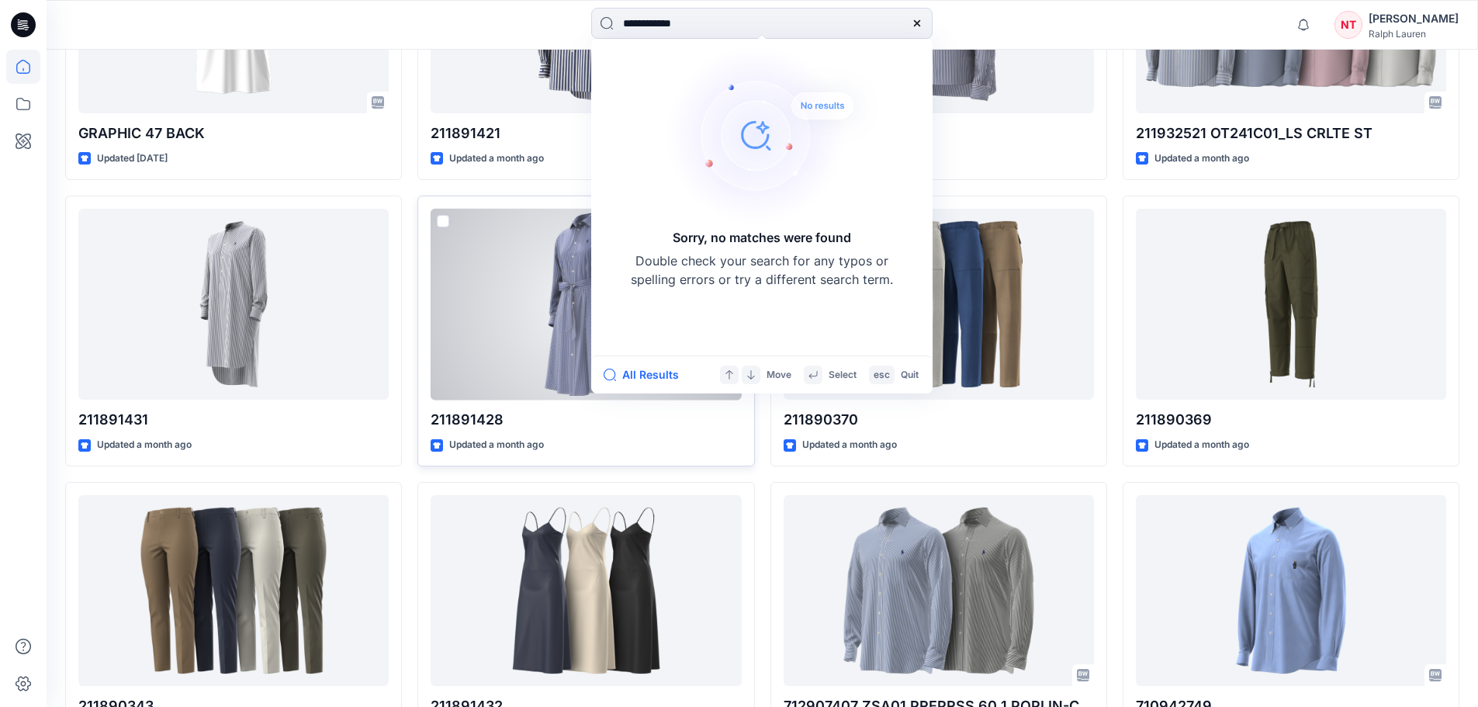
scroll to position [1241, 0]
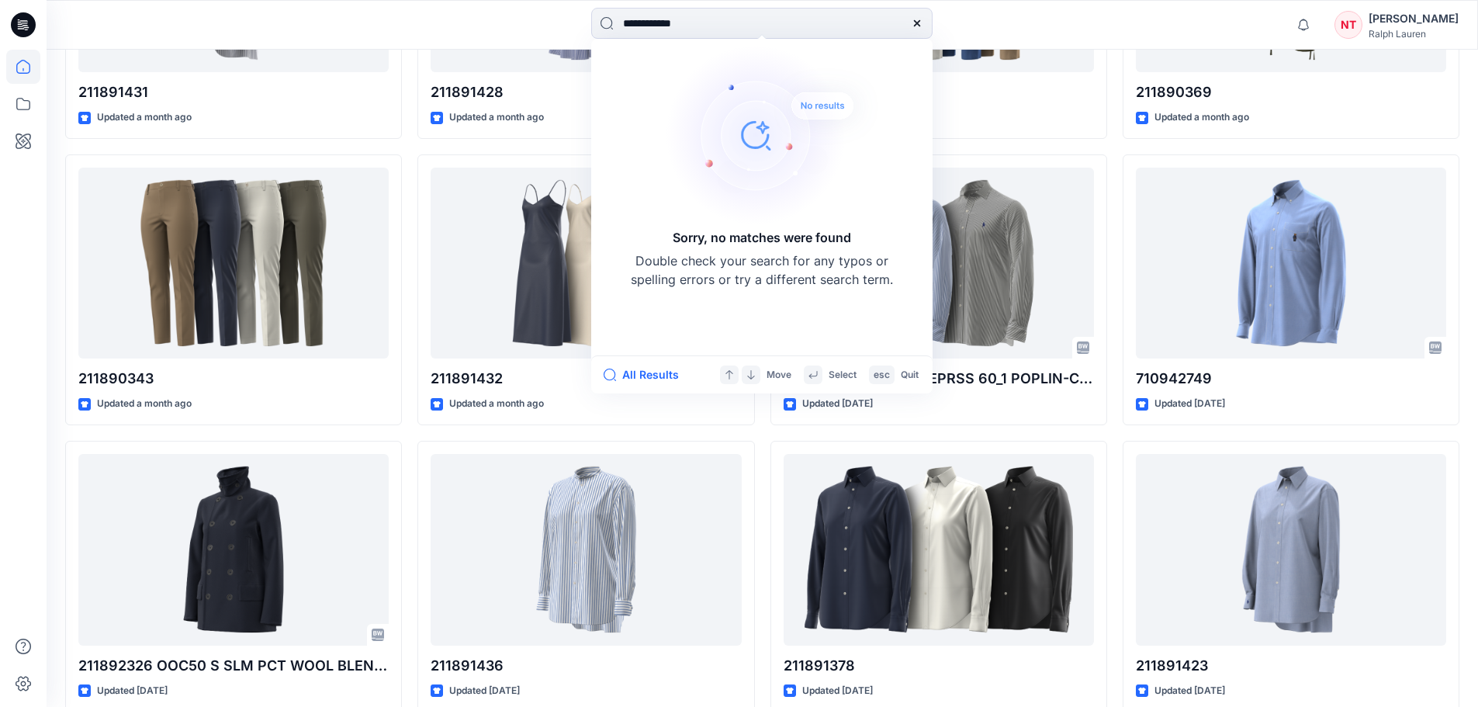
click at [1401, 19] on div "[PERSON_NAME]" at bounding box center [1413, 18] width 90 height 19
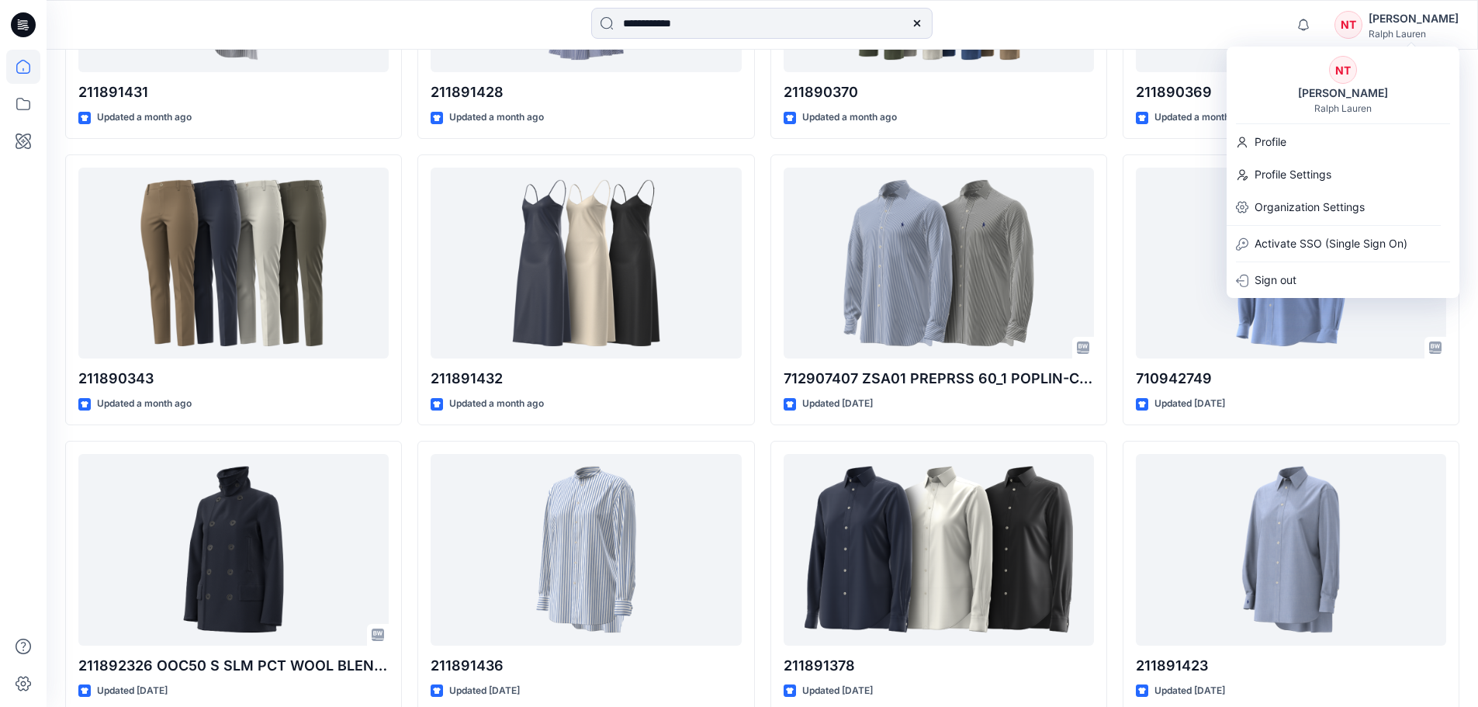
click at [1329, 109] on div "Ralph Lauren" at bounding box center [1342, 108] width 57 height 12
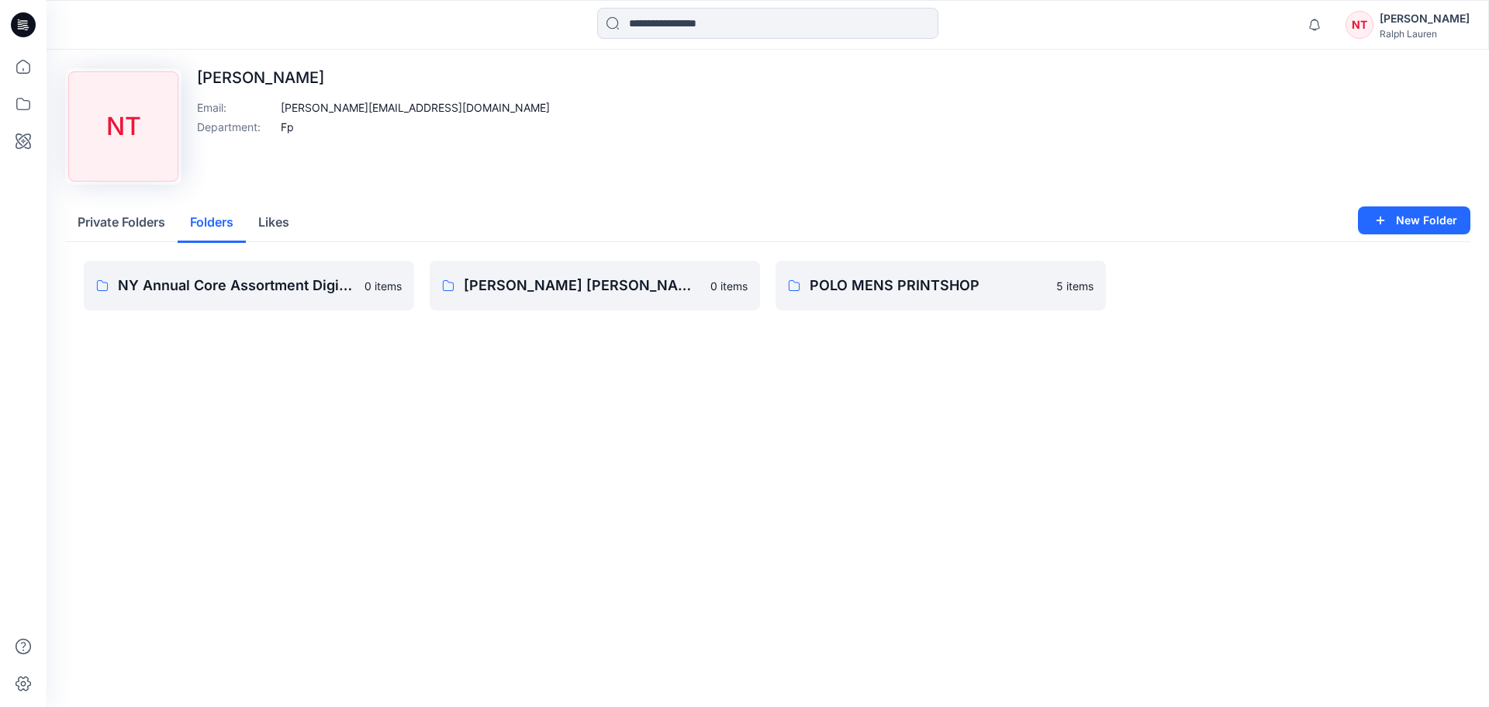
click at [215, 226] on button "Folders" at bounding box center [212, 223] width 68 height 40
click at [295, 216] on button "Likes" at bounding box center [274, 223] width 56 height 40
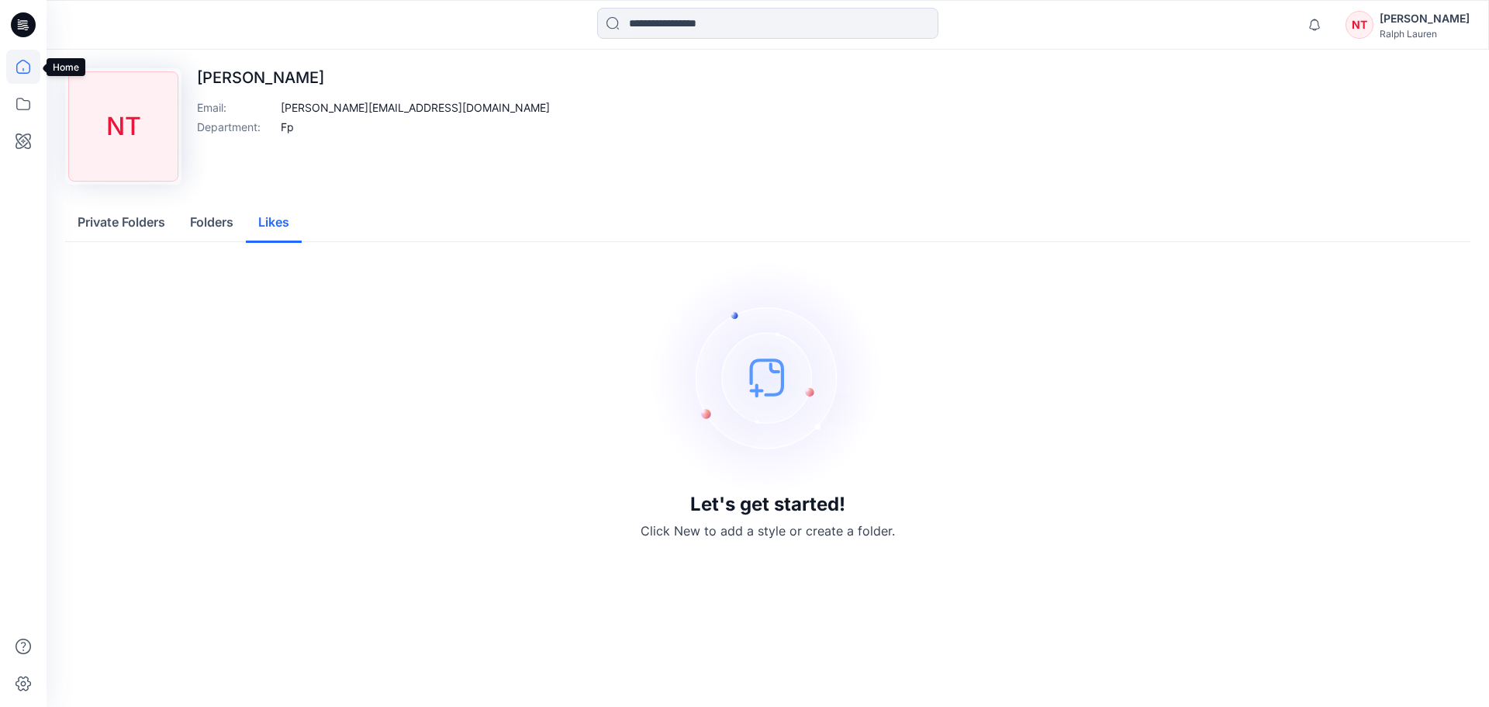
click at [16, 64] on icon at bounding box center [23, 67] width 34 height 34
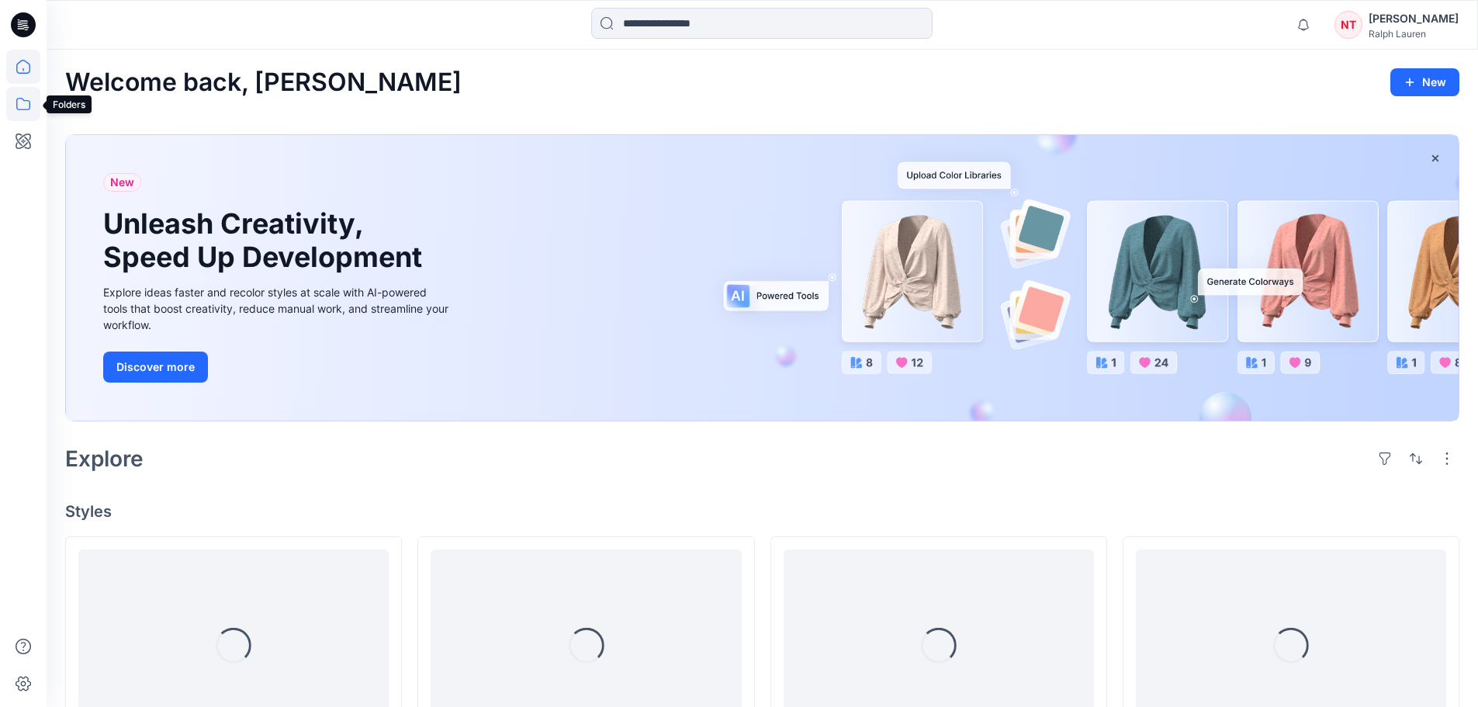
click at [16, 89] on icon at bounding box center [23, 104] width 34 height 34
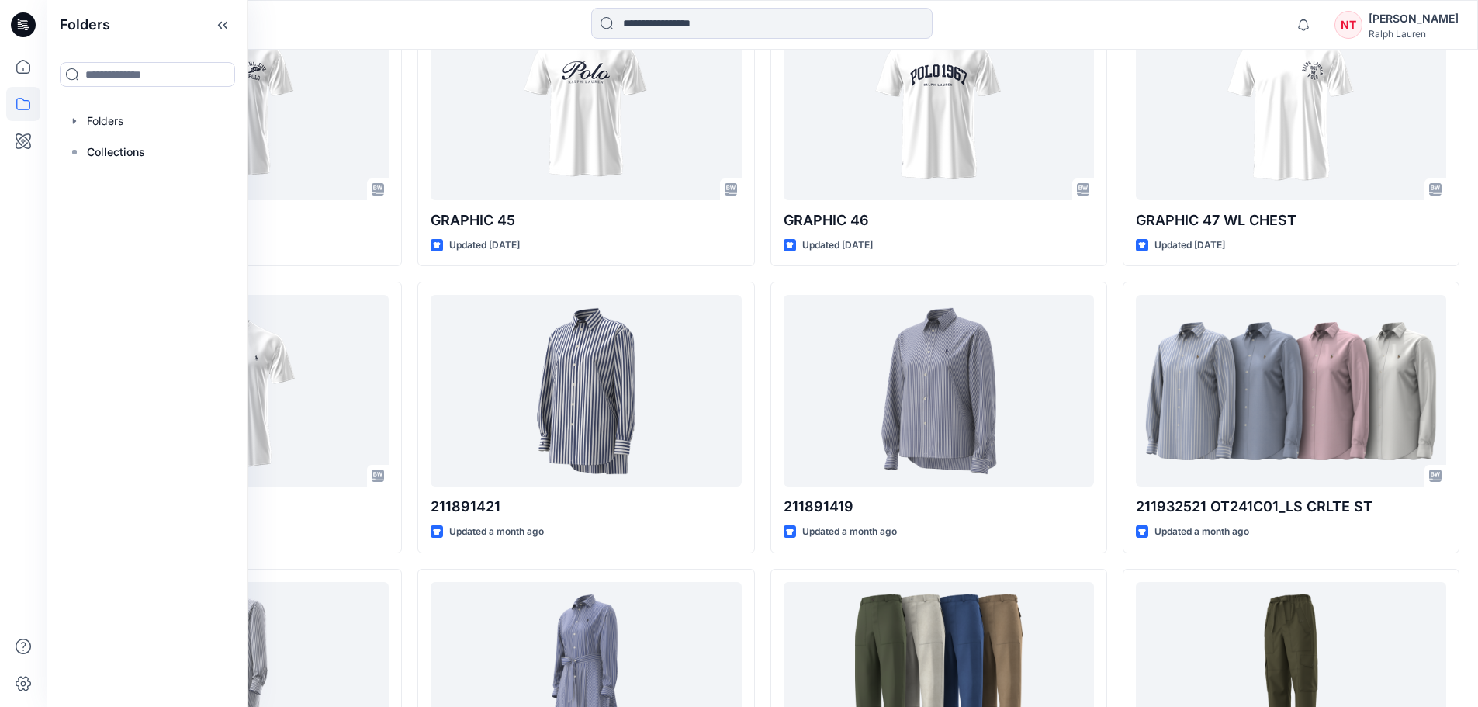
scroll to position [543, 0]
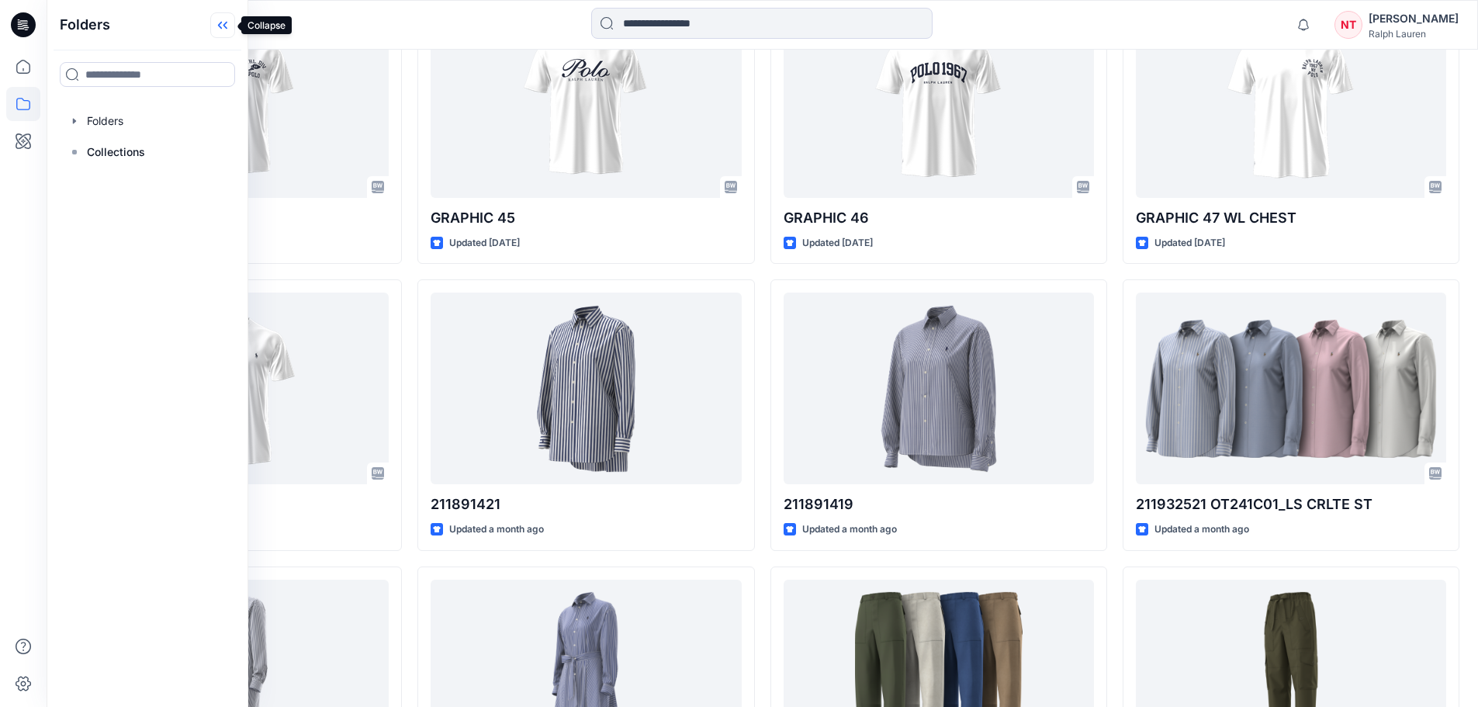
click at [216, 26] on icon at bounding box center [222, 25] width 25 height 26
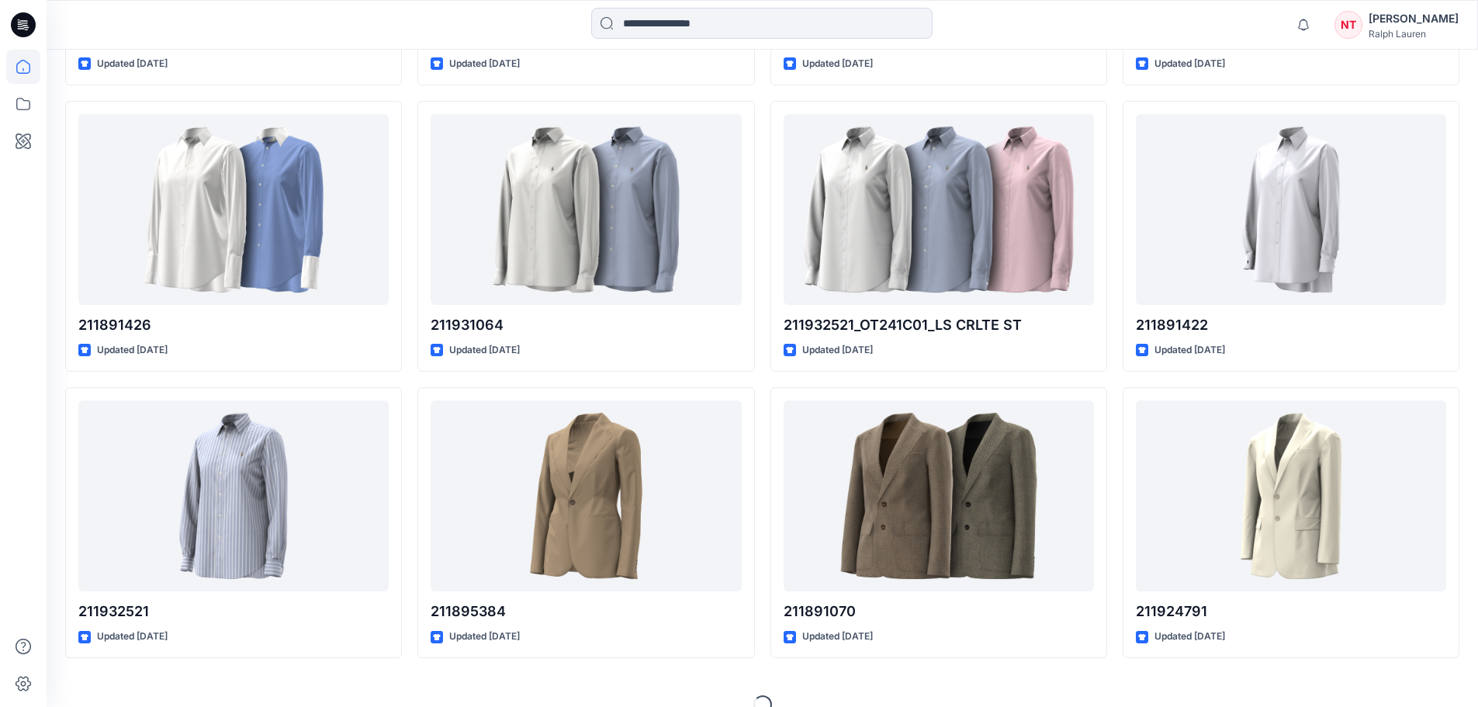
scroll to position [2466, 0]
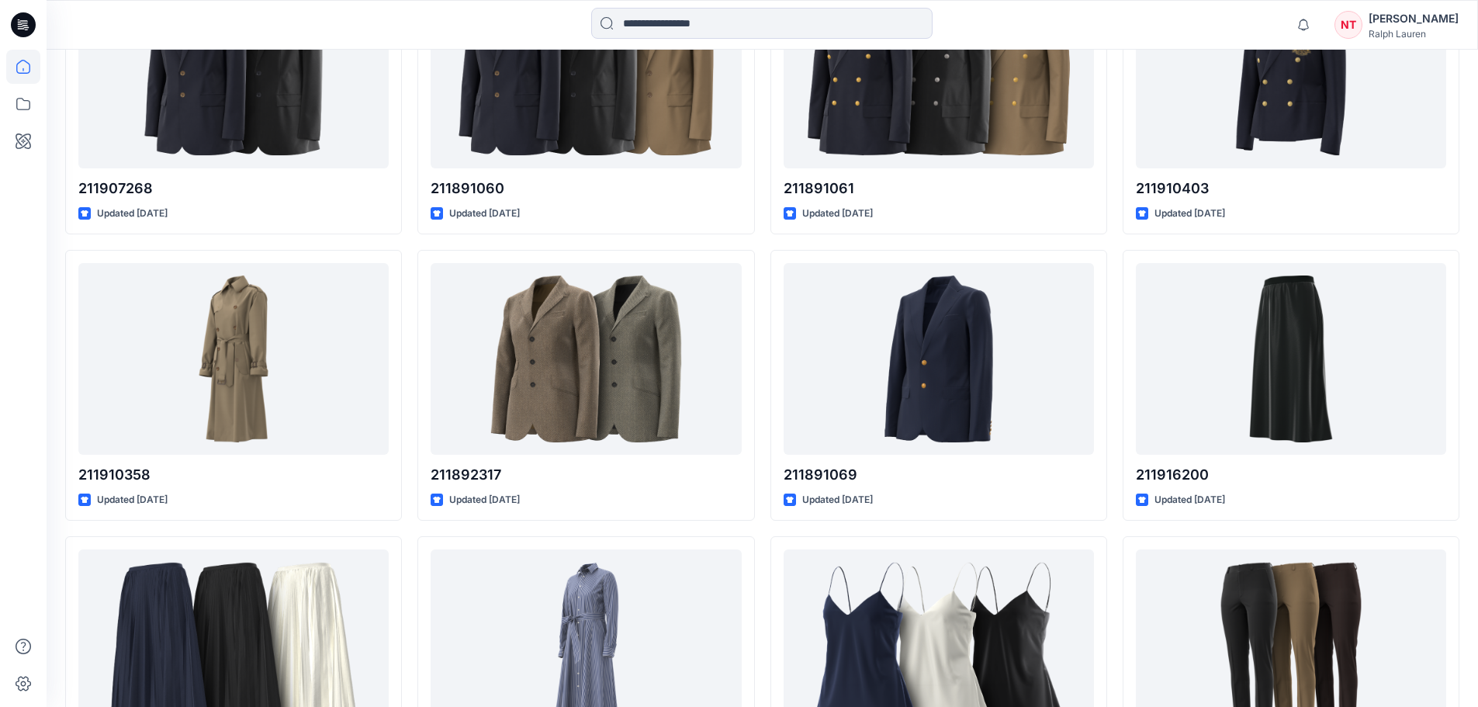
scroll to position [0, 0]
